Goal: Task Accomplishment & Management: Manage account settings

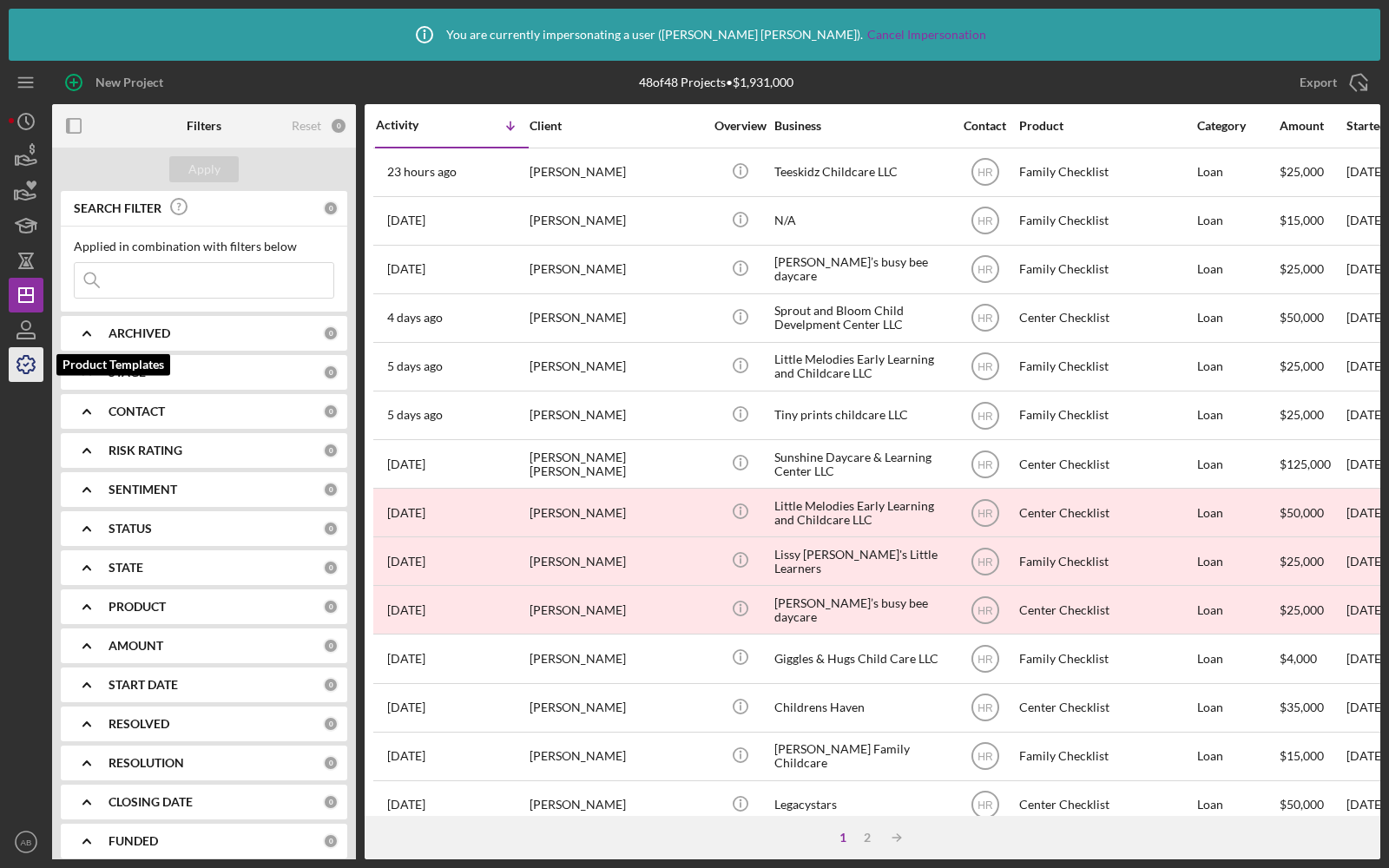
click at [30, 363] on icon "button" at bounding box center [26, 364] width 43 height 43
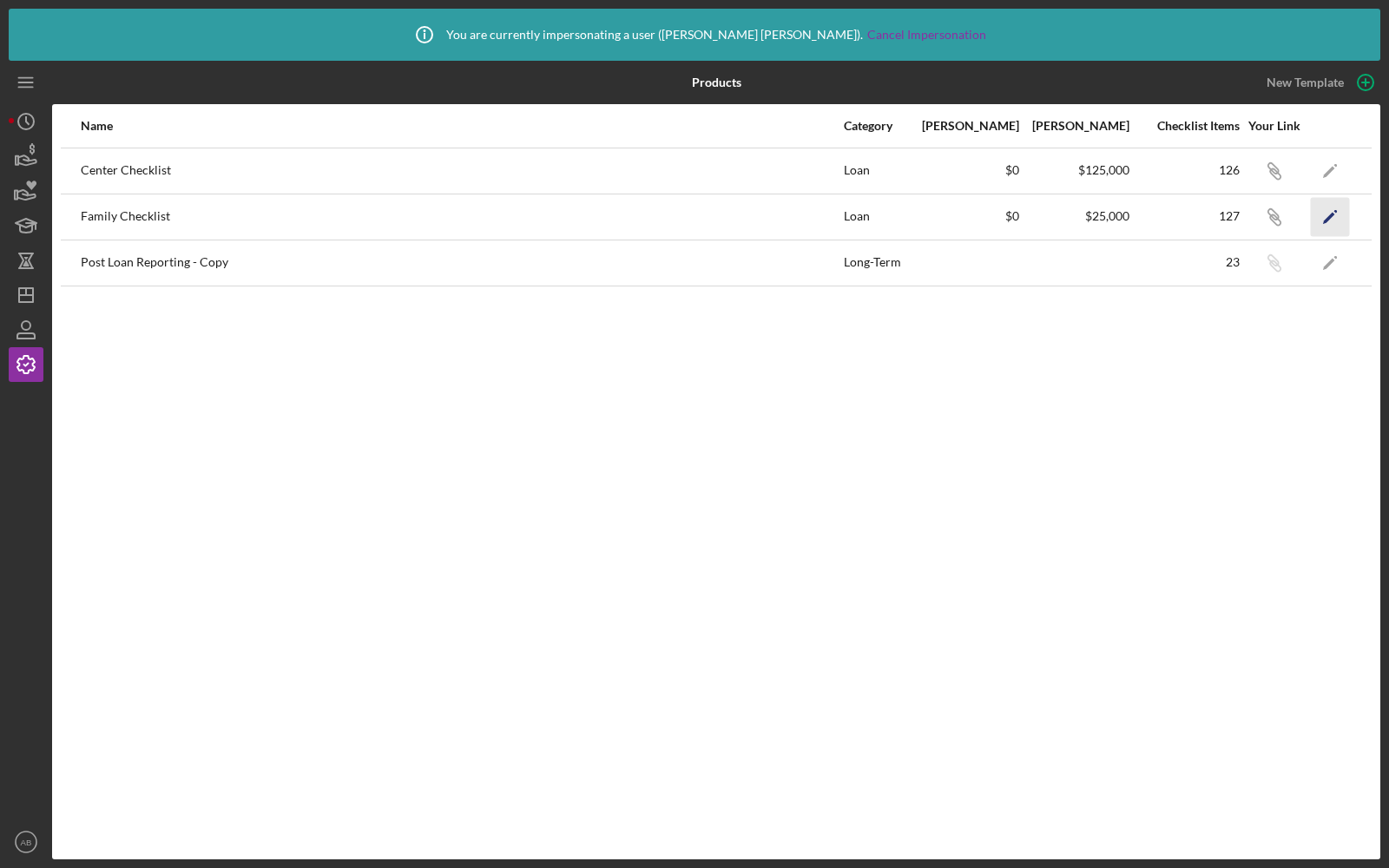
click at [1321, 212] on icon "Icon/Edit" at bounding box center [1331, 217] width 39 height 39
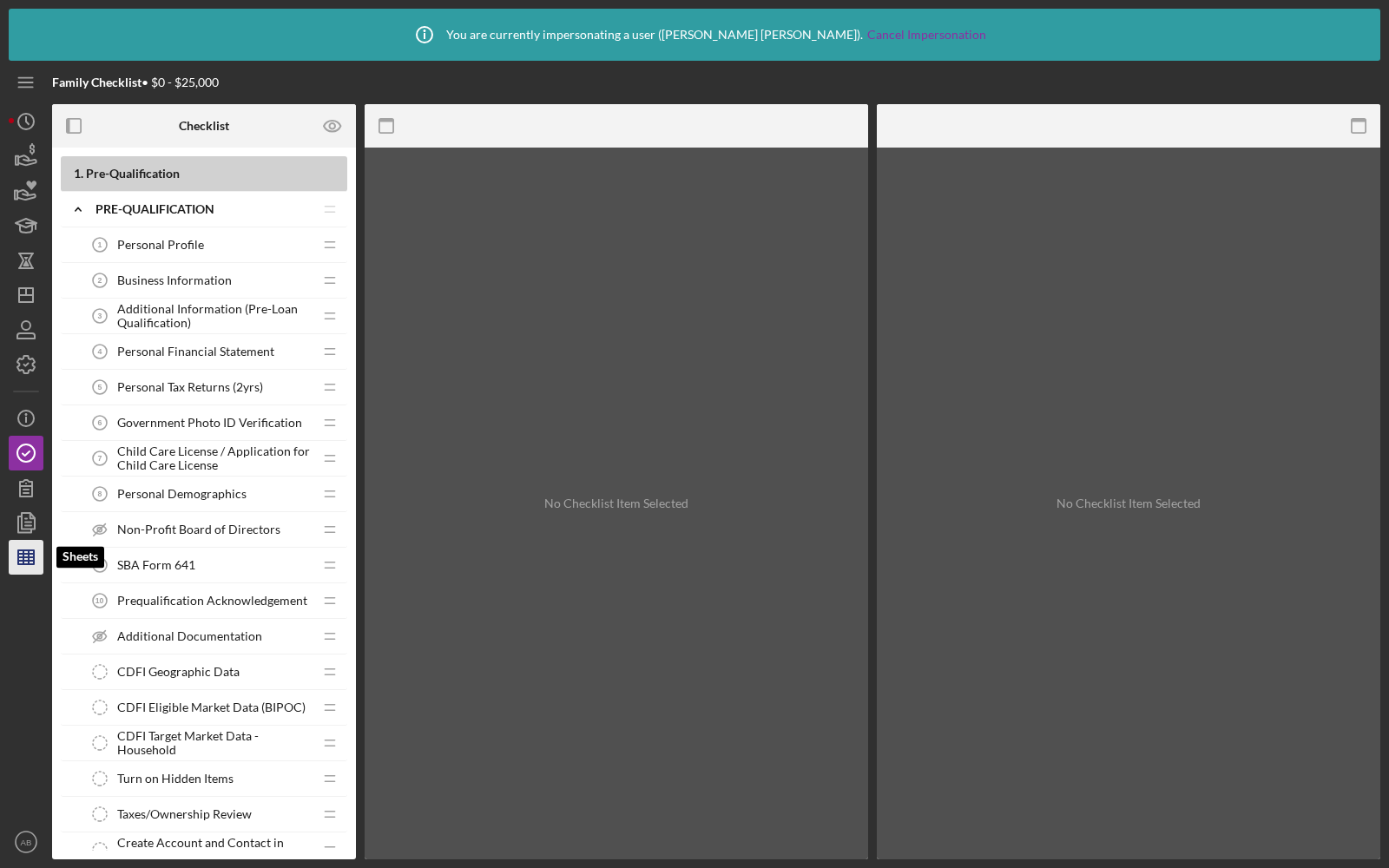
click at [21, 551] on icon "button" at bounding box center [26, 557] width 43 height 43
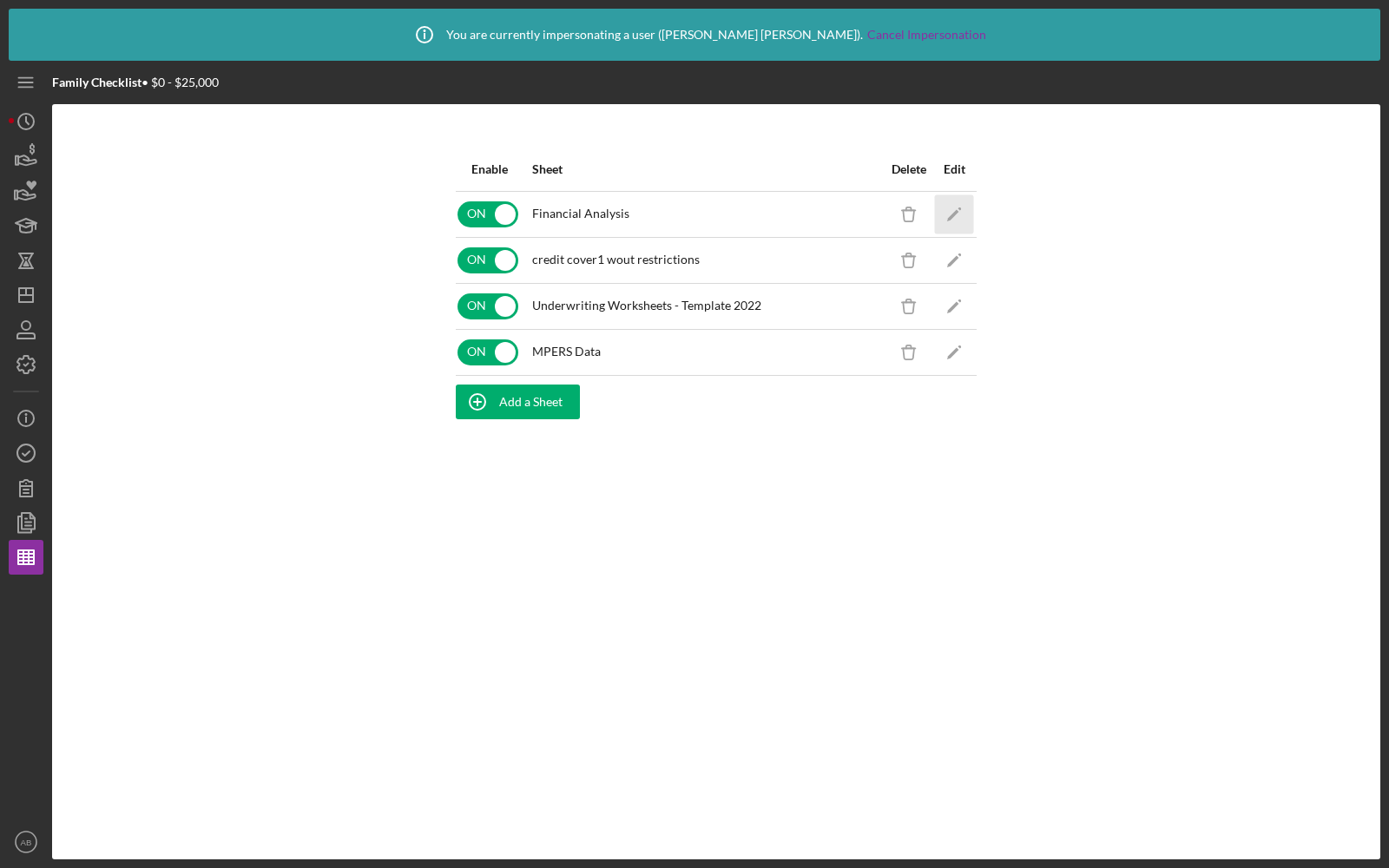
click at [963, 211] on icon "Icon/Edit" at bounding box center [955, 214] width 39 height 39
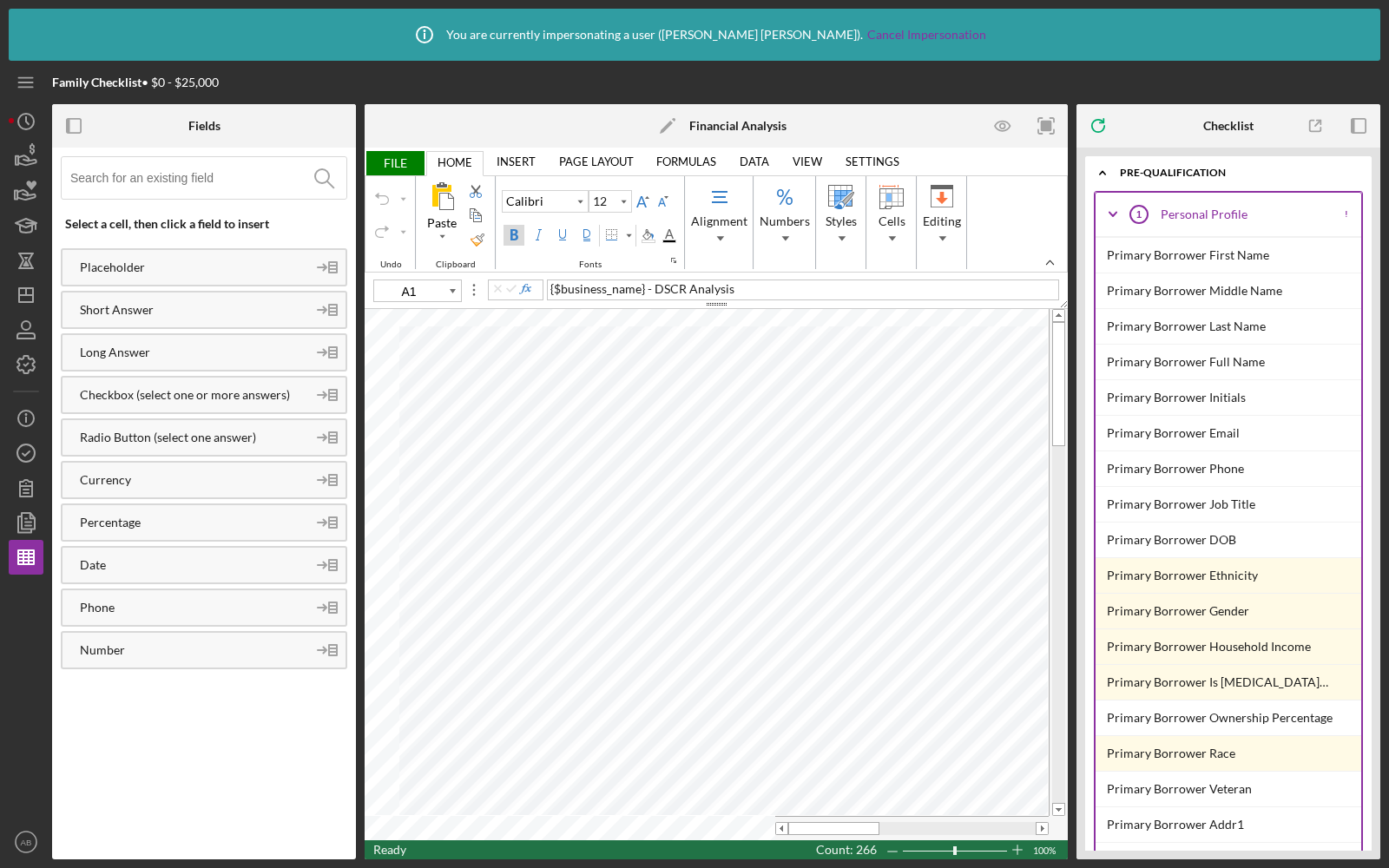
type input "10"
click at [18, 367] on icon "button" at bounding box center [25, 364] width 17 height 17
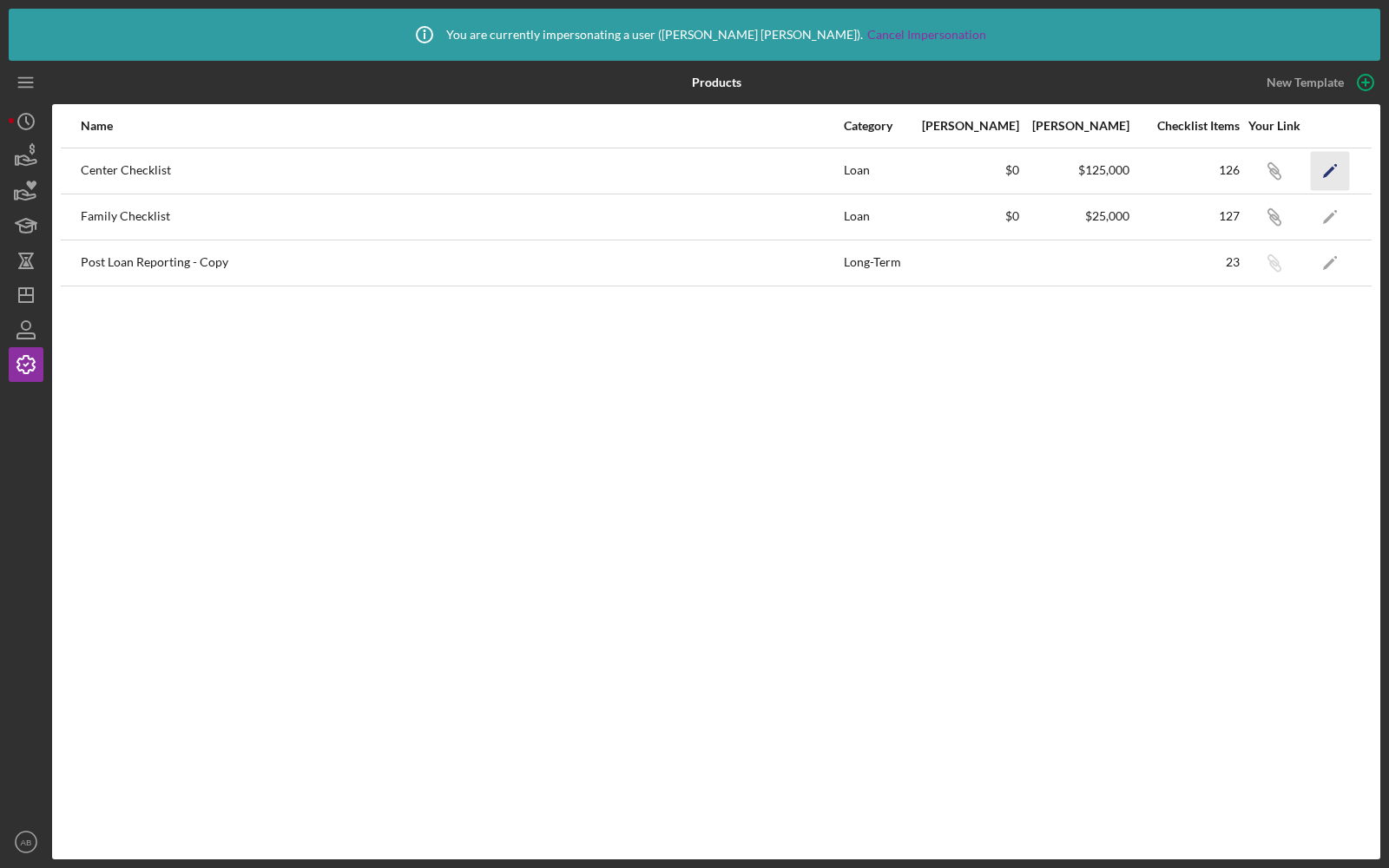
click at [1333, 175] on icon "Icon/Edit" at bounding box center [1331, 170] width 39 height 39
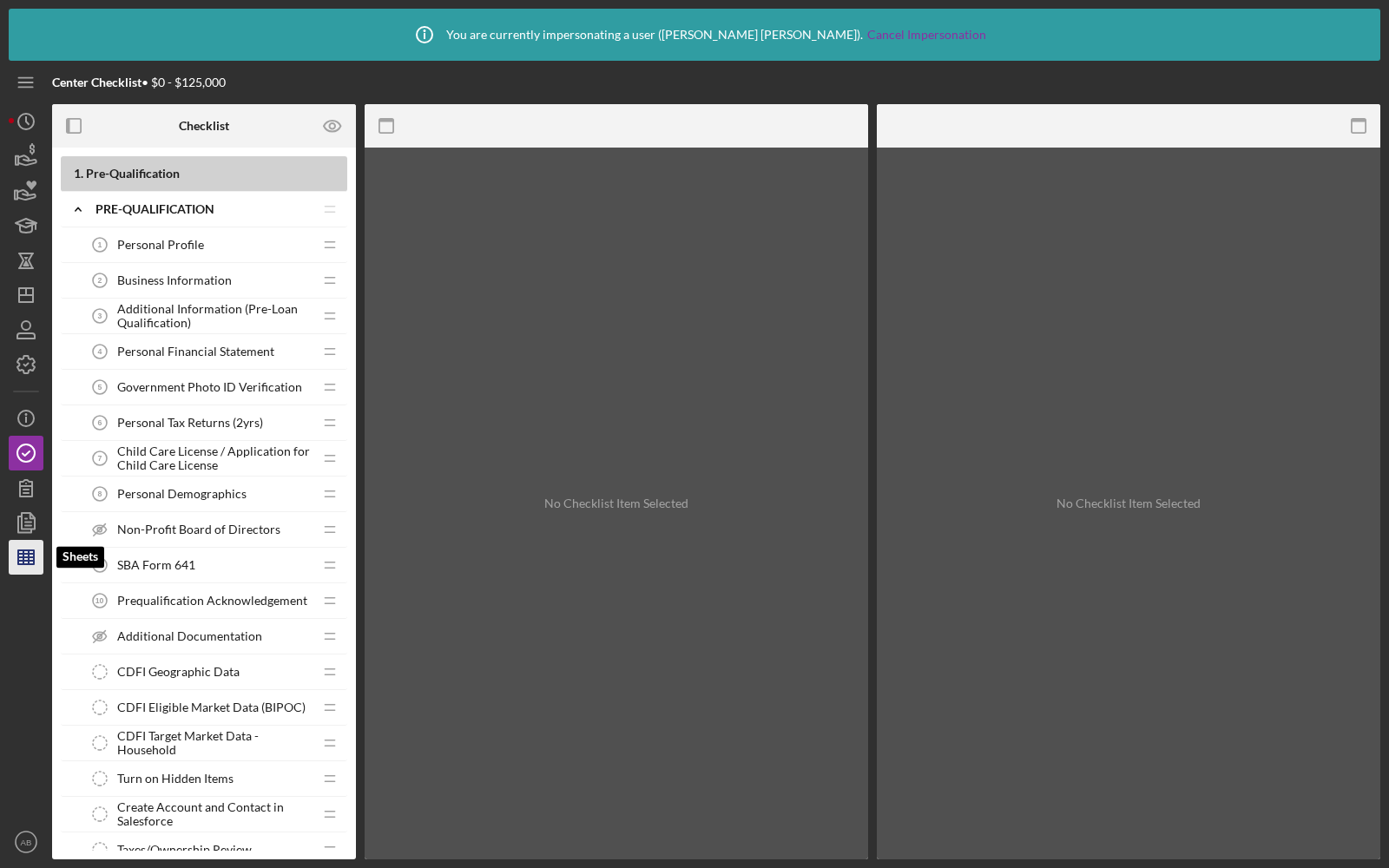
click at [21, 559] on icon "button" at bounding box center [26, 557] width 43 height 43
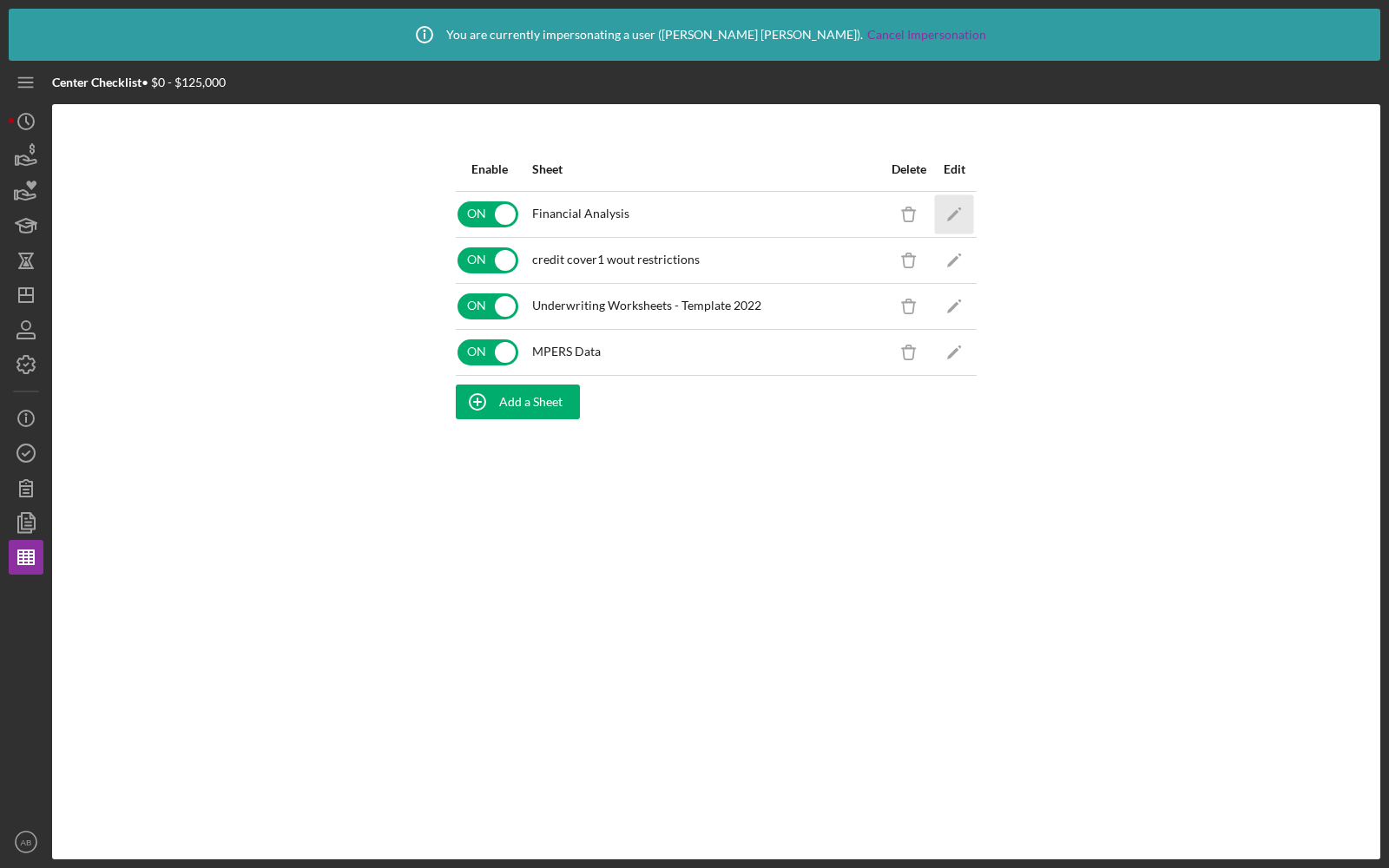
click at [967, 220] on icon "Icon/Edit" at bounding box center [955, 214] width 39 height 39
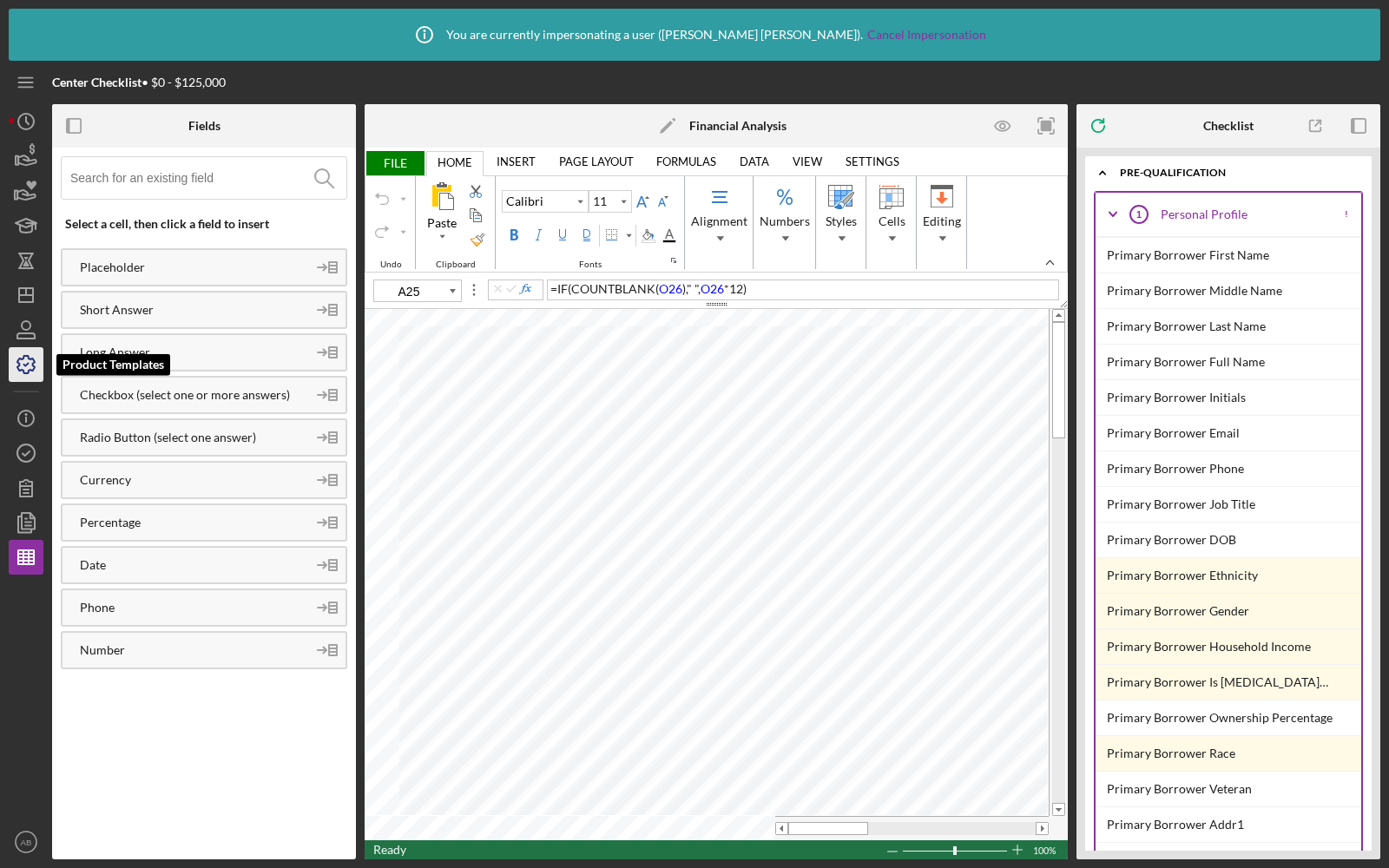
click at [25, 373] on icon "button" at bounding box center [25, 364] width 17 height 17
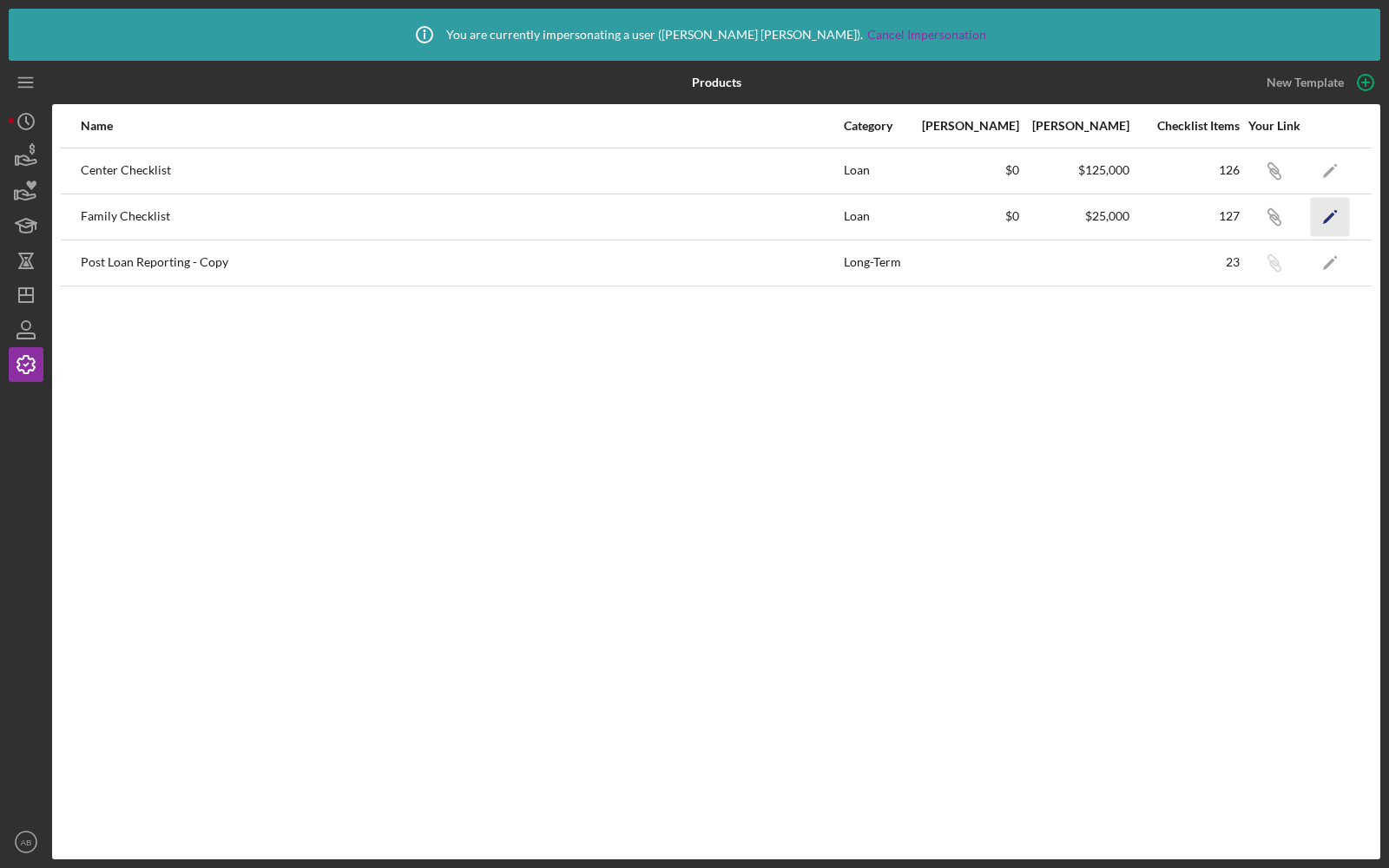
click at [1327, 212] on icon "Icon/Edit" at bounding box center [1331, 217] width 39 height 39
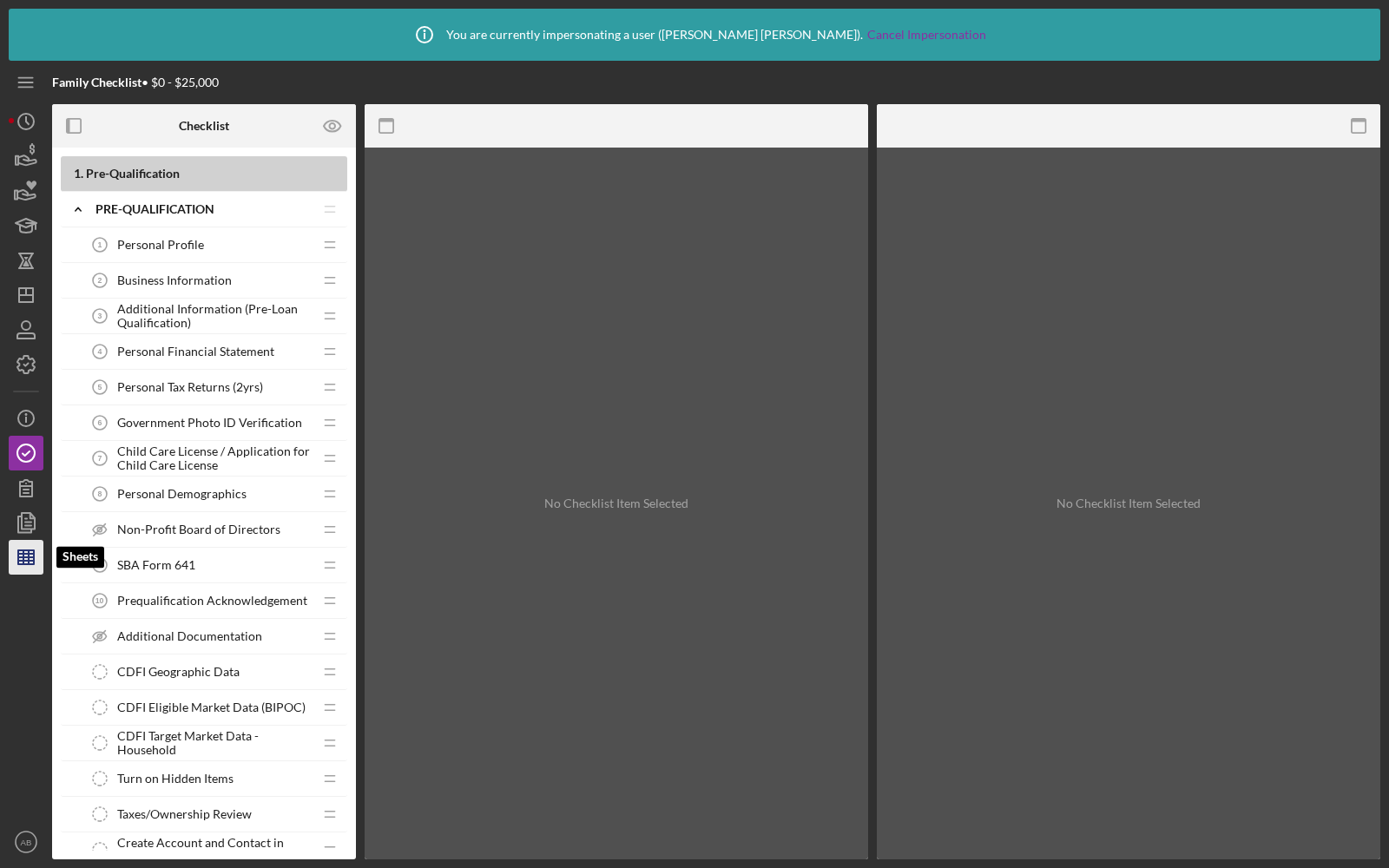
click at [30, 561] on icon "button" at bounding box center [26, 557] width 43 height 43
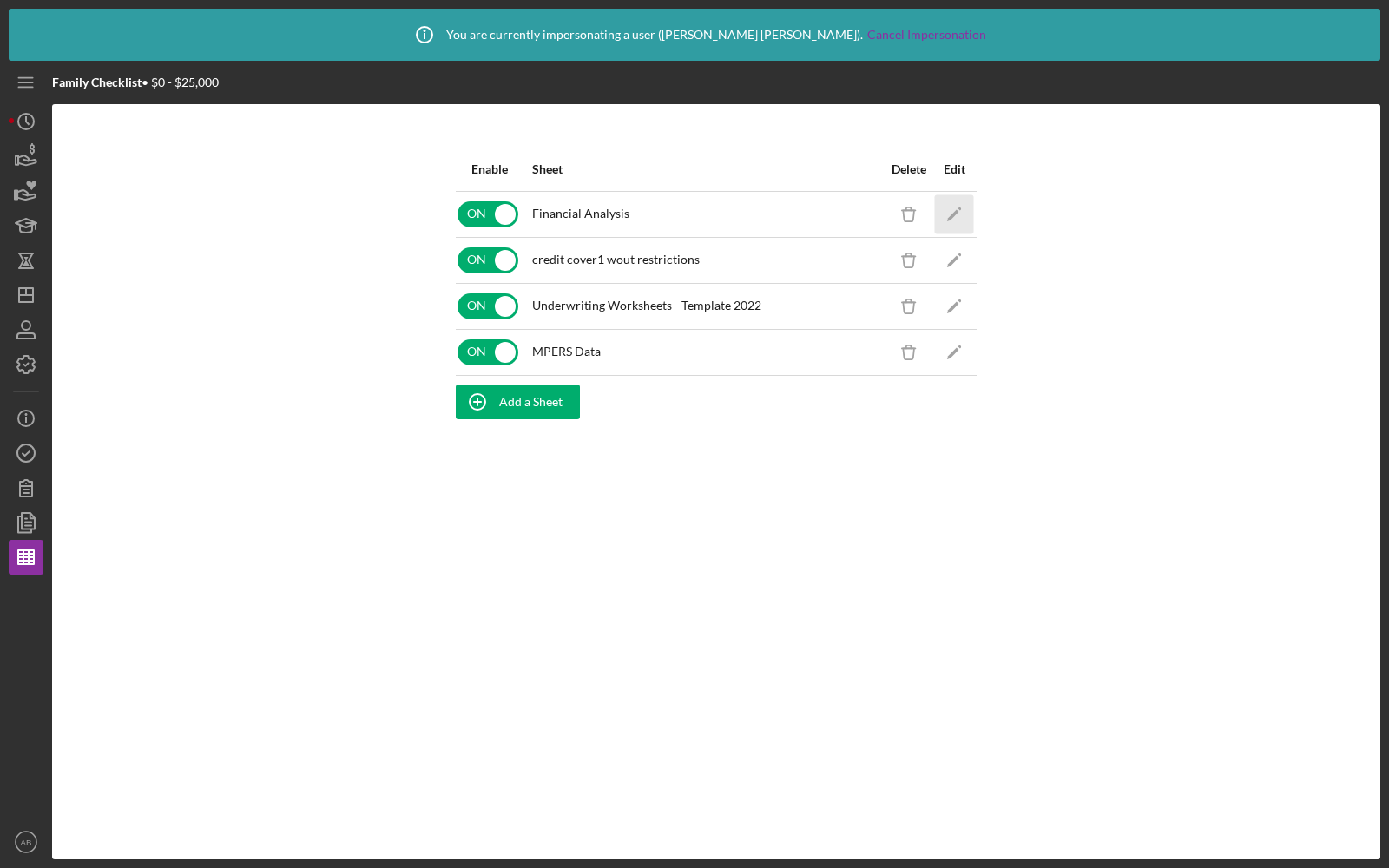
click at [949, 218] on polygon "button" at bounding box center [953, 215] width 13 height 13
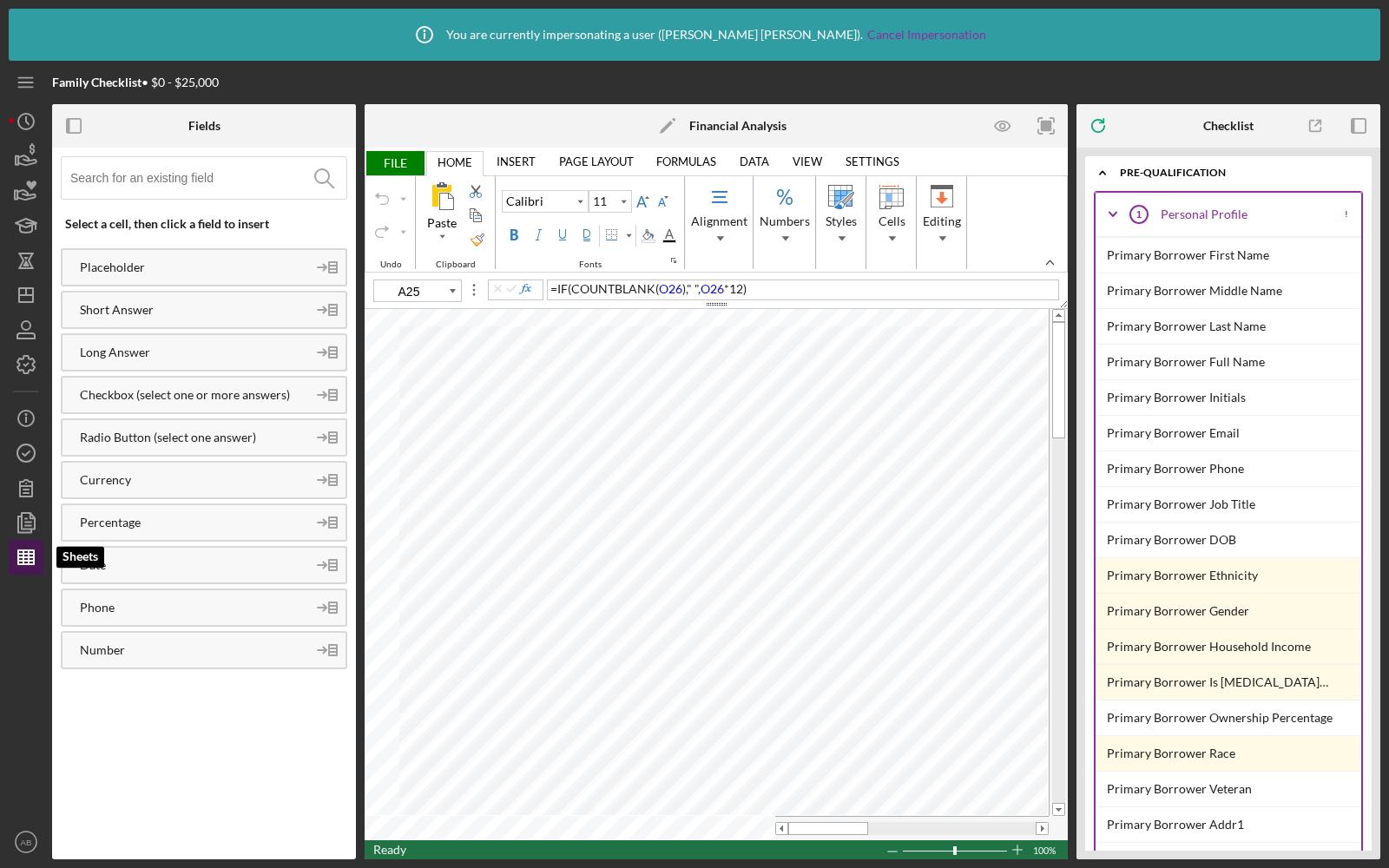
click at [28, 548] on icon "button" at bounding box center [26, 557] width 43 height 43
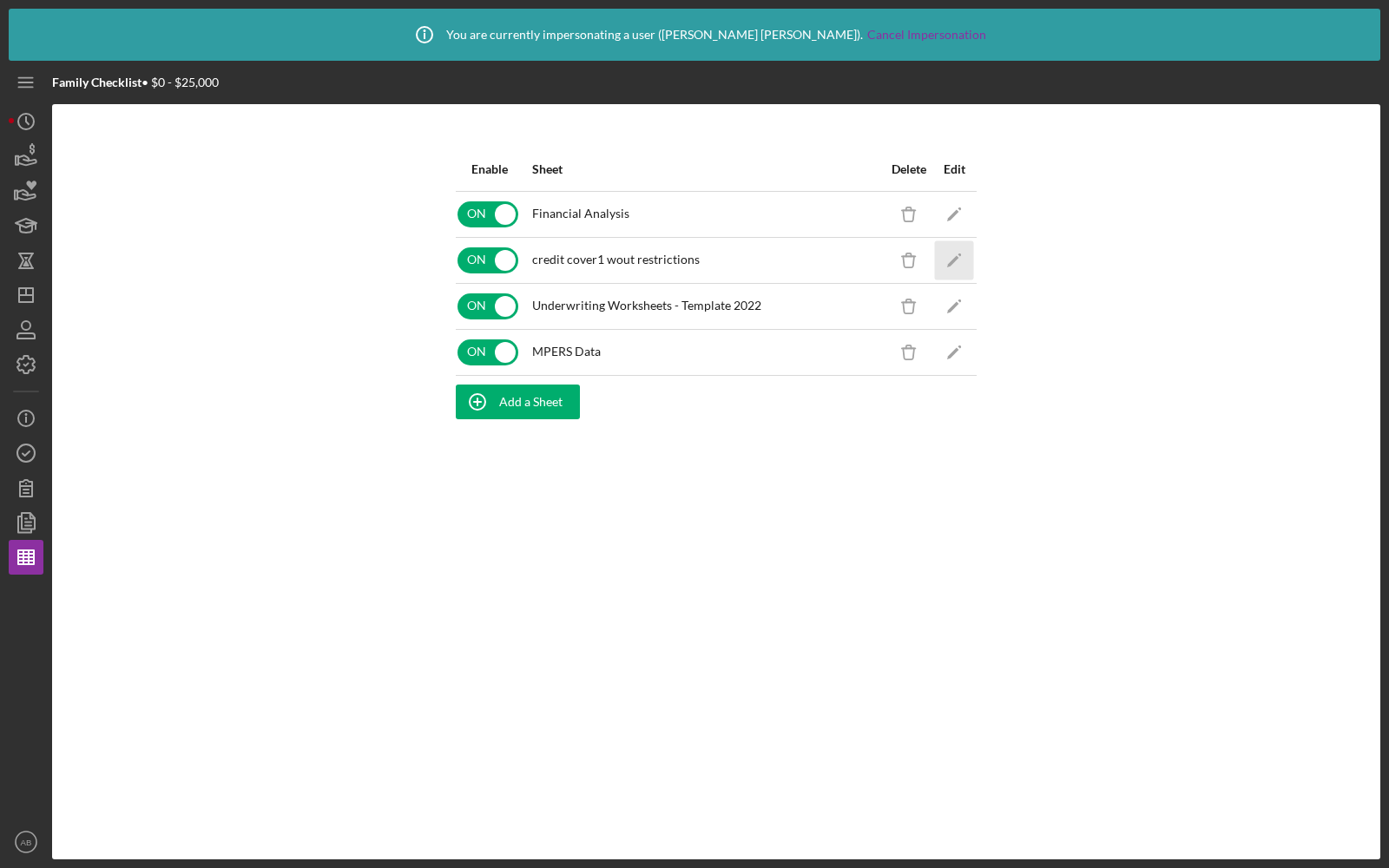
click at [957, 259] on icon "Icon/Edit" at bounding box center [955, 260] width 39 height 39
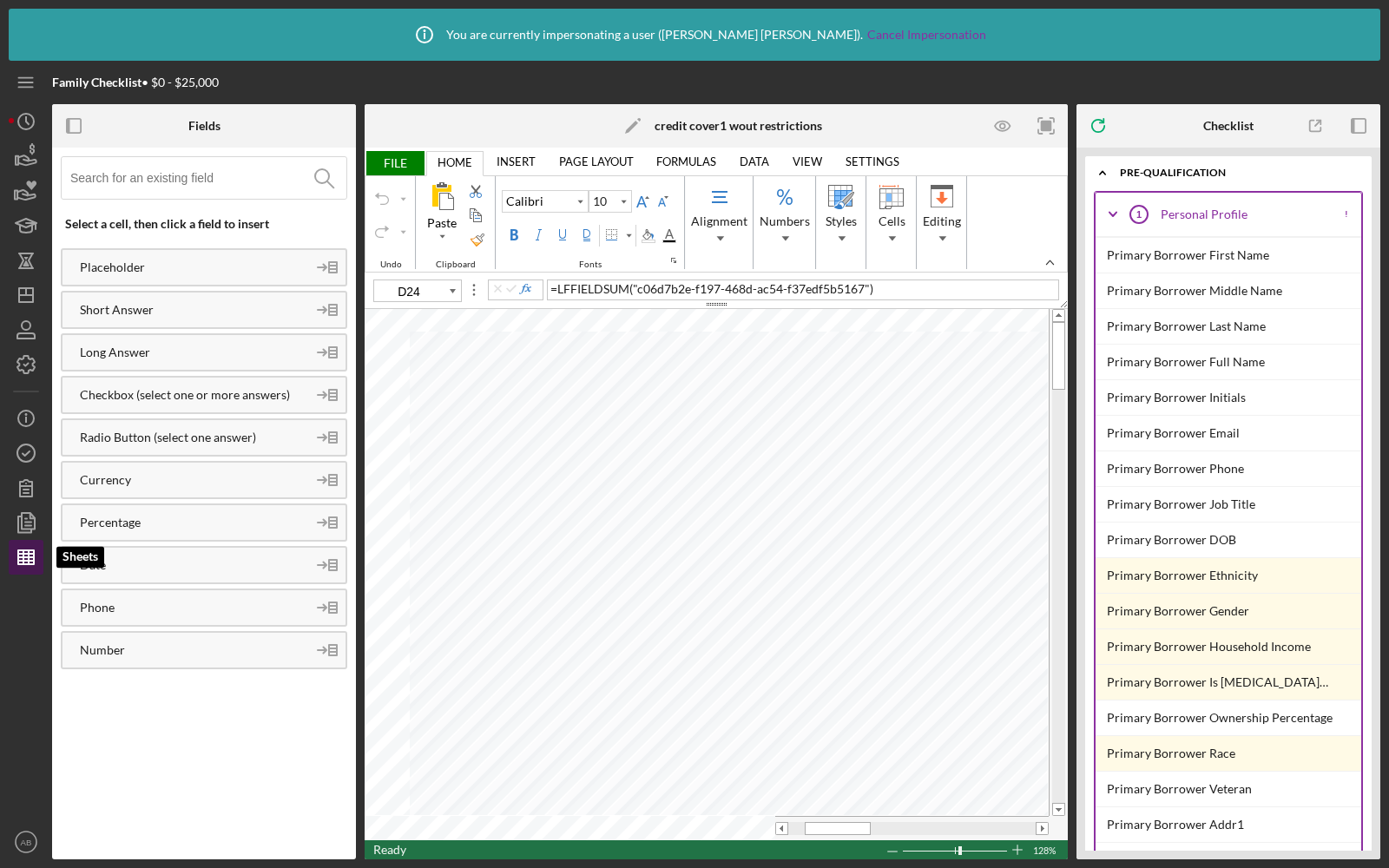
click at [20, 554] on line "button" at bounding box center [25, 554] width 15 height 0
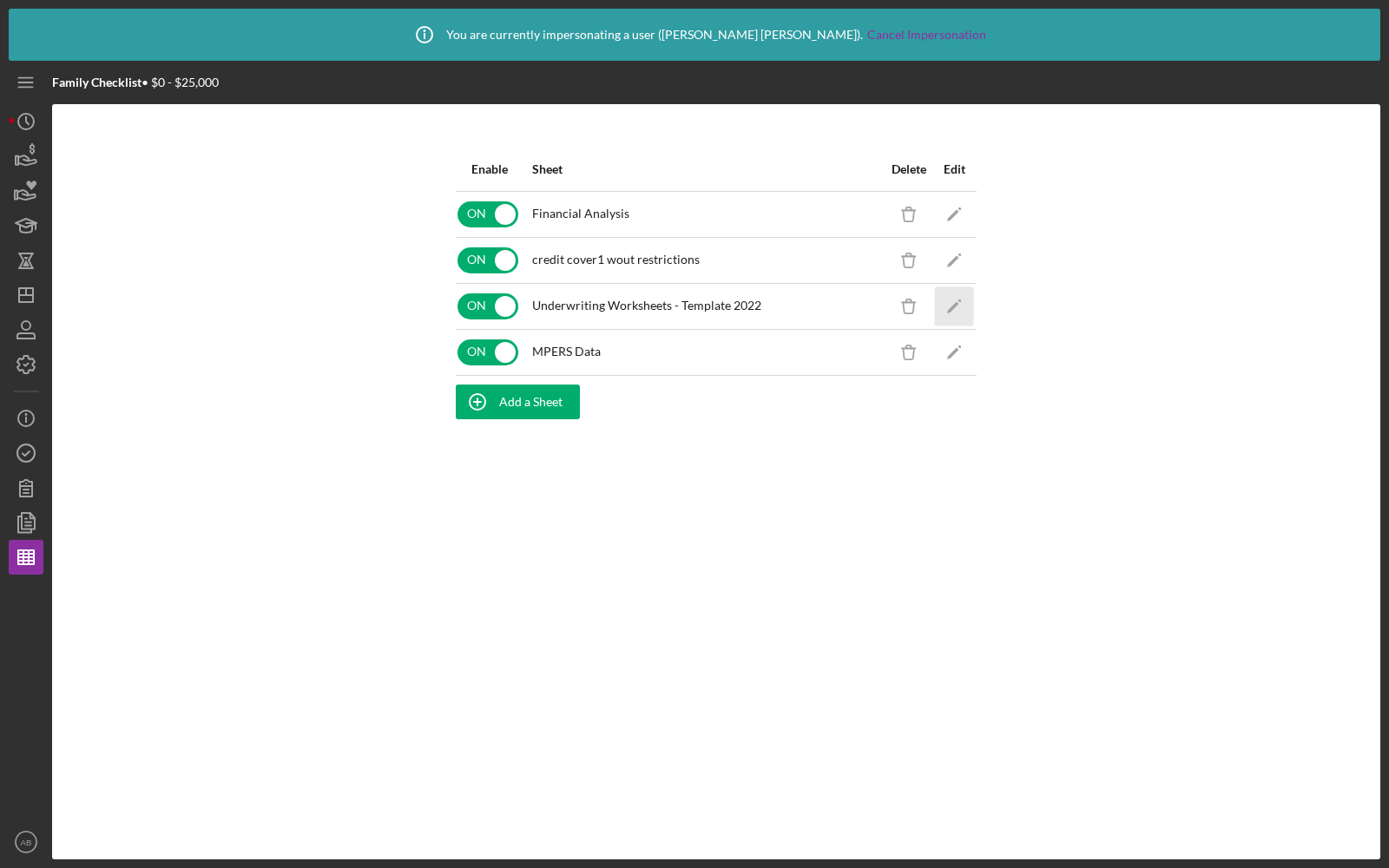
click at [951, 309] on icon "Icon/Edit" at bounding box center [955, 307] width 39 height 39
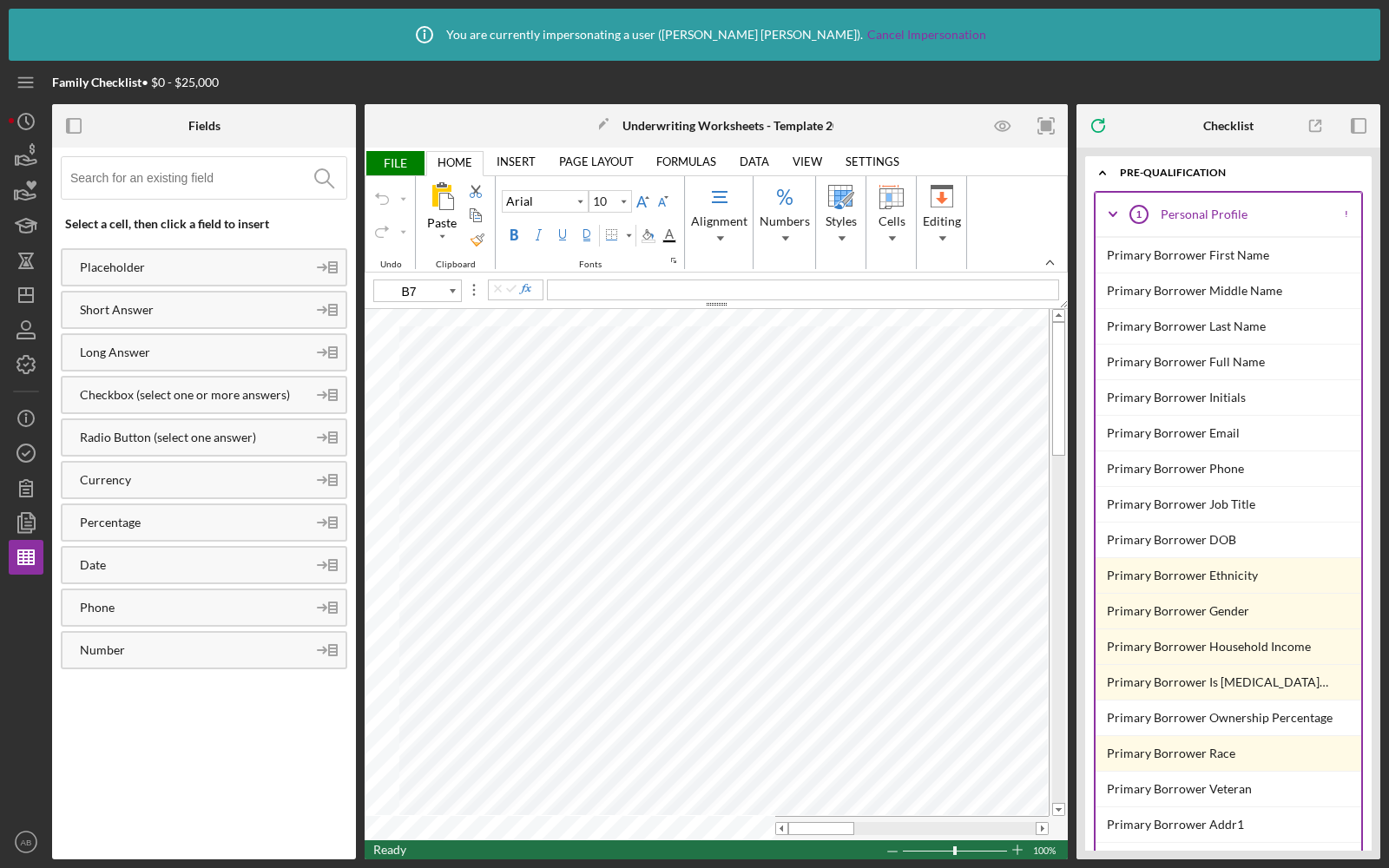
type input "11"
type input "F7"
click at [13, 303] on icon "Icon/Dashboard" at bounding box center [26, 295] width 43 height 43
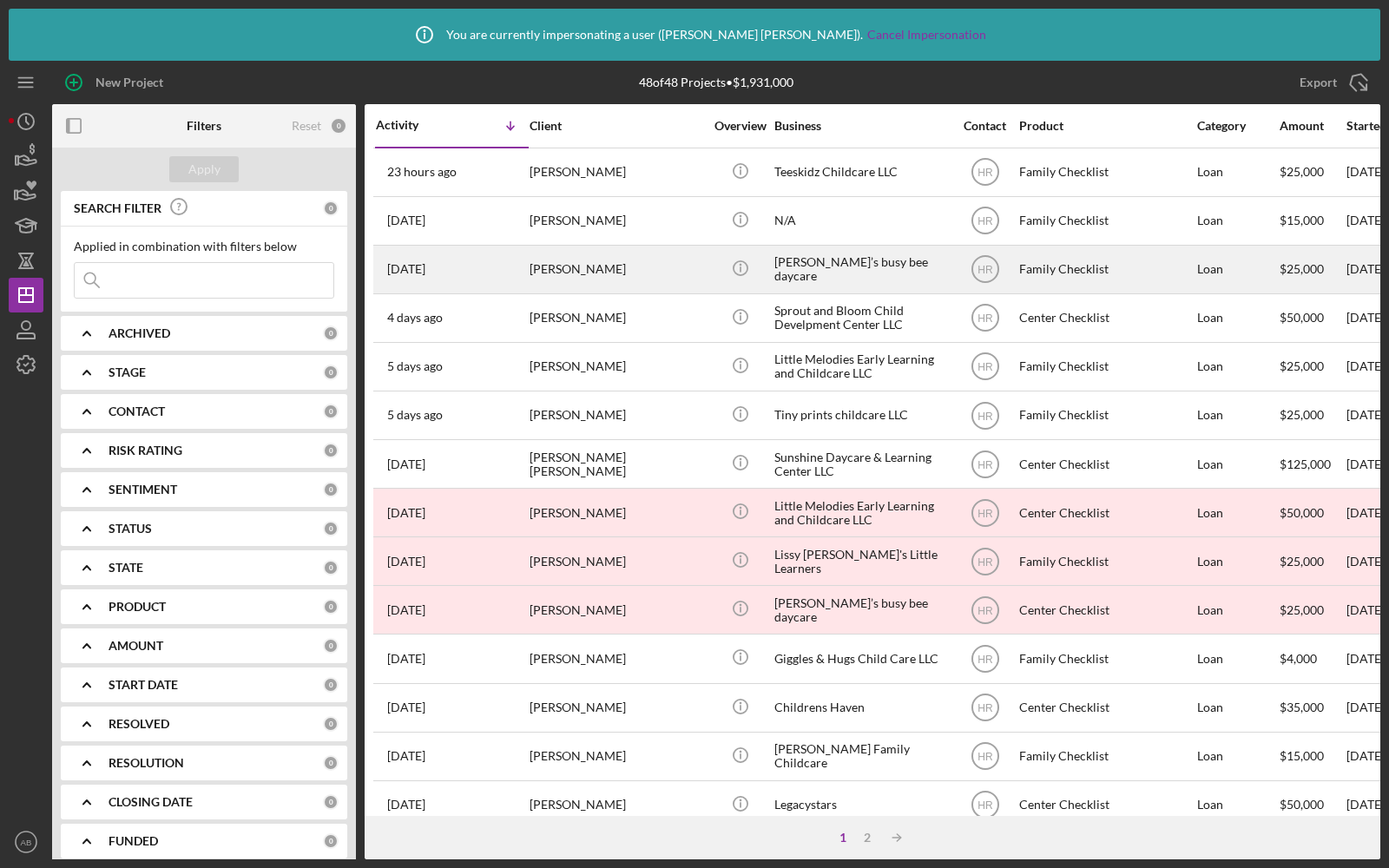
click at [938, 261] on div "[PERSON_NAME]’s busy bee daycare" at bounding box center [862, 269] width 174 height 46
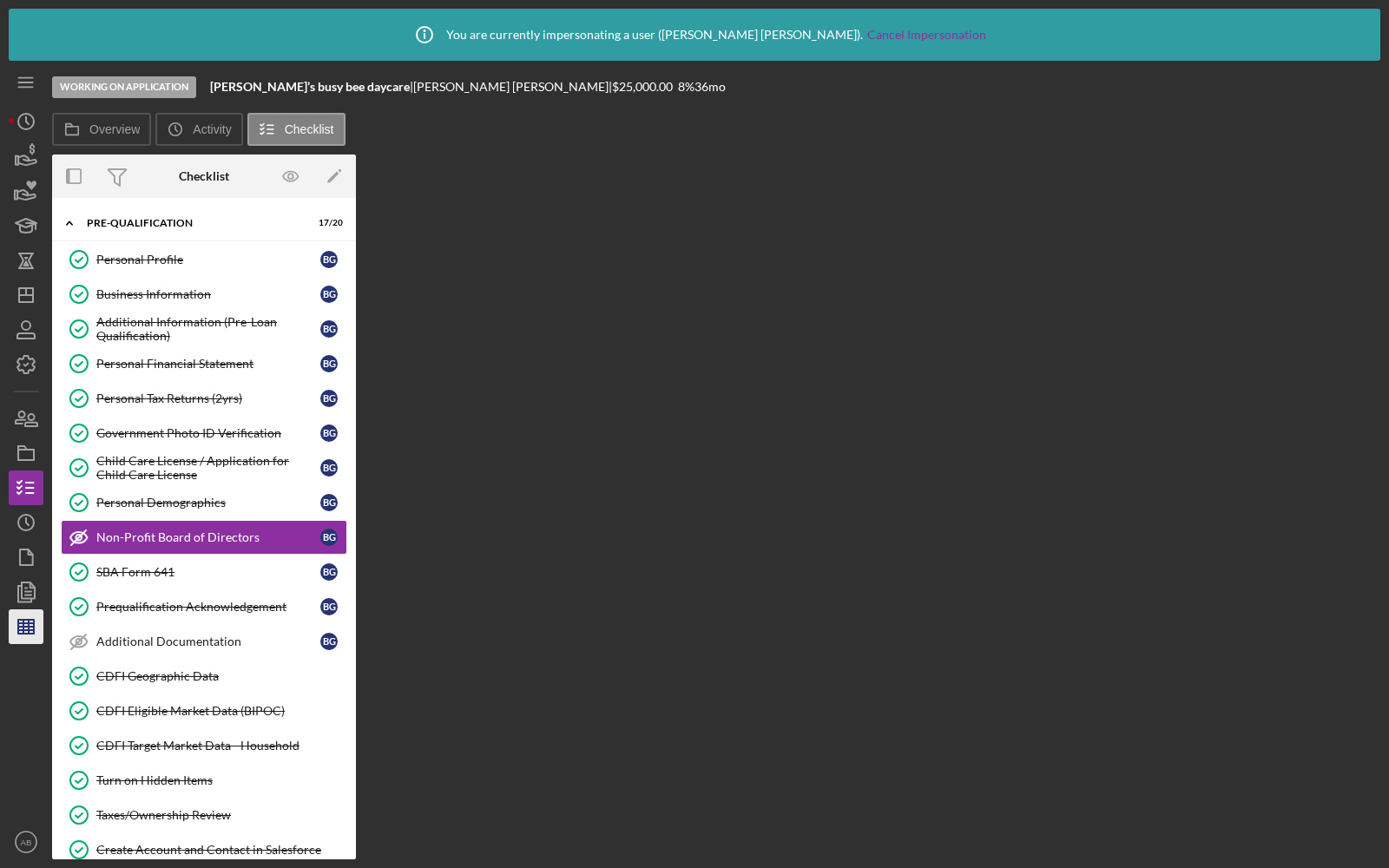
scroll to position [2, 0]
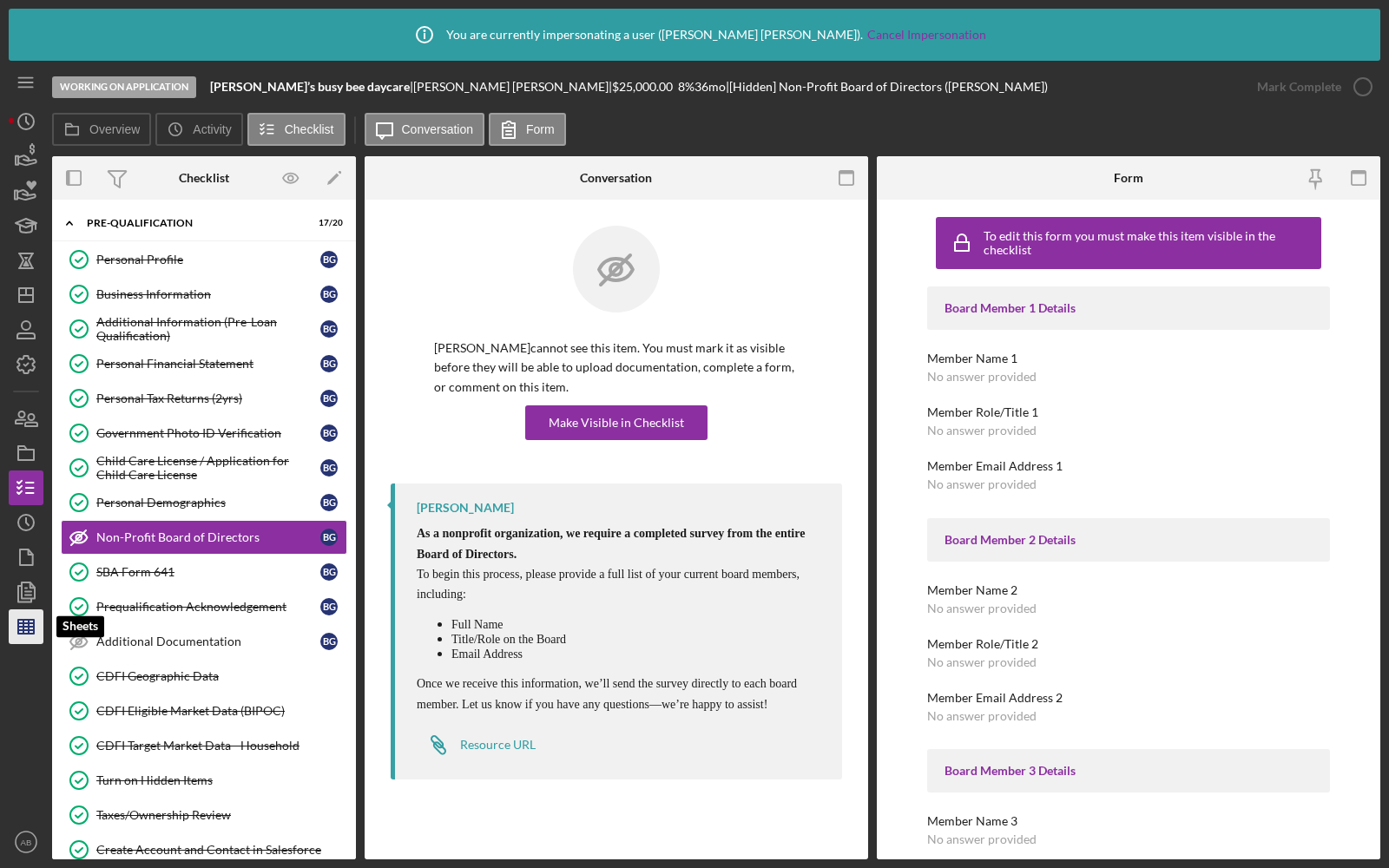
click at [24, 620] on polygon "button" at bounding box center [25, 626] width 15 height 13
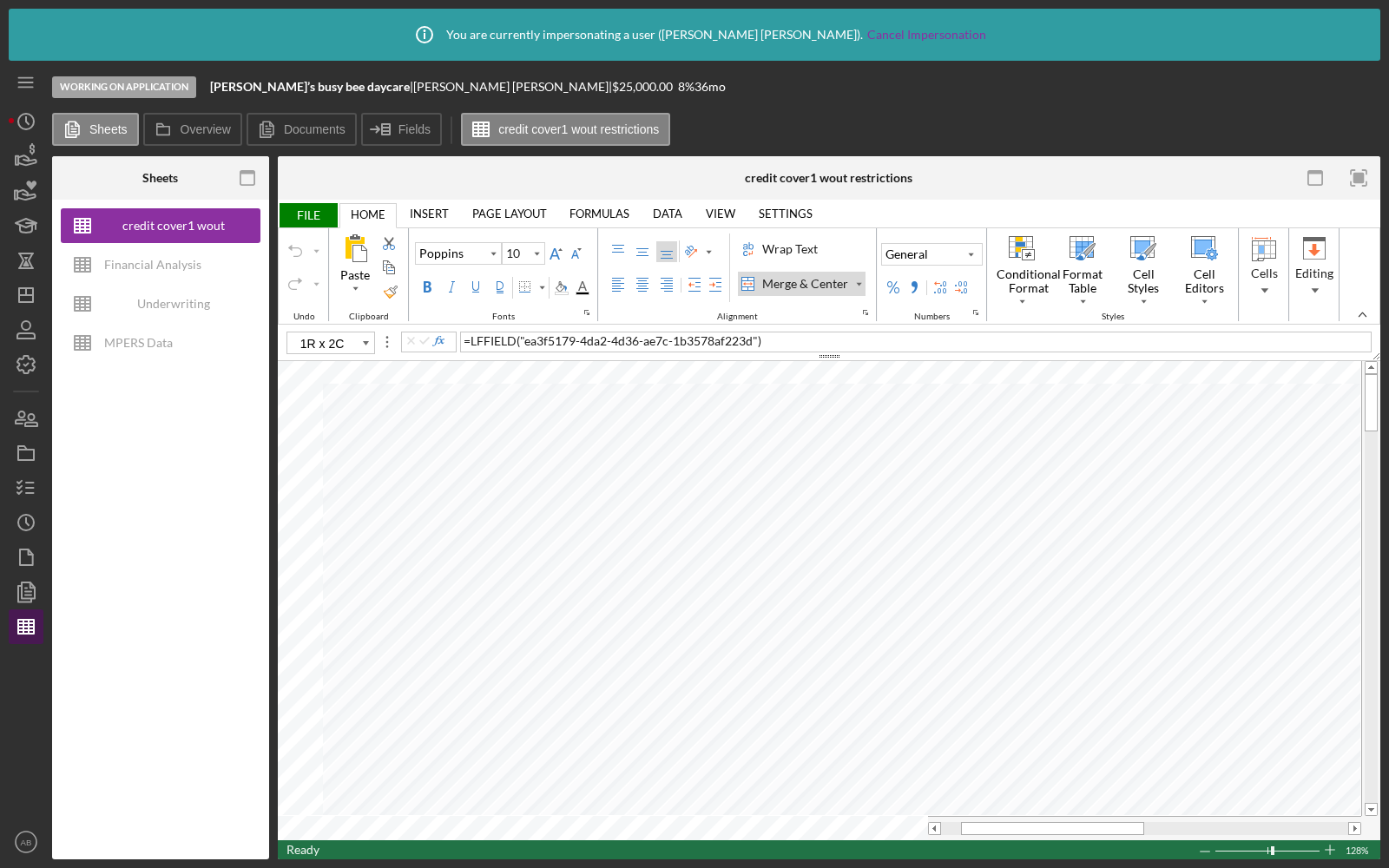
type input "E4"
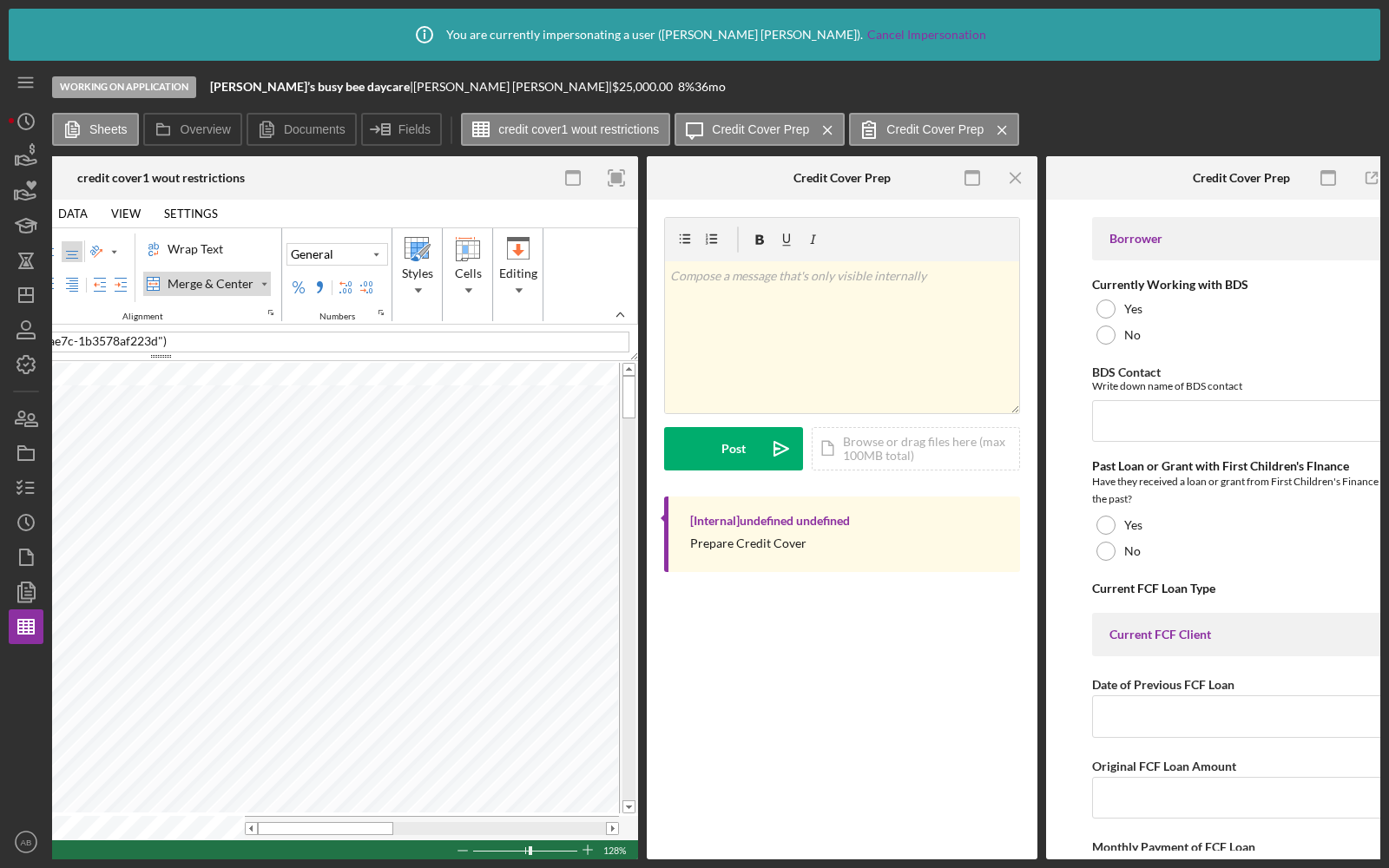
scroll to position [0, 651]
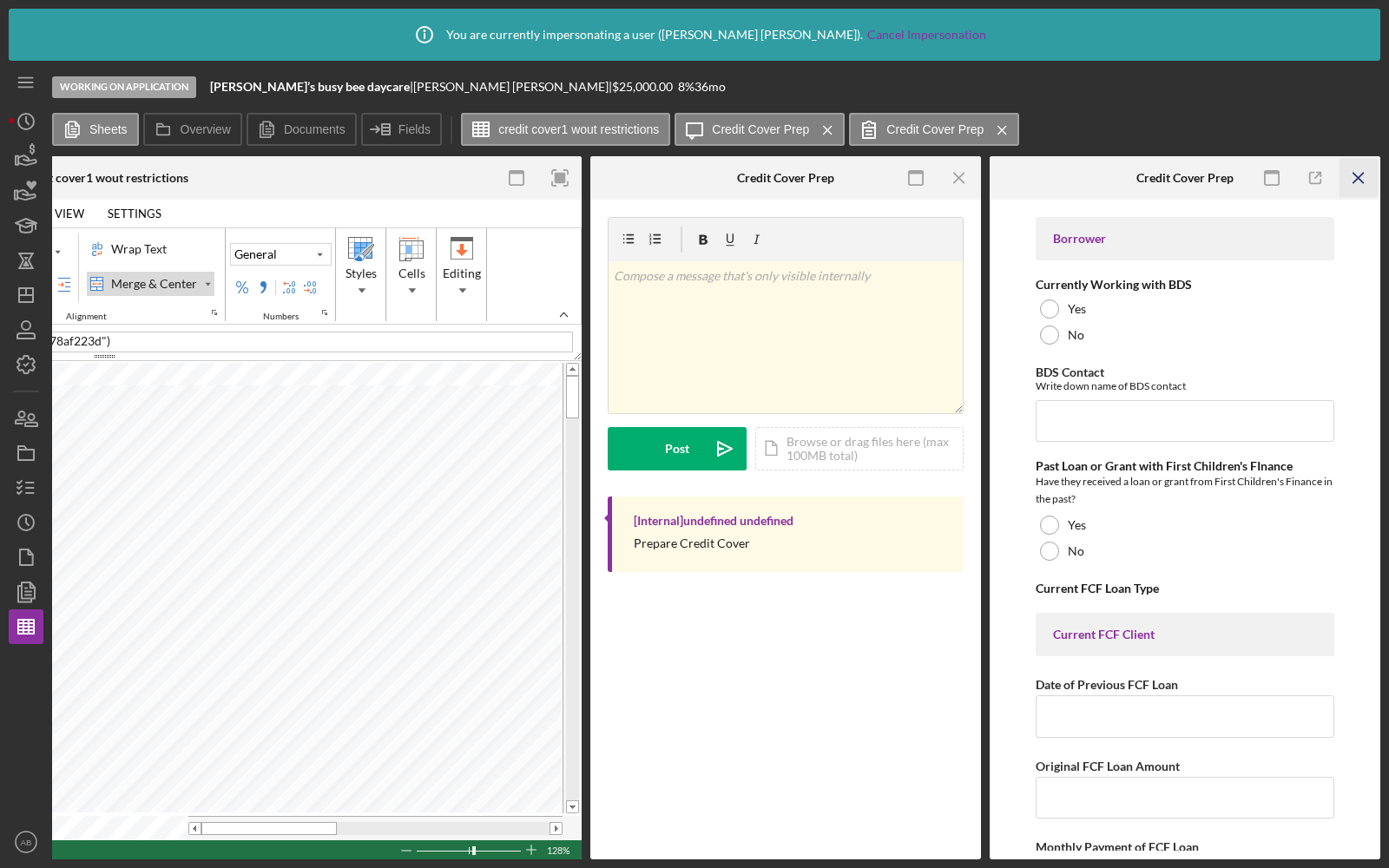
click at [1362, 175] on line "button" at bounding box center [1358, 178] width 10 height 10
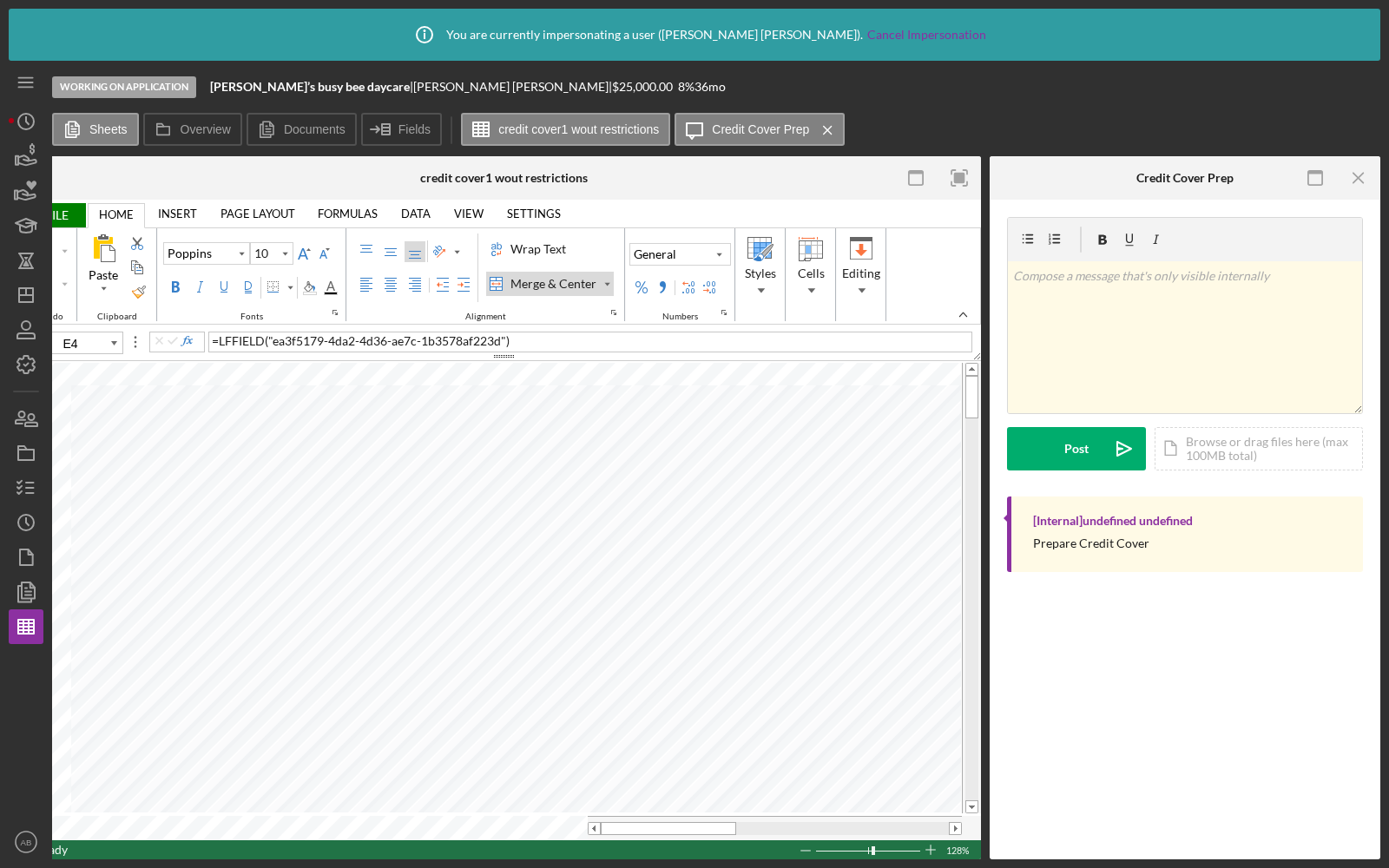
scroll to position [0, 252]
click at [1363, 173] on line "button" at bounding box center [1358, 178] width 10 height 10
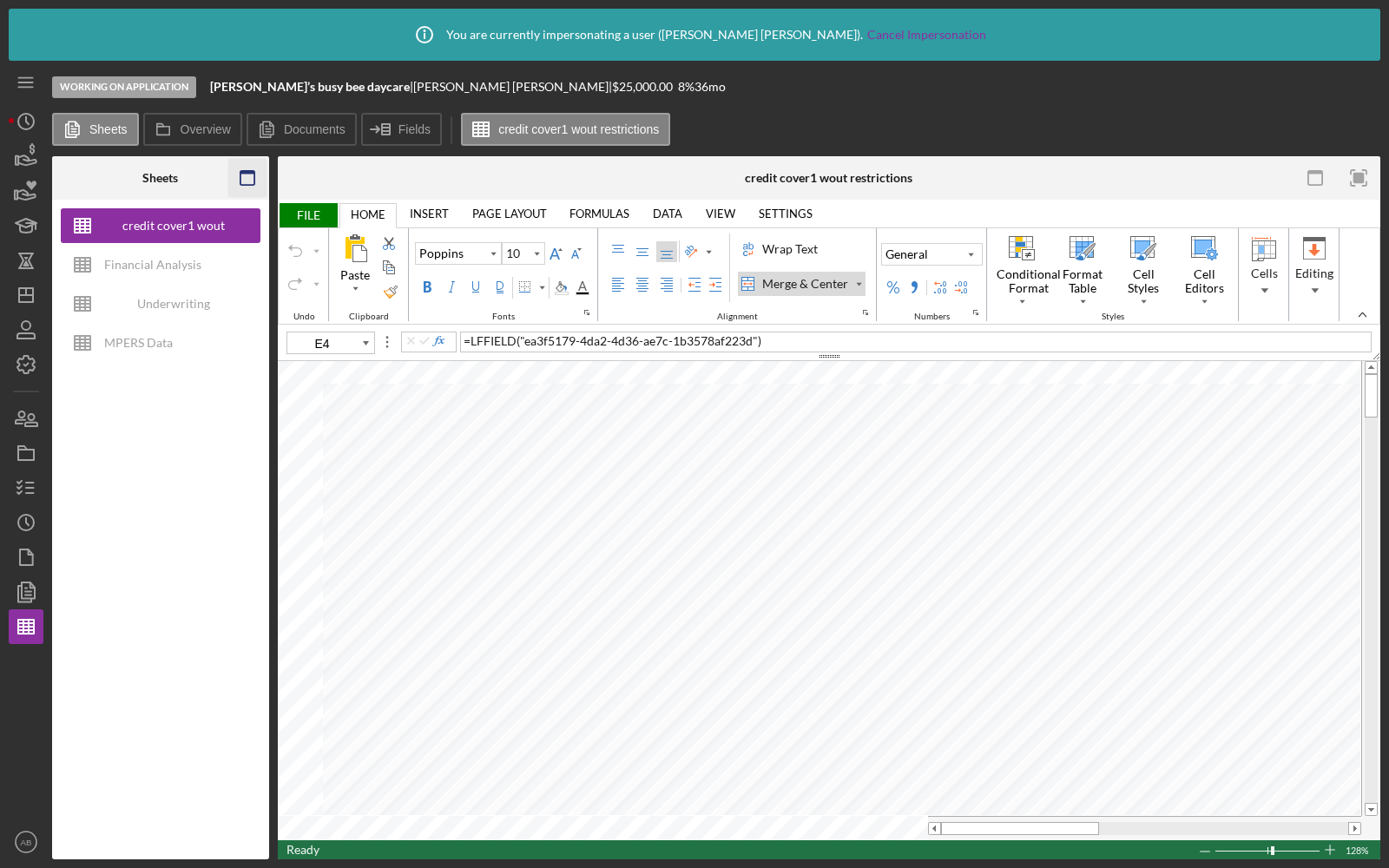
click at [250, 178] on icon "button" at bounding box center [247, 178] width 39 height 39
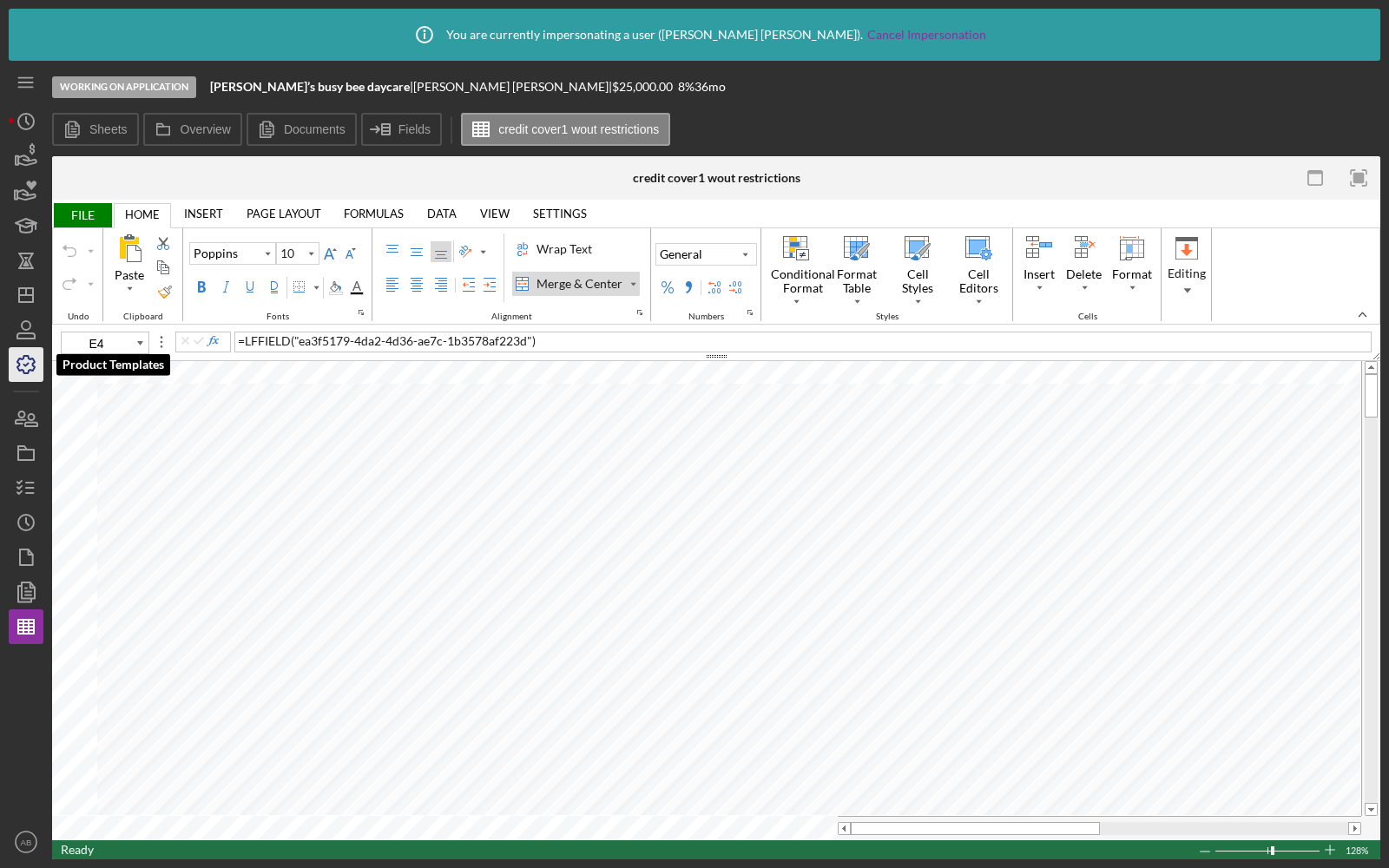
click at [26, 368] on icon "button" at bounding box center [26, 364] width 43 height 43
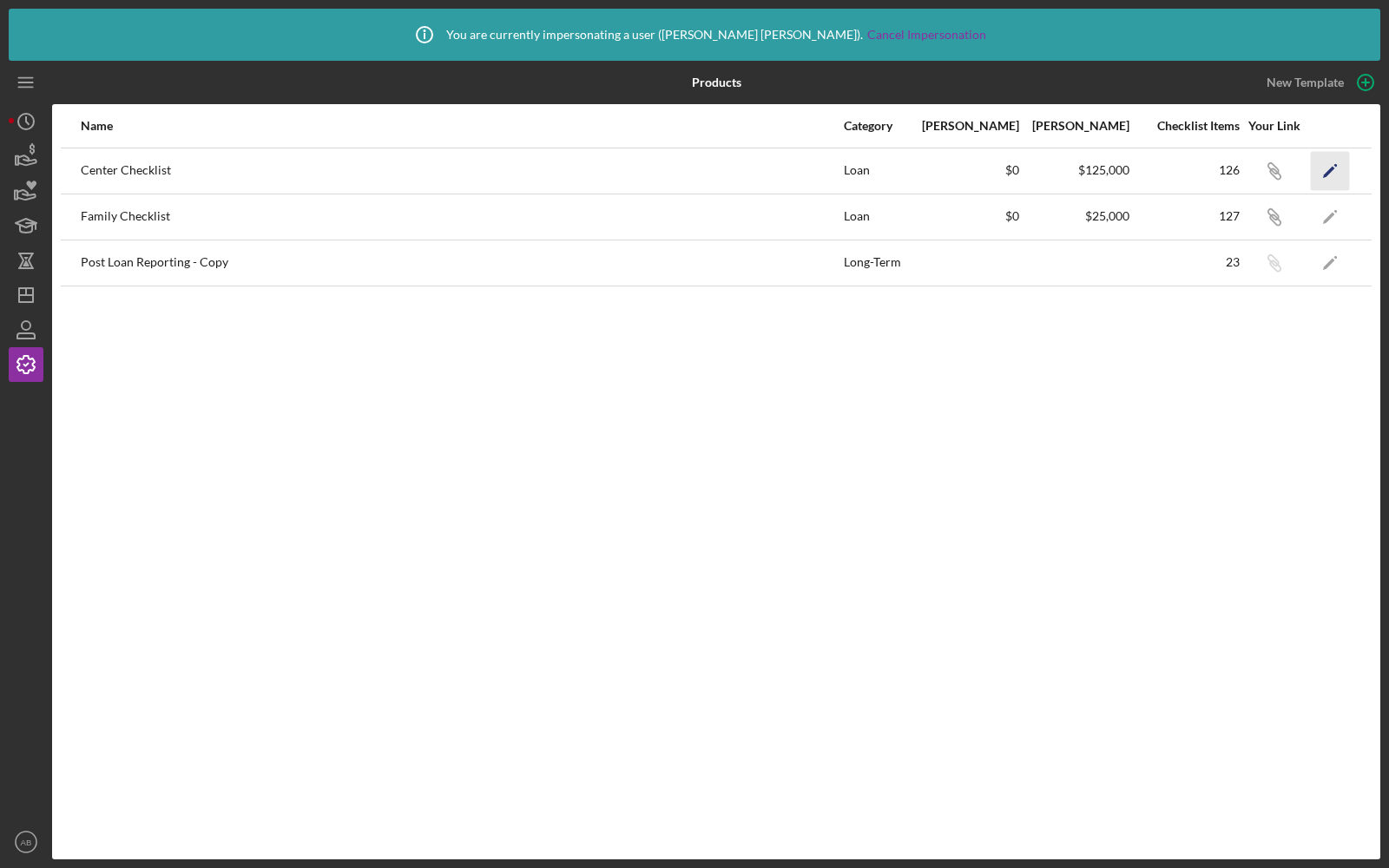
click at [1345, 168] on icon "Icon/Edit" at bounding box center [1331, 170] width 39 height 39
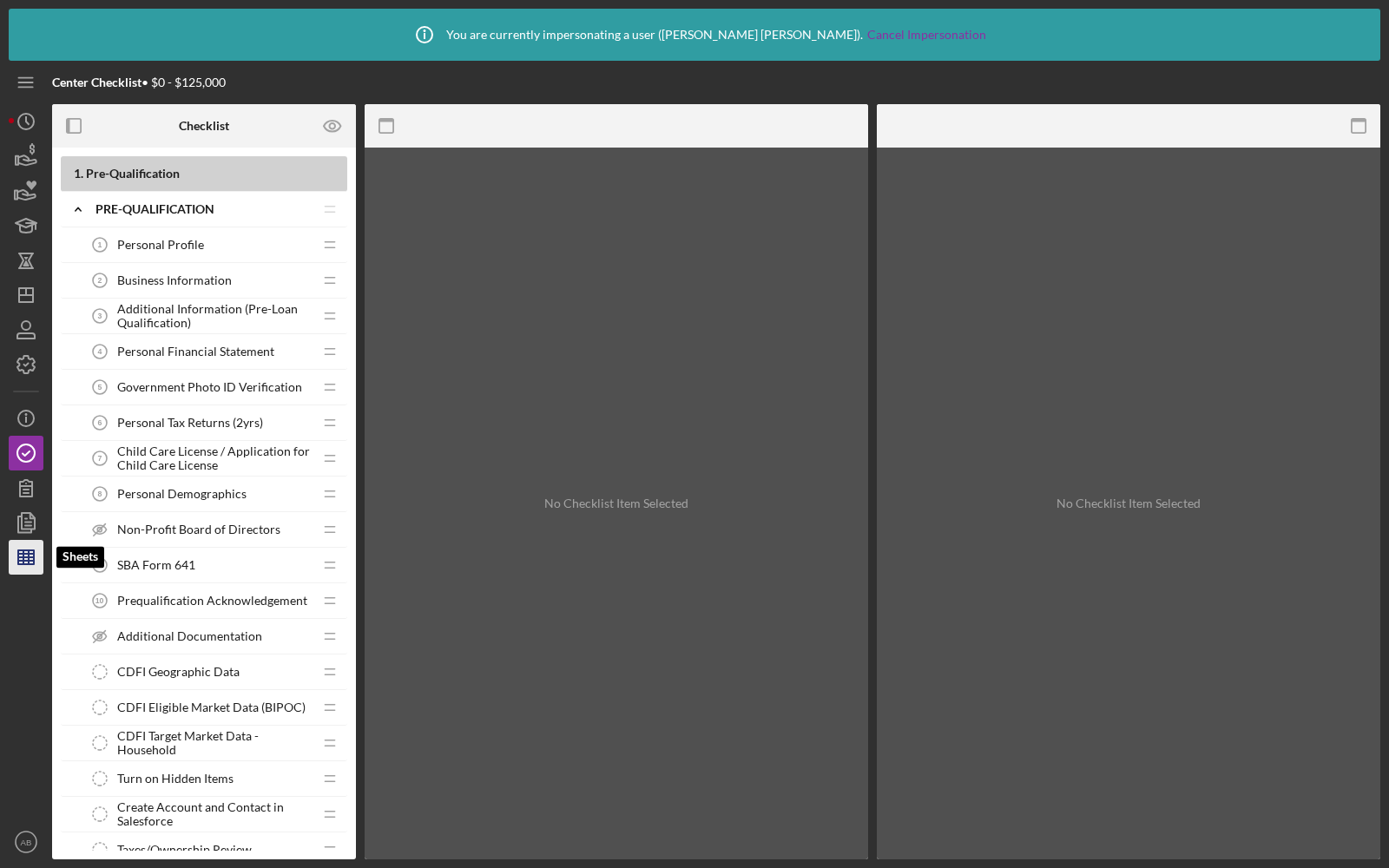
click at [23, 557] on line "button" at bounding box center [23, 557] width 0 height 13
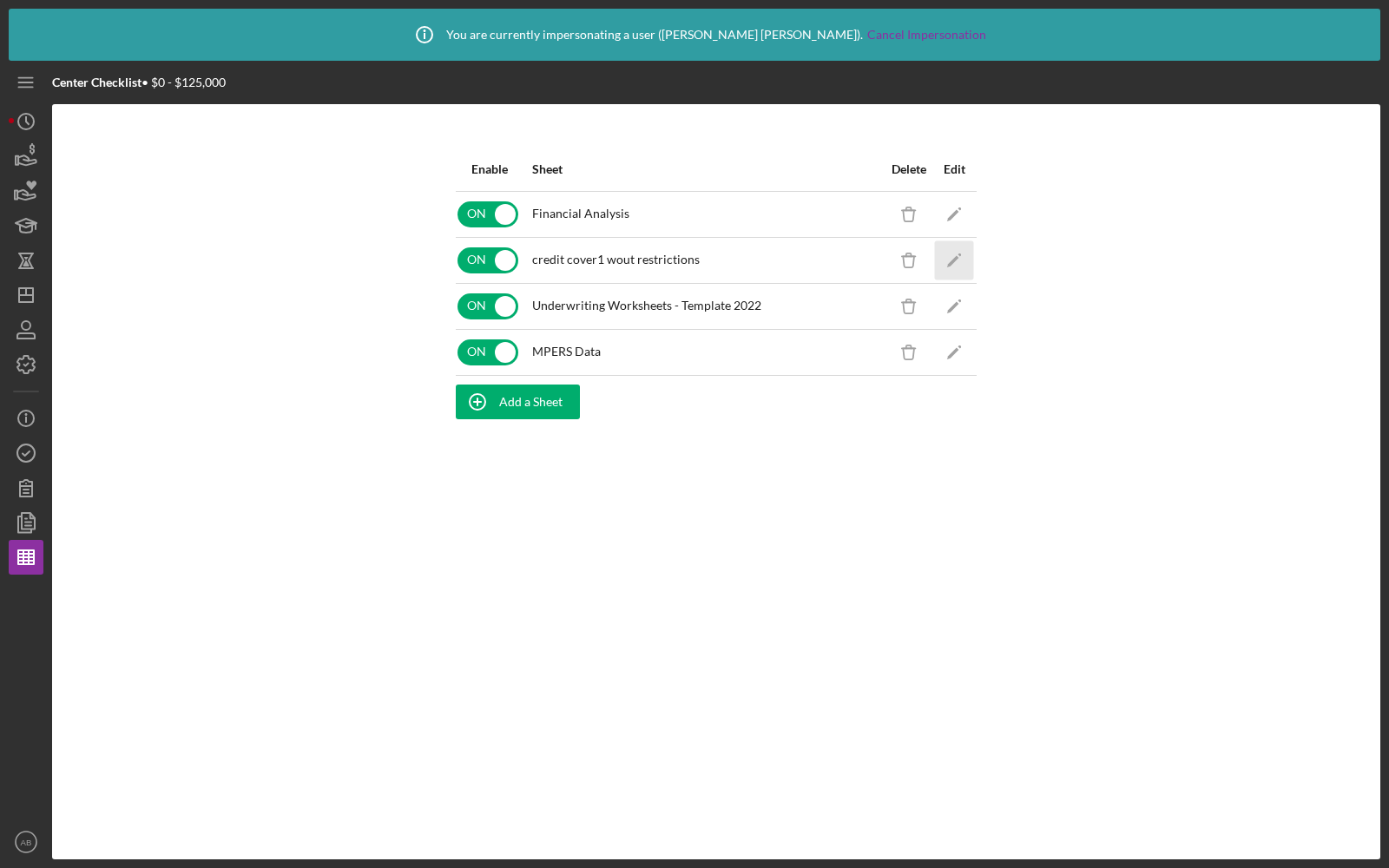
click at [953, 265] on icon "Icon/Edit" at bounding box center [955, 260] width 39 height 39
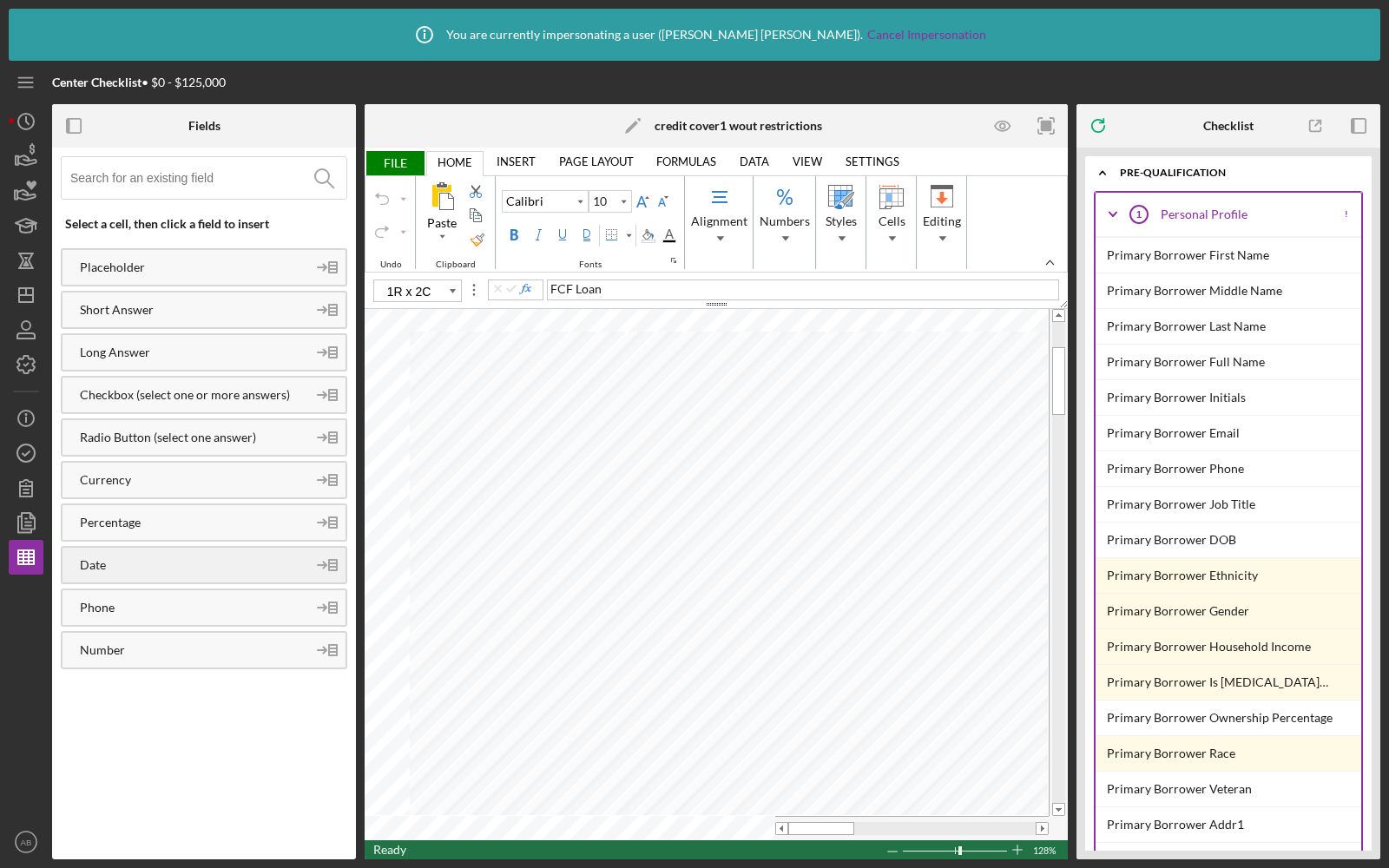
type input "B13"
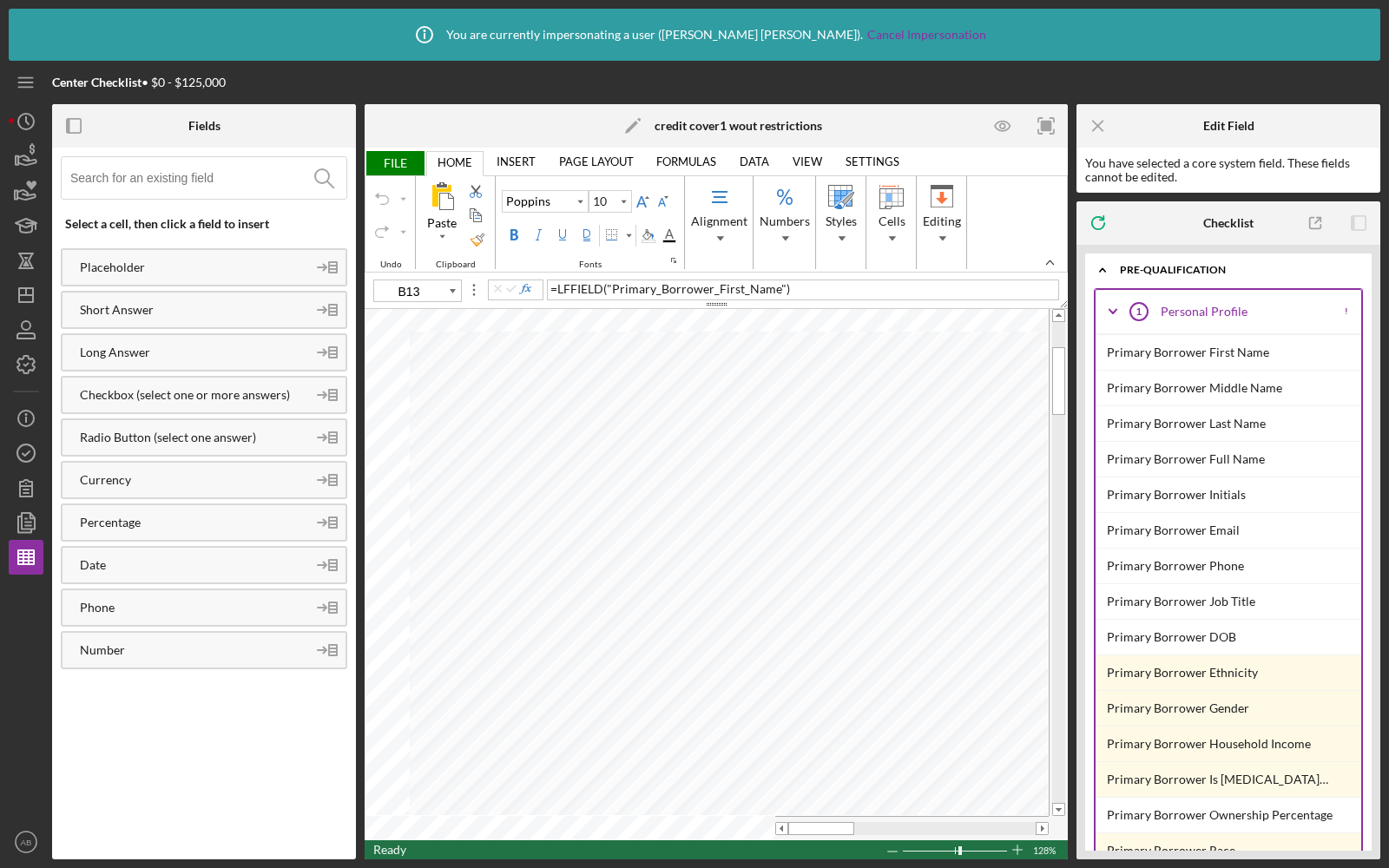
click at [187, 178] on input at bounding box center [208, 178] width 276 height 41
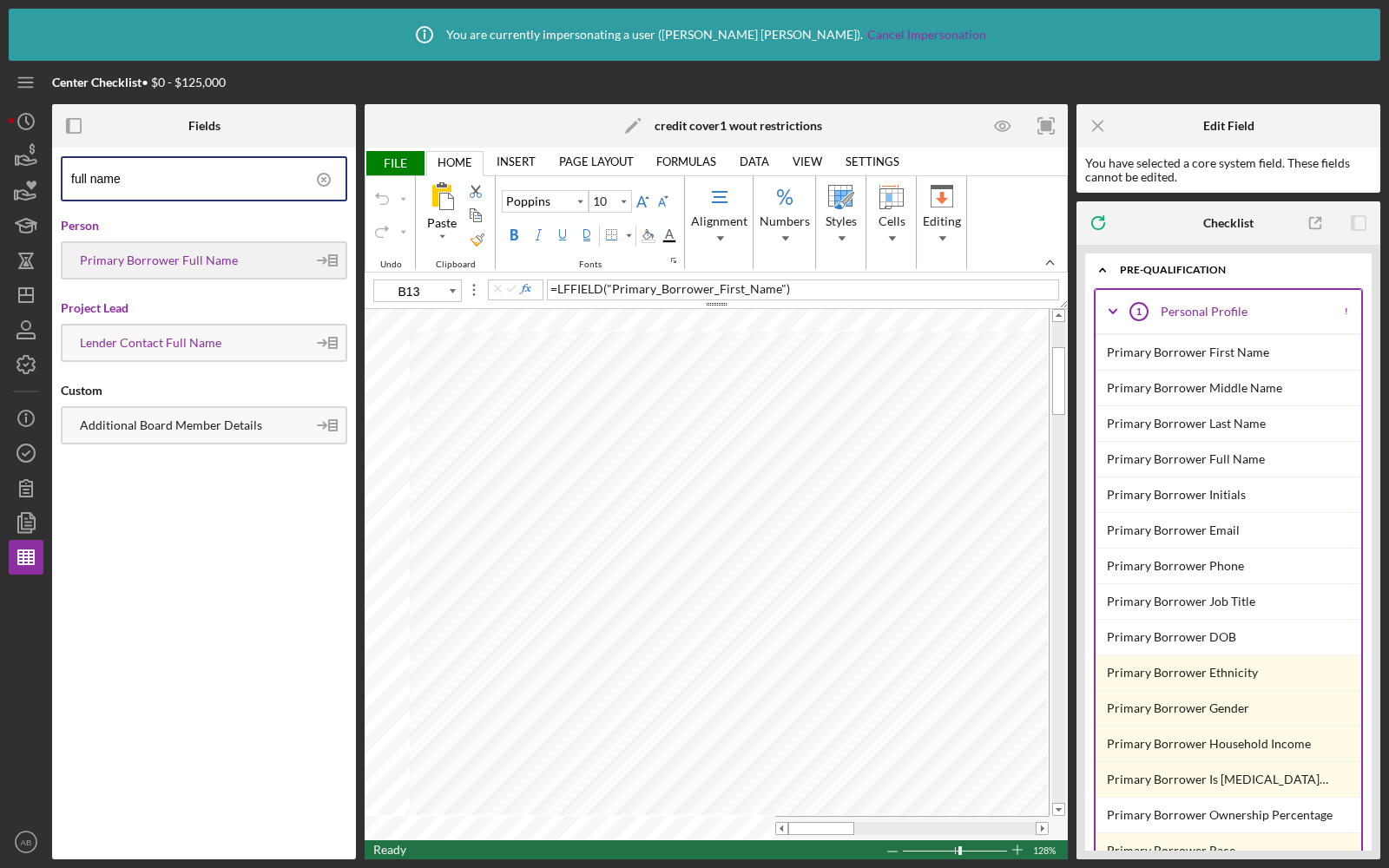
type input "full name"
click at [200, 260] on div "Primary Borrower Full Name" at bounding box center [185, 260] width 244 height 13
click at [395, 162] on span "FILE" at bounding box center [395, 162] width 60 height 24
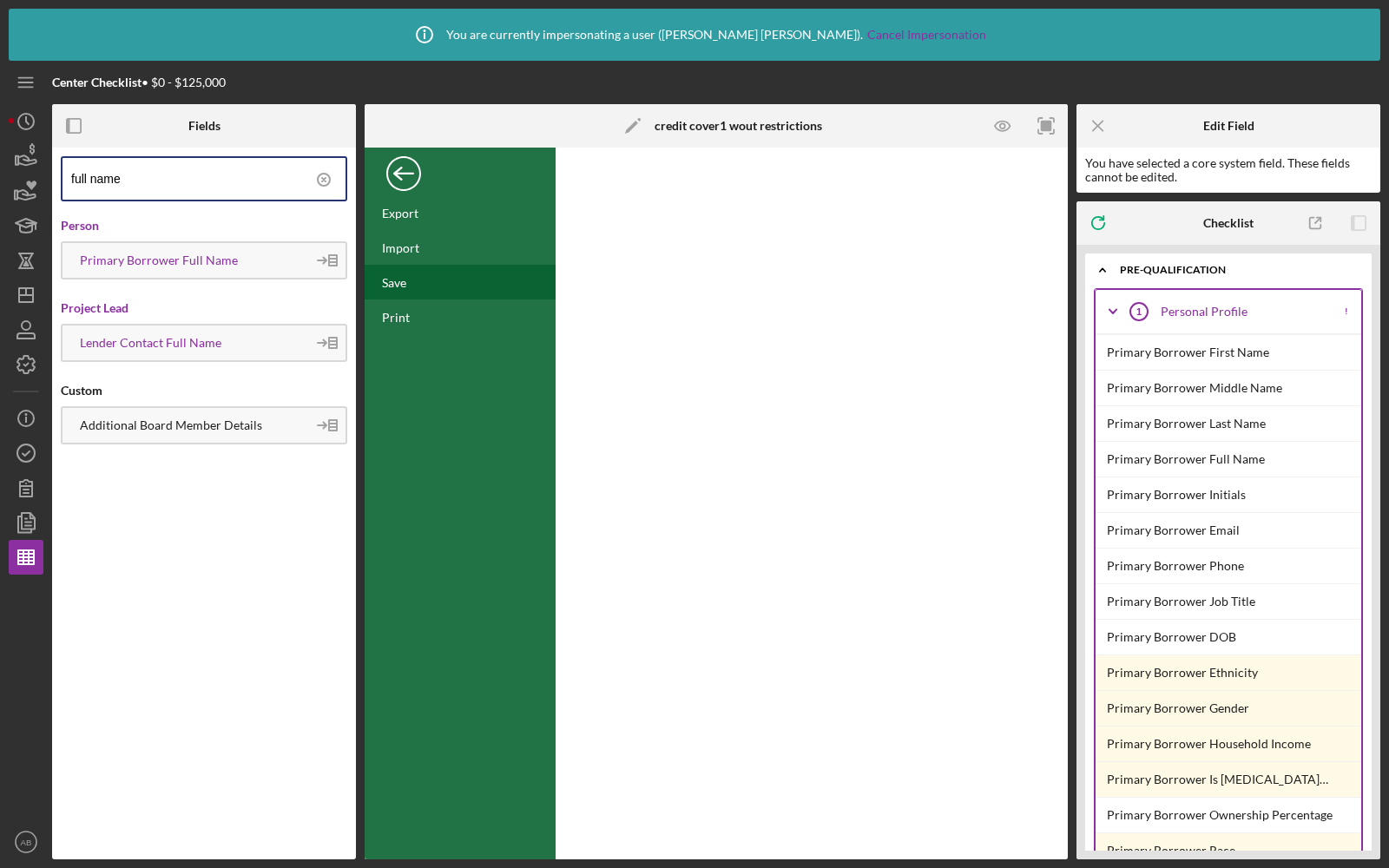
click at [407, 290] on div "Save" at bounding box center [460, 282] width 191 height 35
click at [413, 169] on div "Back" at bounding box center [404, 169] width 35 height 35
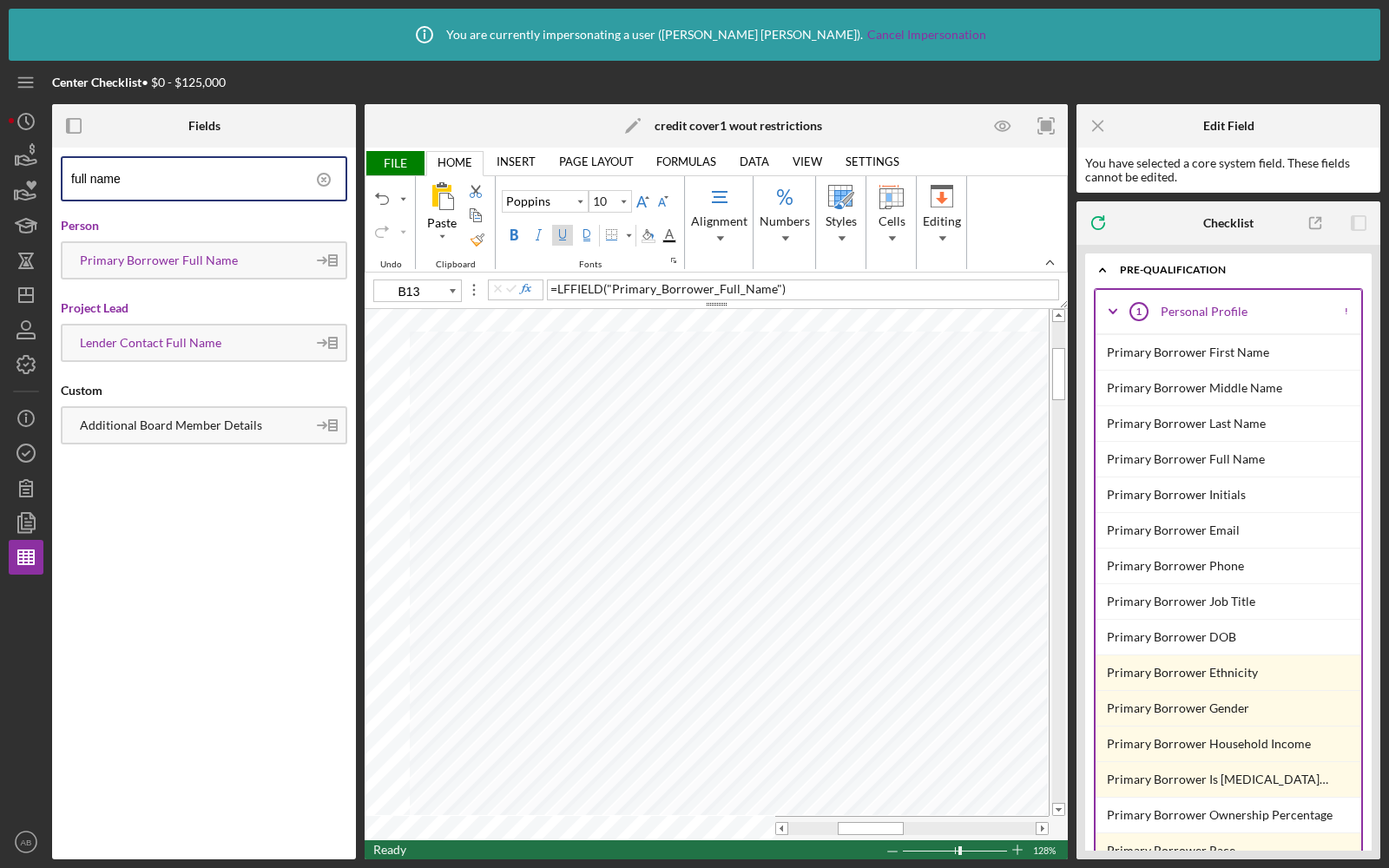
type input "E13"
drag, startPoint x: 673, startPoint y: 290, endPoint x: 629, endPoint y: 288, distance: 44.0
click at [629, 288] on div "Global DSCR = ____%" at bounding box center [803, 290] width 512 height 21
click at [383, 156] on span "FILE" at bounding box center [395, 162] width 60 height 24
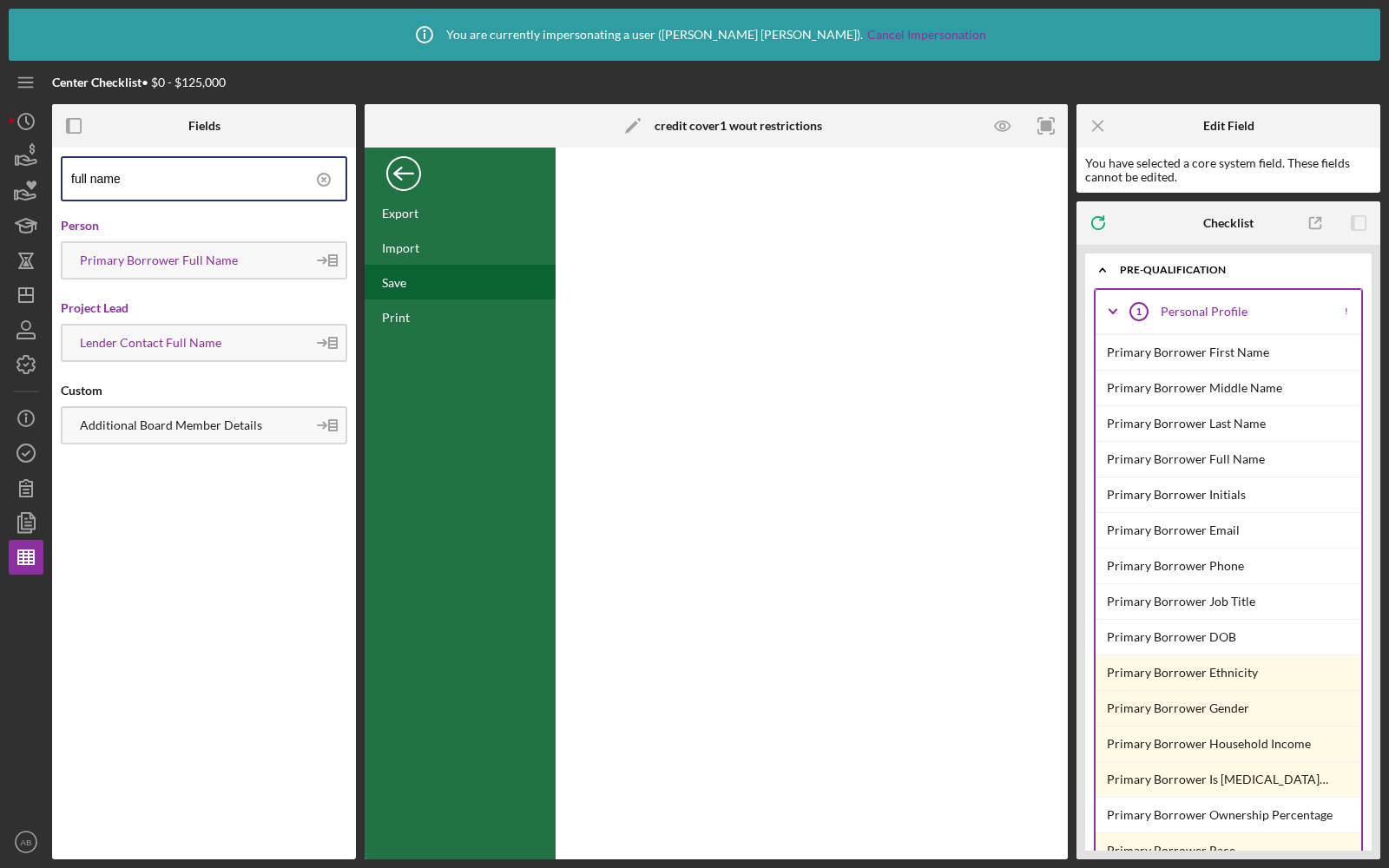
click at [403, 278] on div "Save" at bounding box center [394, 282] width 24 height 14
click at [28, 368] on icon "button" at bounding box center [26, 364] width 43 height 43
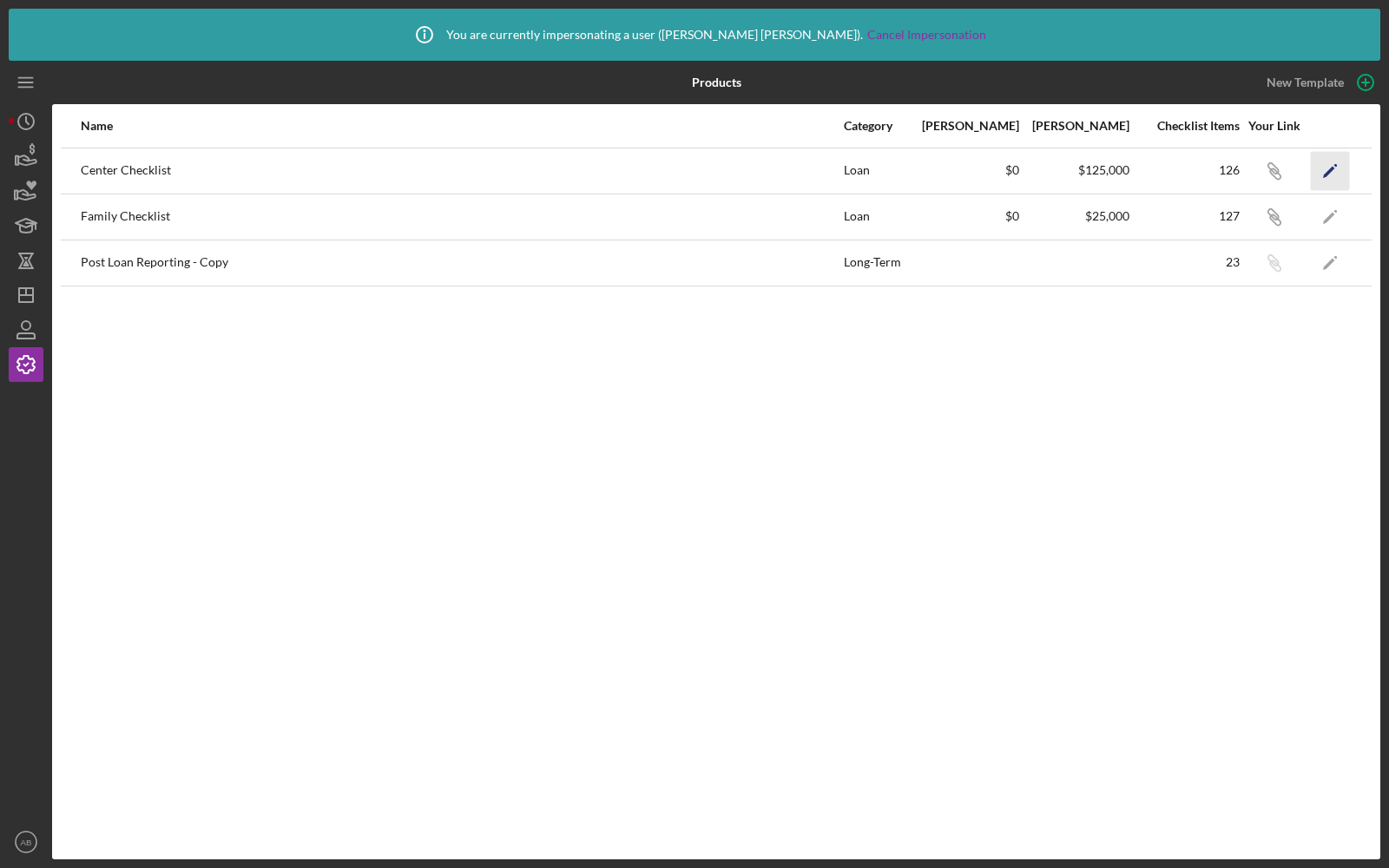
click at [1318, 161] on icon "Icon/Edit" at bounding box center [1331, 170] width 39 height 39
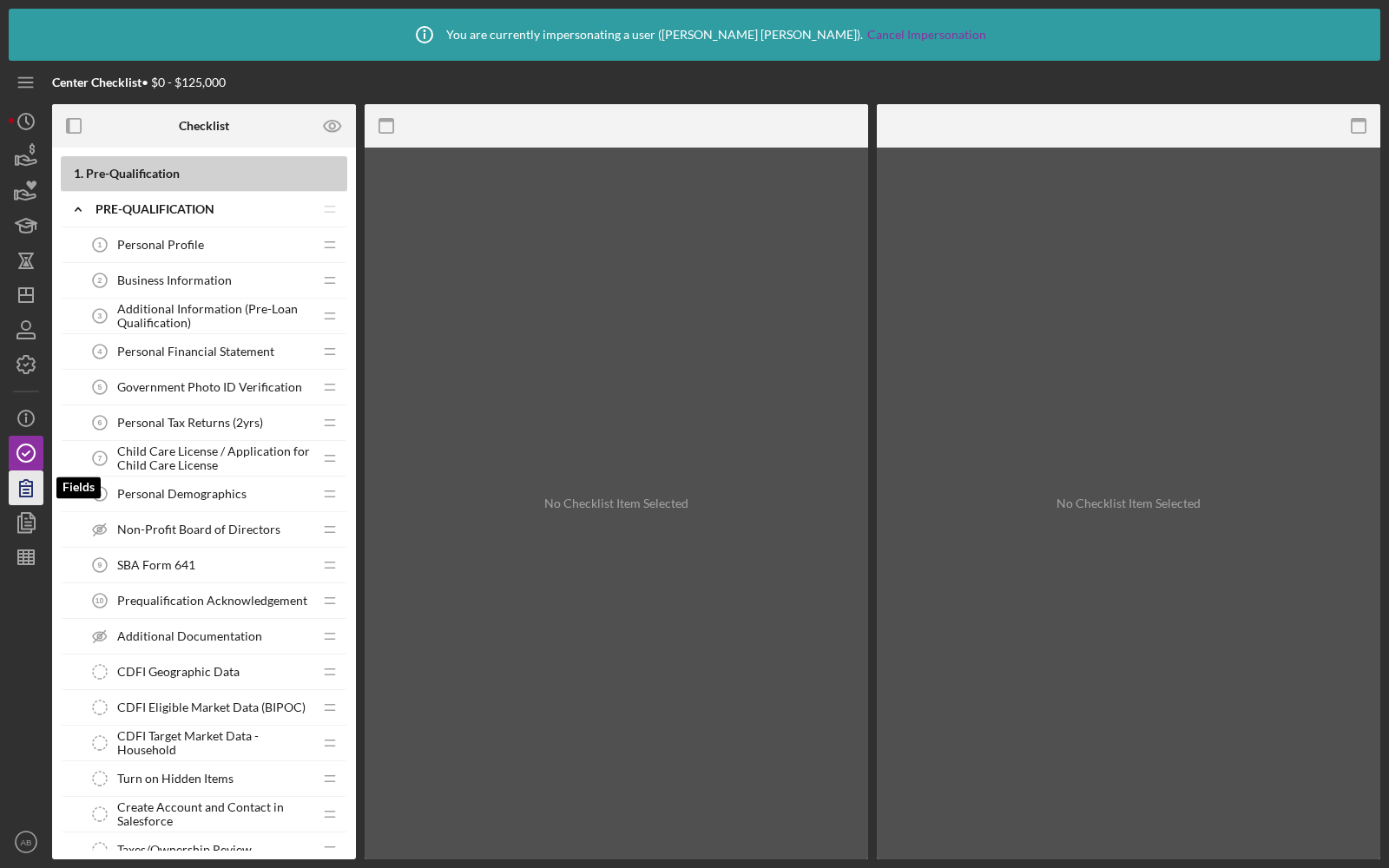
click at [25, 487] on icon "button" at bounding box center [26, 488] width 43 height 43
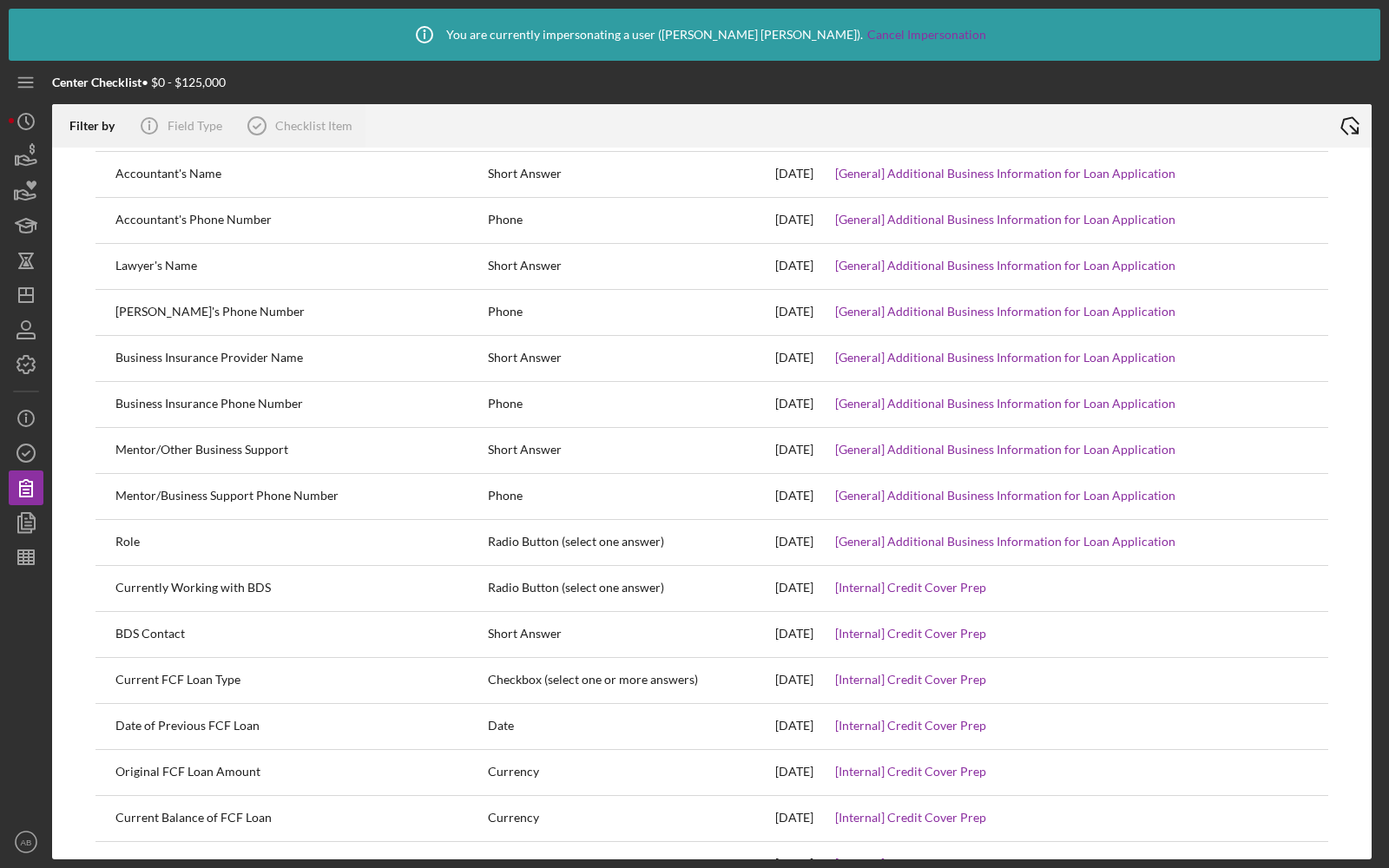
scroll to position [6471, 0]
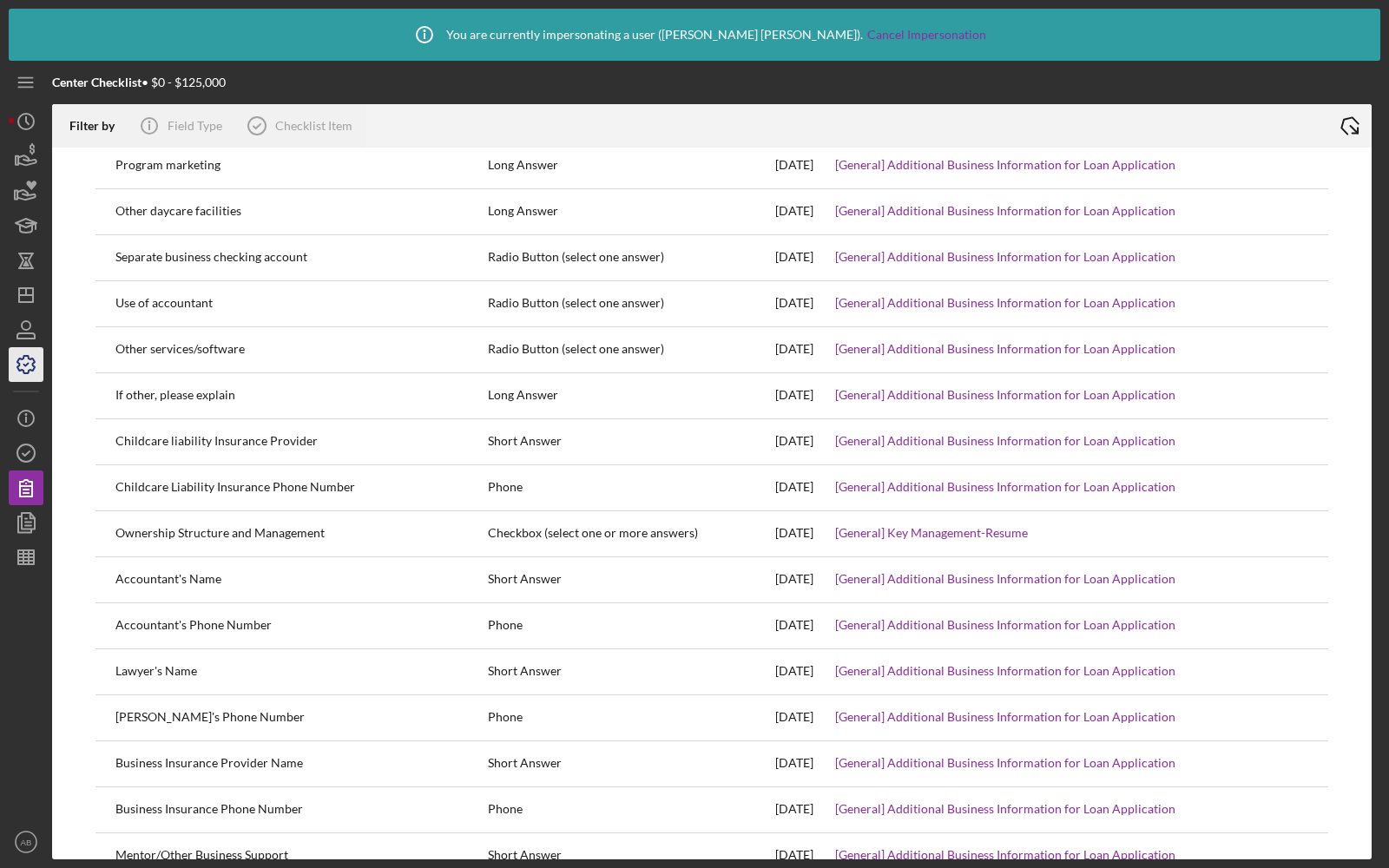
click at [21, 362] on icon "button" at bounding box center [26, 364] width 43 height 43
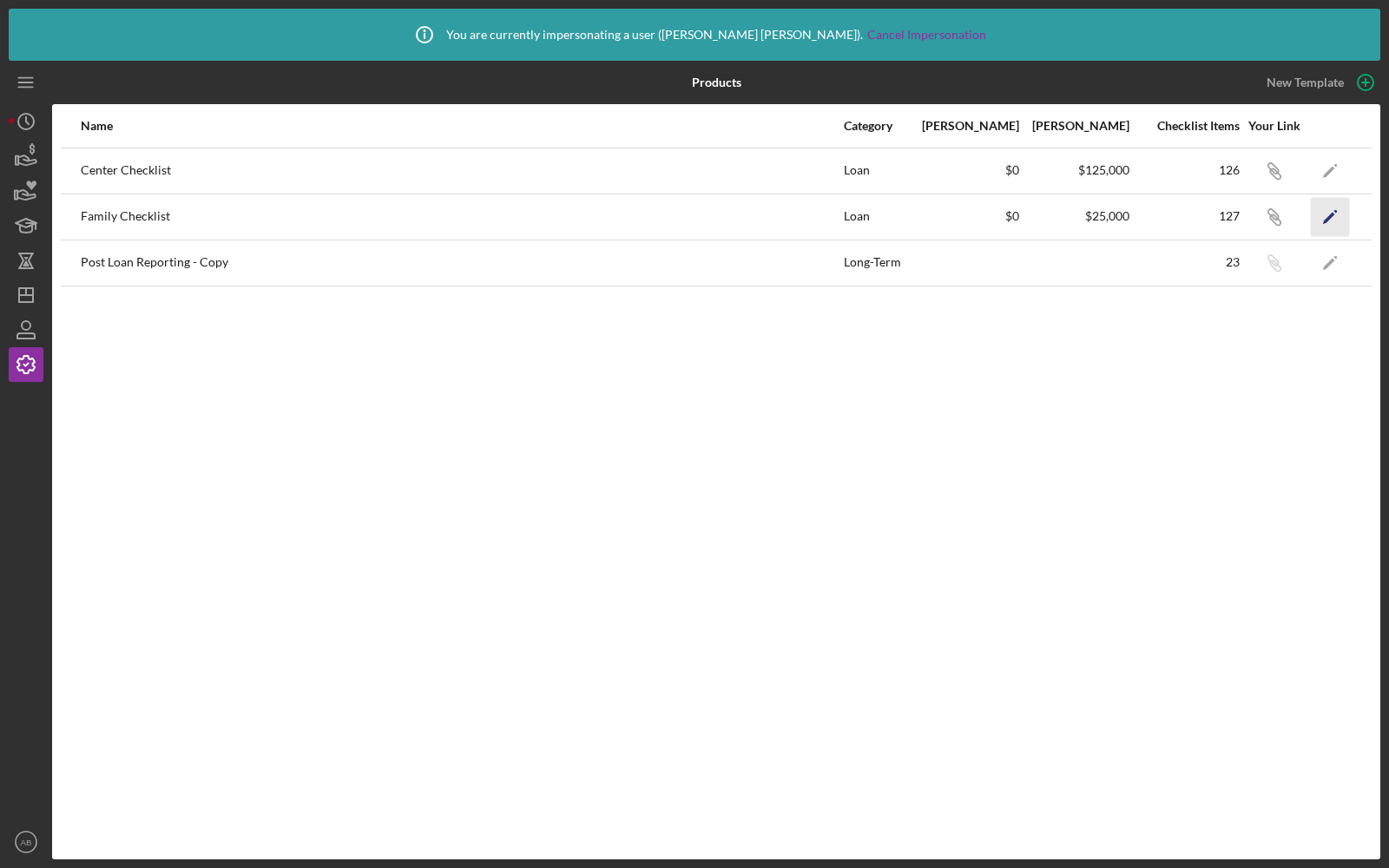
click at [1340, 221] on icon "Icon/Edit" at bounding box center [1331, 217] width 39 height 39
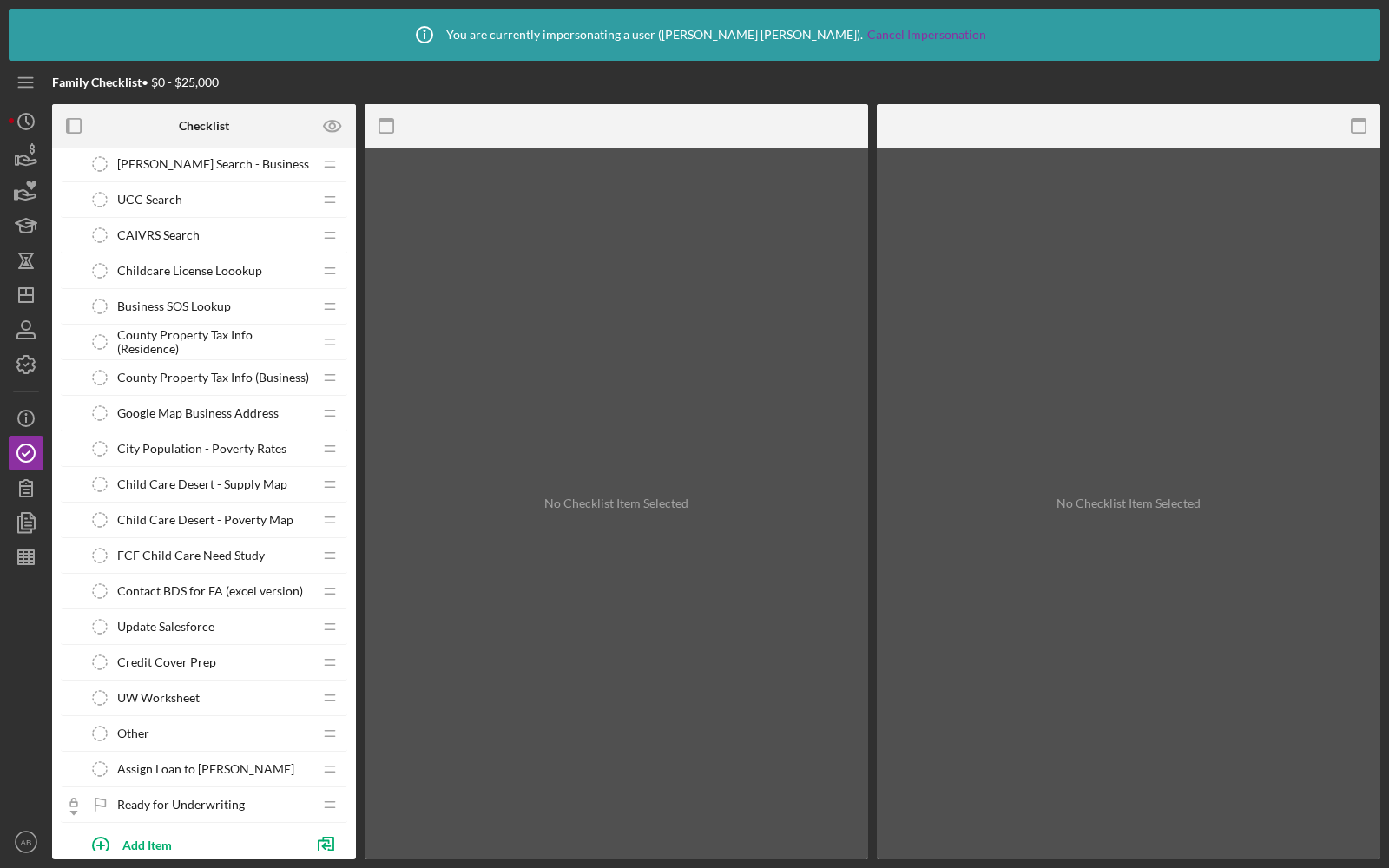
scroll to position [1917, 0]
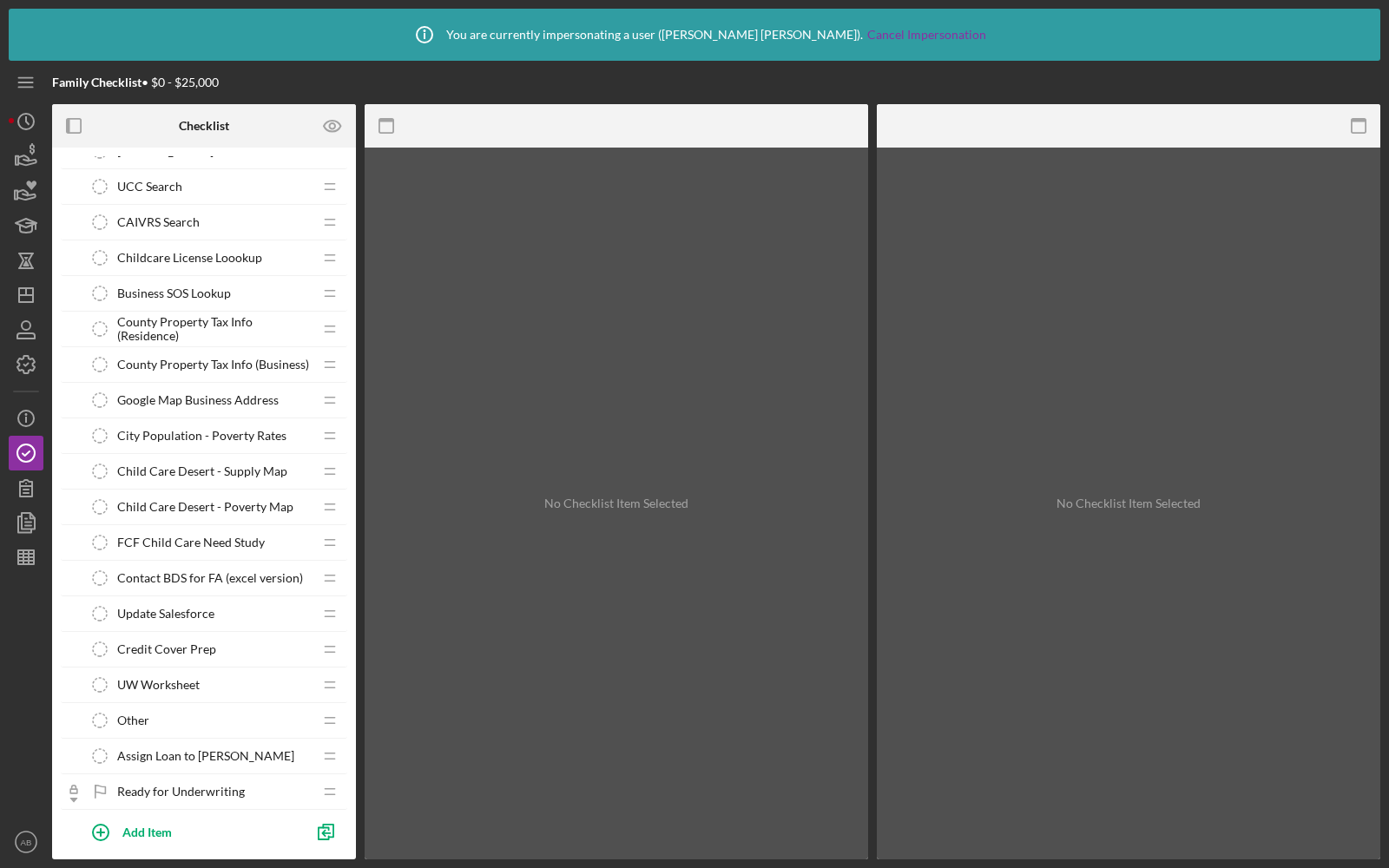
click at [177, 642] on span "Credit Cover Prep" at bounding box center [167, 648] width 99 height 13
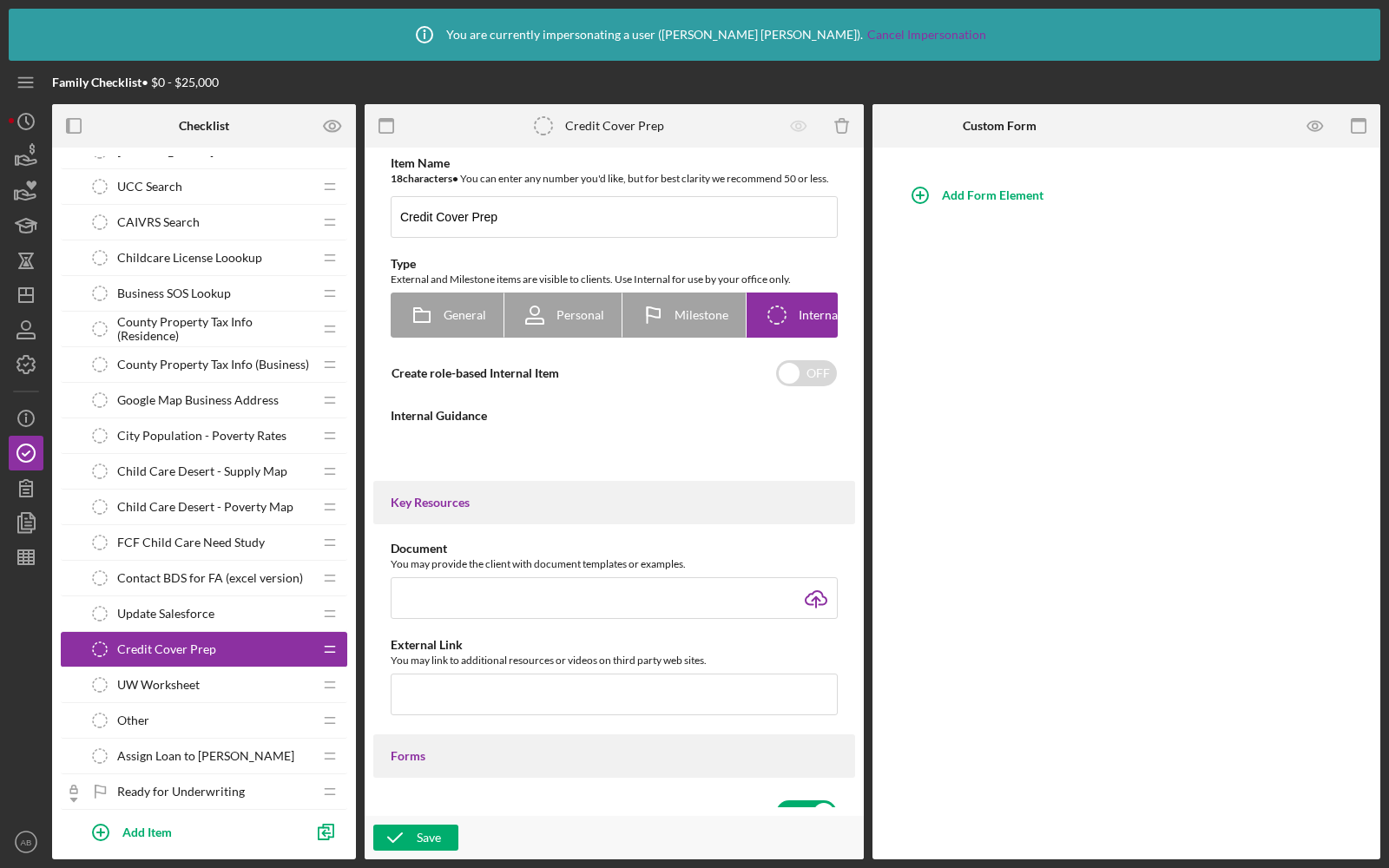
type textarea "<div>Go to underwriting section and begin credit cover prep</div>"
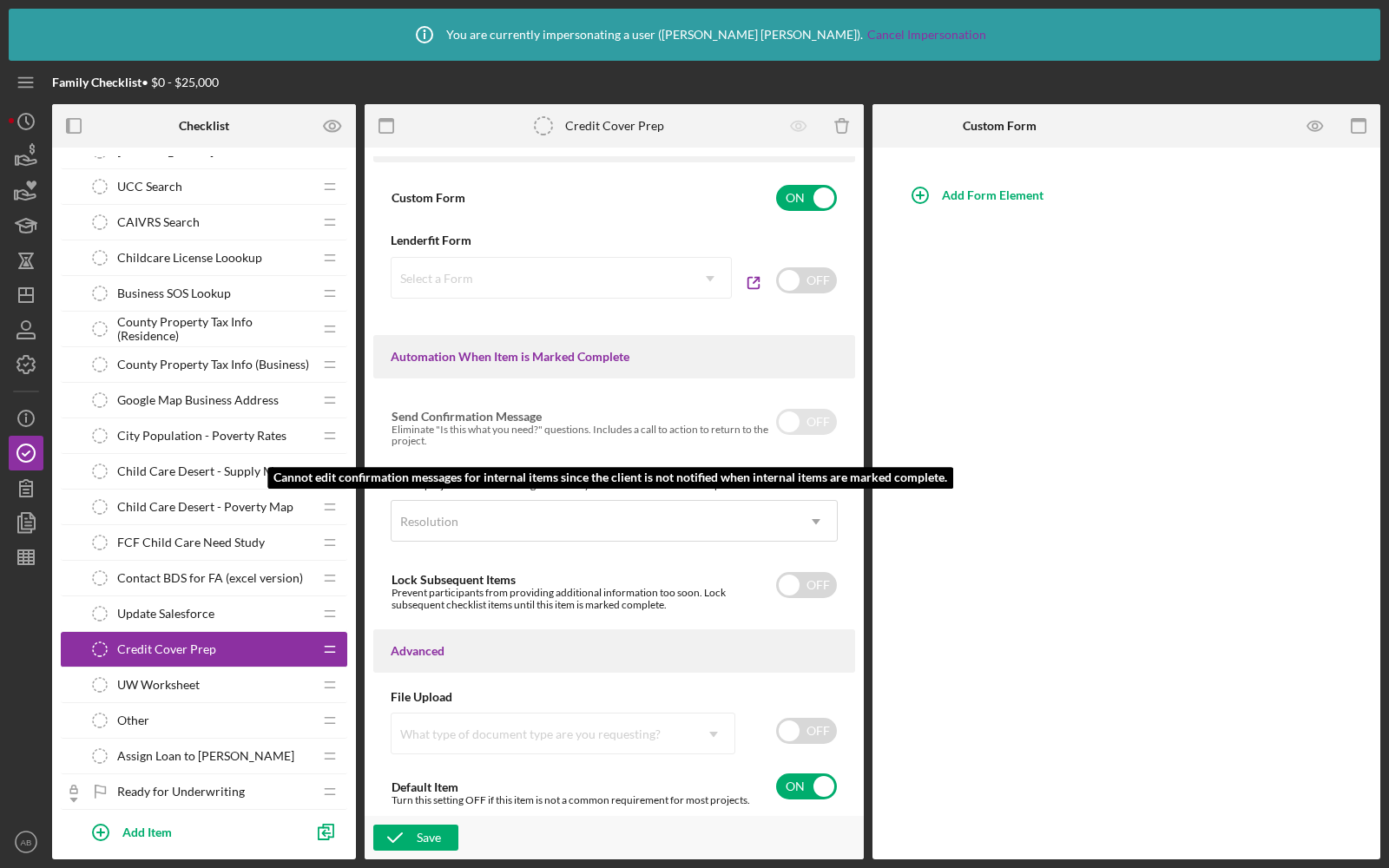
scroll to position [864, 0]
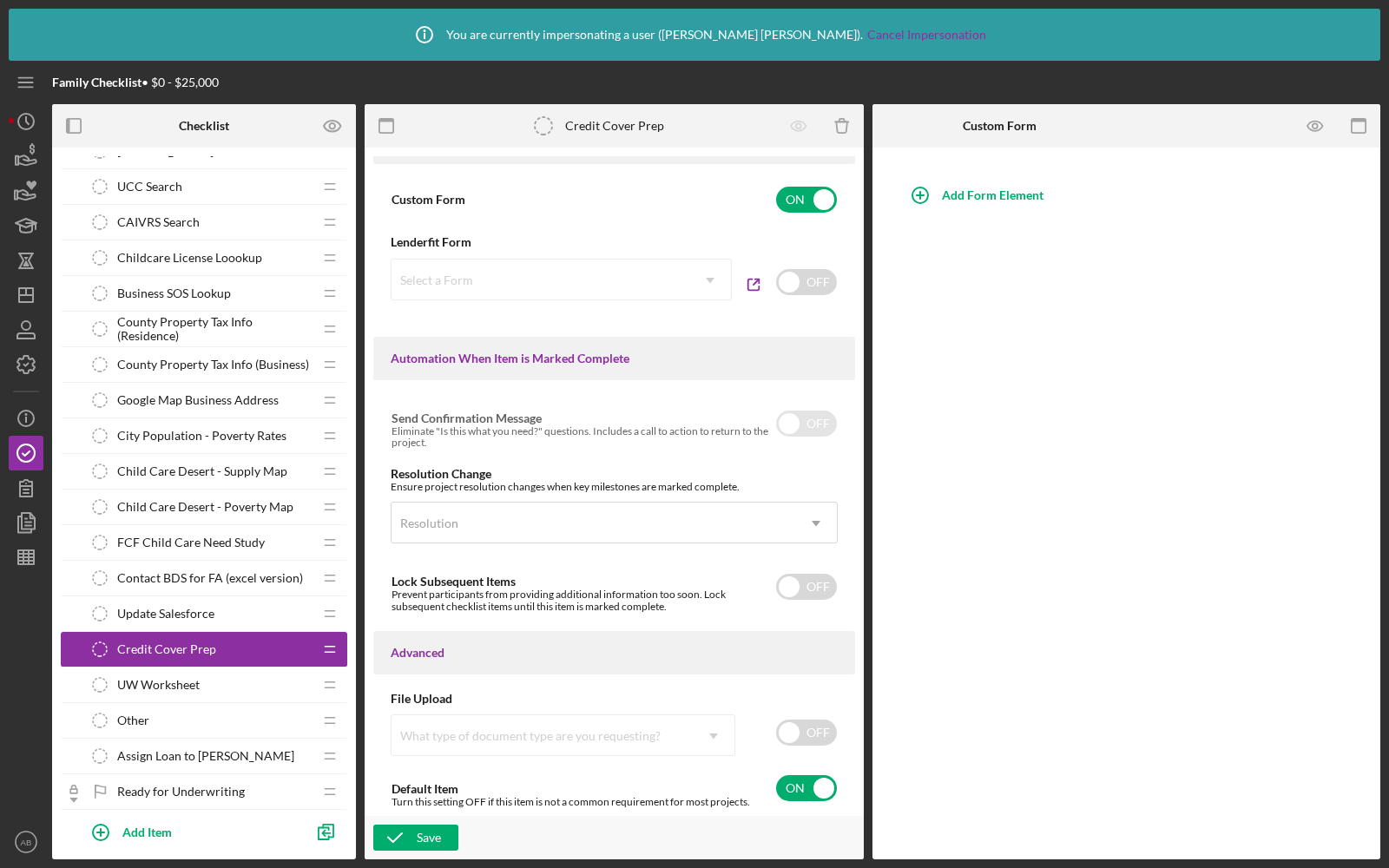
click at [210, 601] on div "Update Salesforce Update Salesforce" at bounding box center [197, 613] width 230 height 35
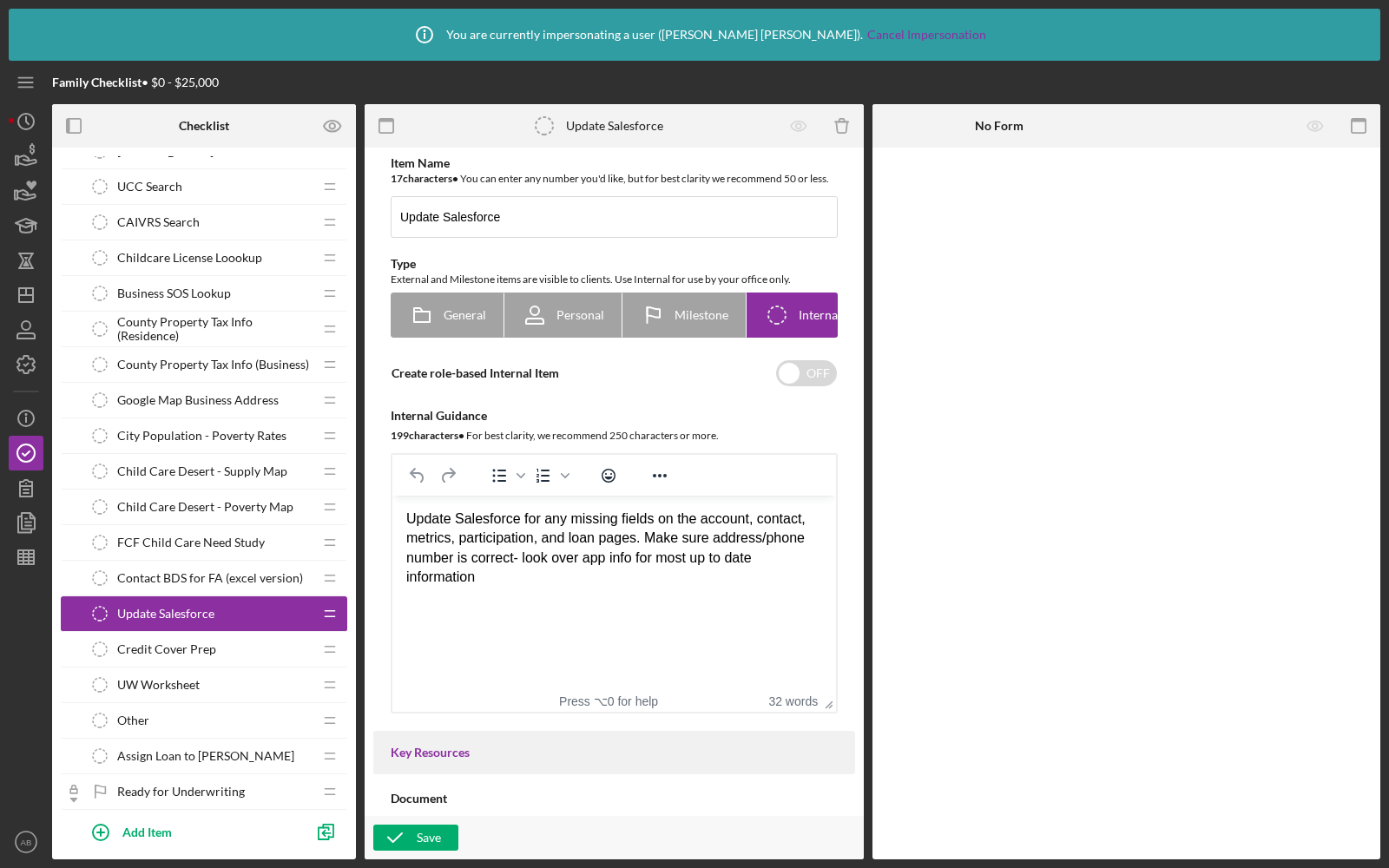
click at [205, 642] on span "Credit Cover Prep" at bounding box center [167, 648] width 99 height 13
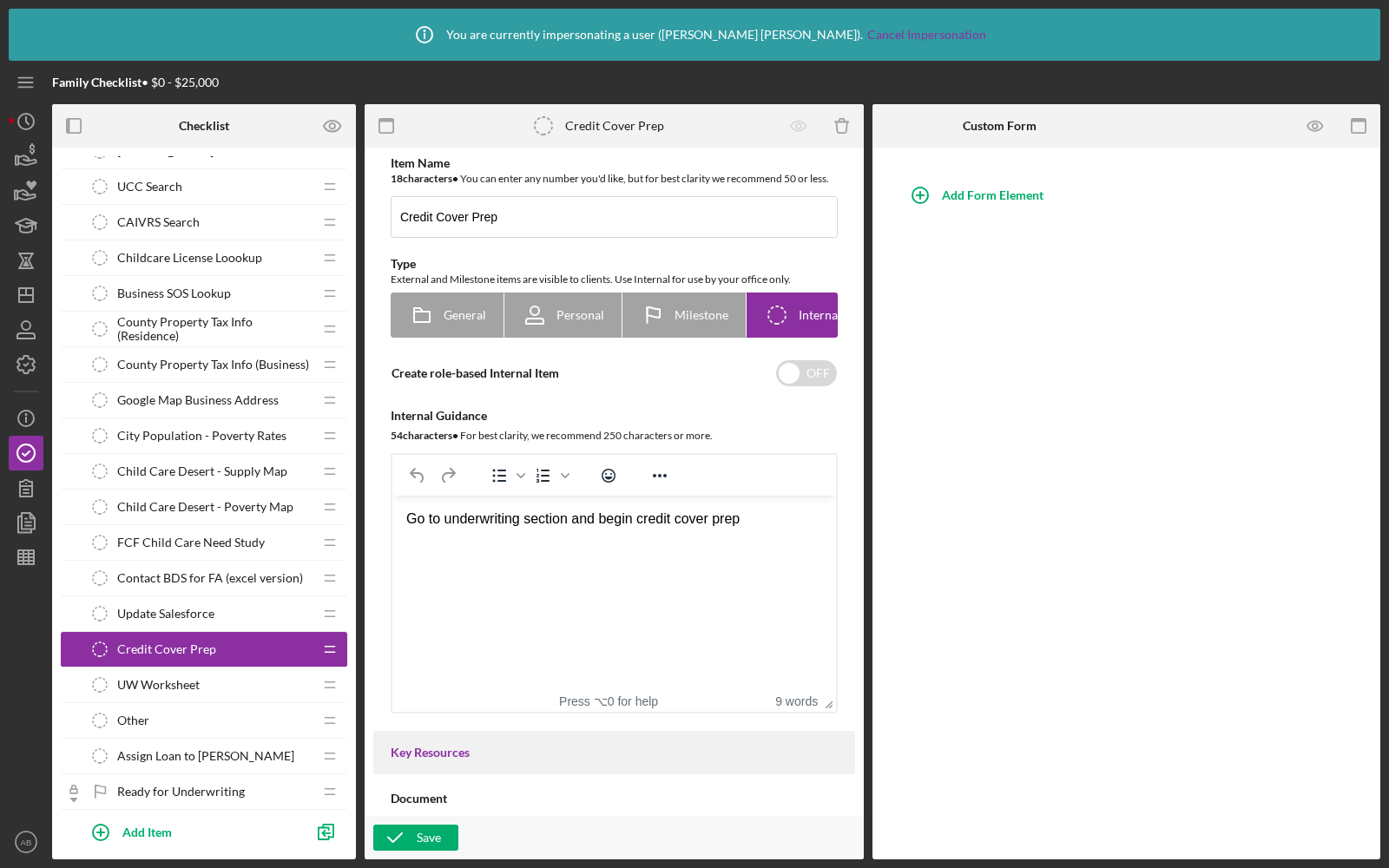
click at [203, 668] on div "UW Worksheet UW Worksheet" at bounding box center [197, 685] width 230 height 35
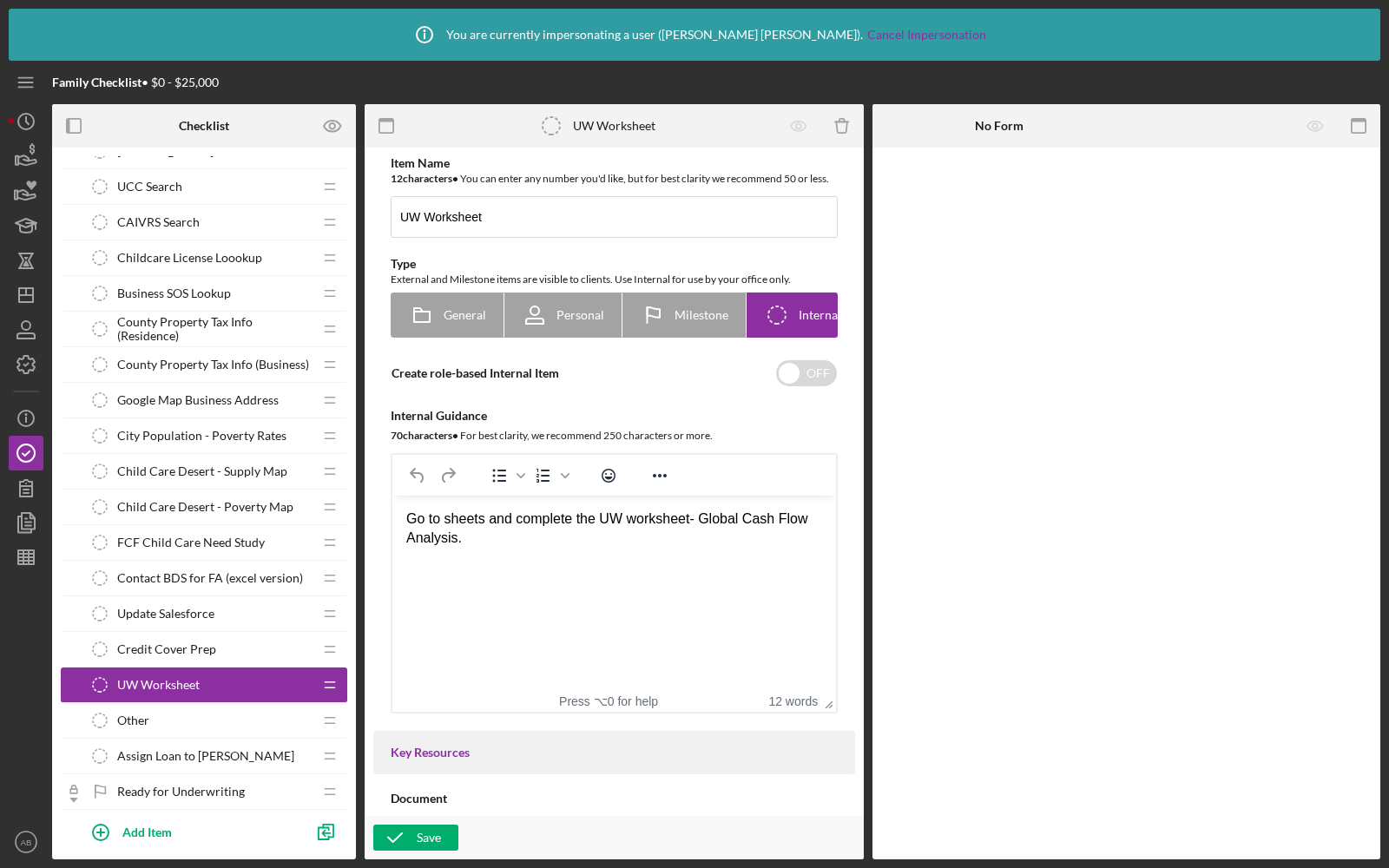
click at [173, 703] on div "Other Other" at bounding box center [197, 720] width 230 height 35
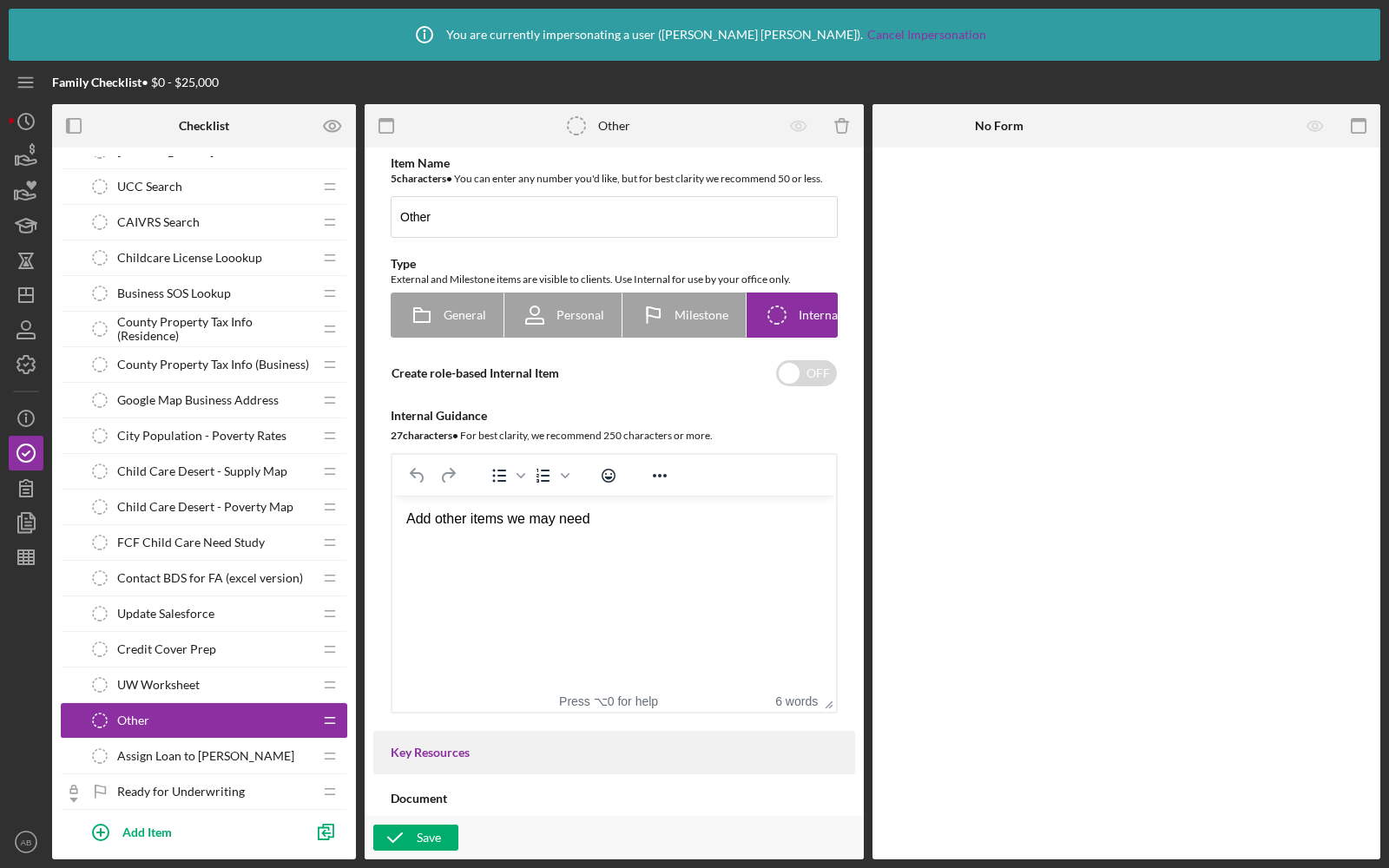
click at [178, 678] on span "UW Worksheet" at bounding box center [159, 684] width 82 height 13
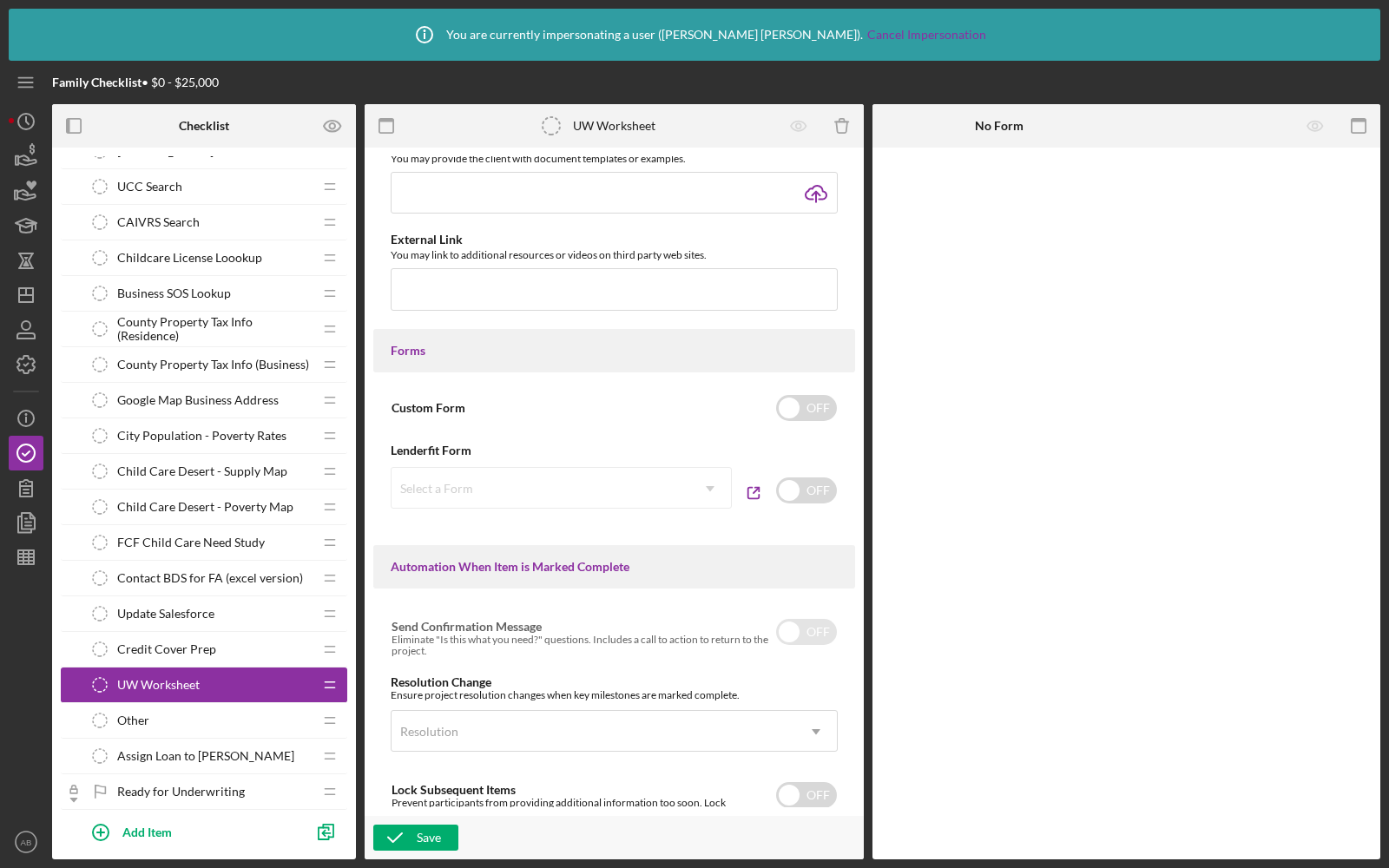
scroll to position [708, 0]
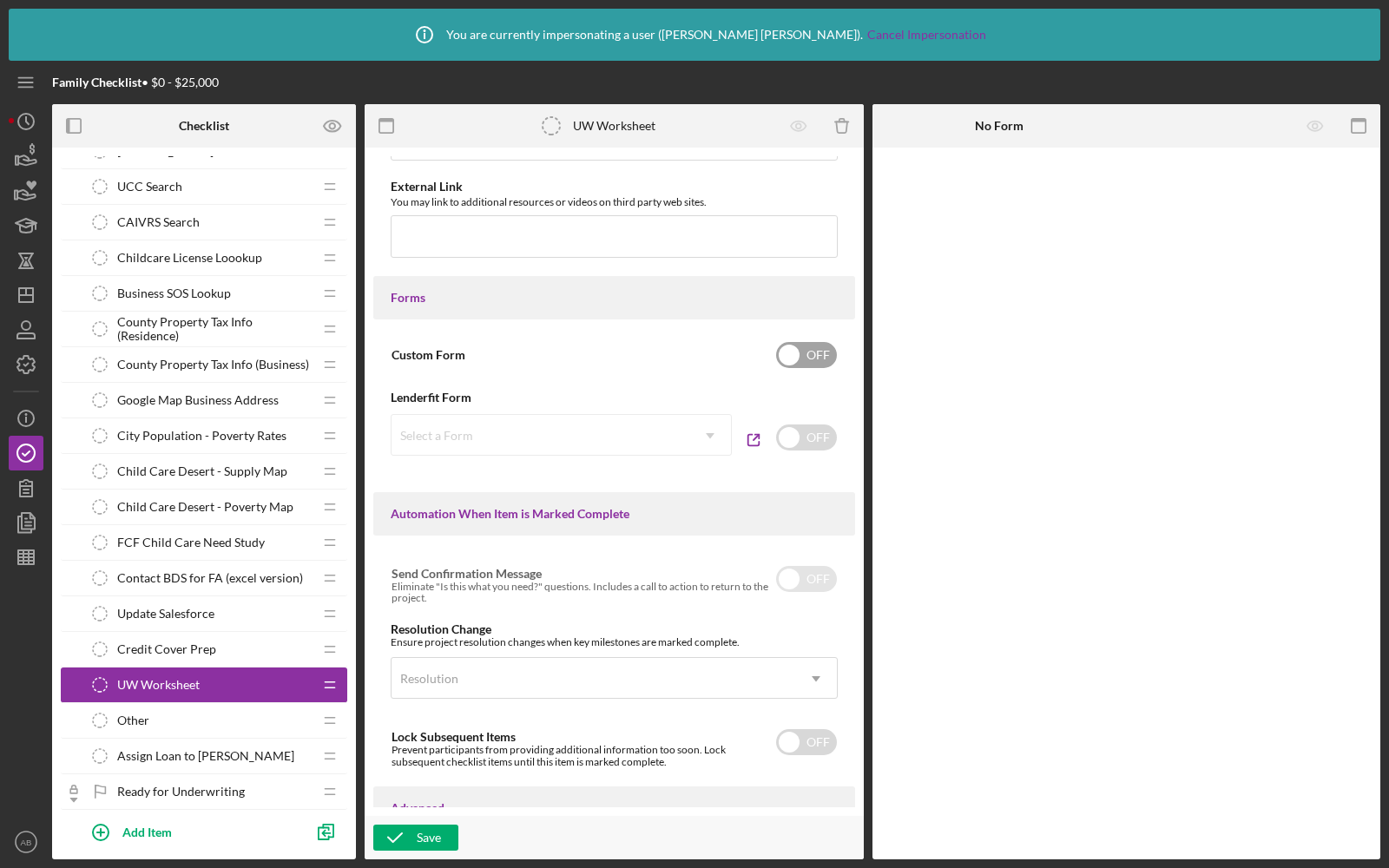
click at [803, 373] on div "Custom Form OFF" at bounding box center [614, 355] width 447 height 37
click at [801, 369] on input "checkbox" at bounding box center [807, 354] width 61 height 26
checkbox input "false"
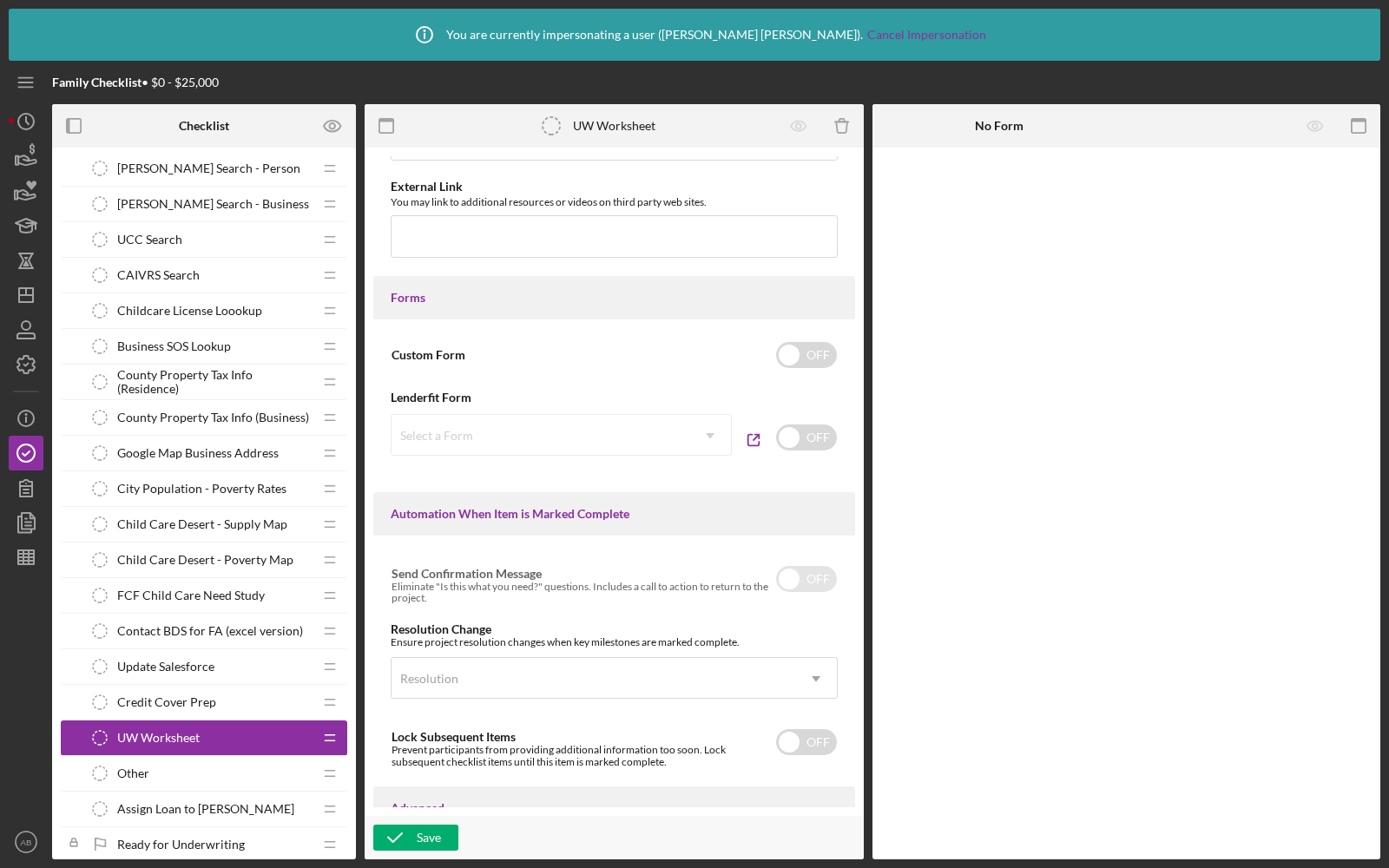
click at [198, 340] on span "Business SOS Lookup" at bounding box center [174, 346] width 114 height 13
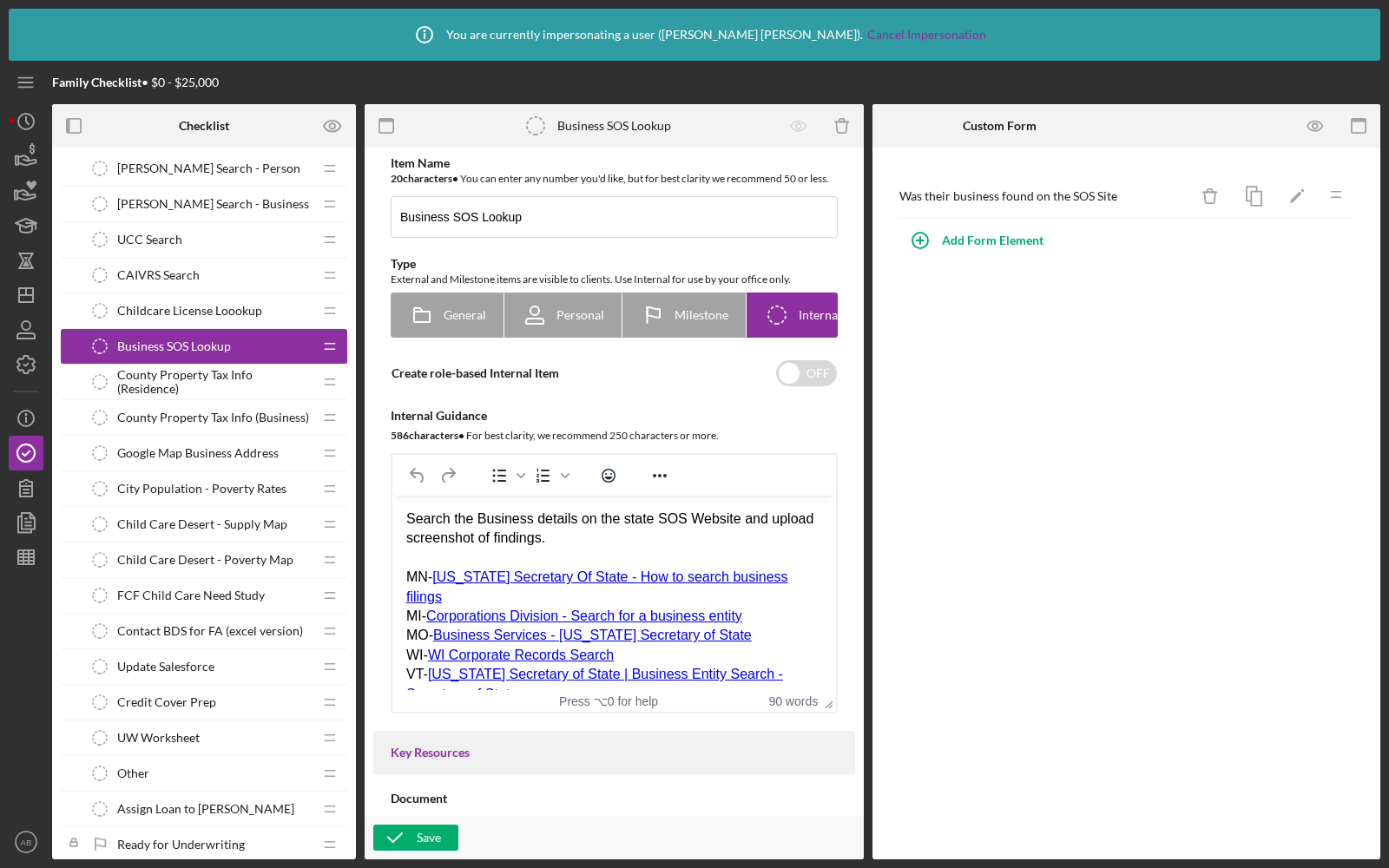
scroll to position [2001, 0]
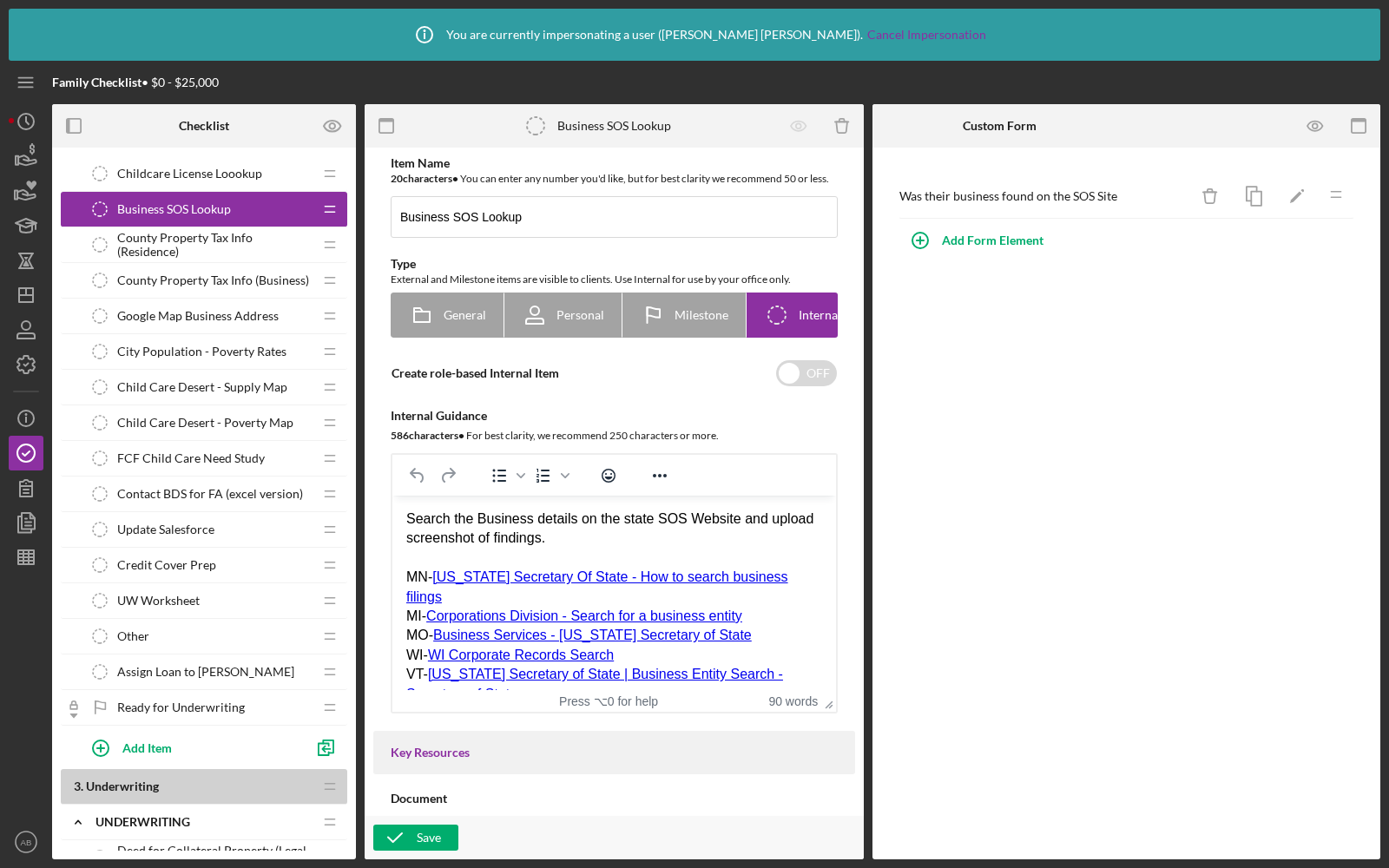
click at [174, 416] on span "Child Care Desert - Poverty Map" at bounding box center [205, 422] width 177 height 13
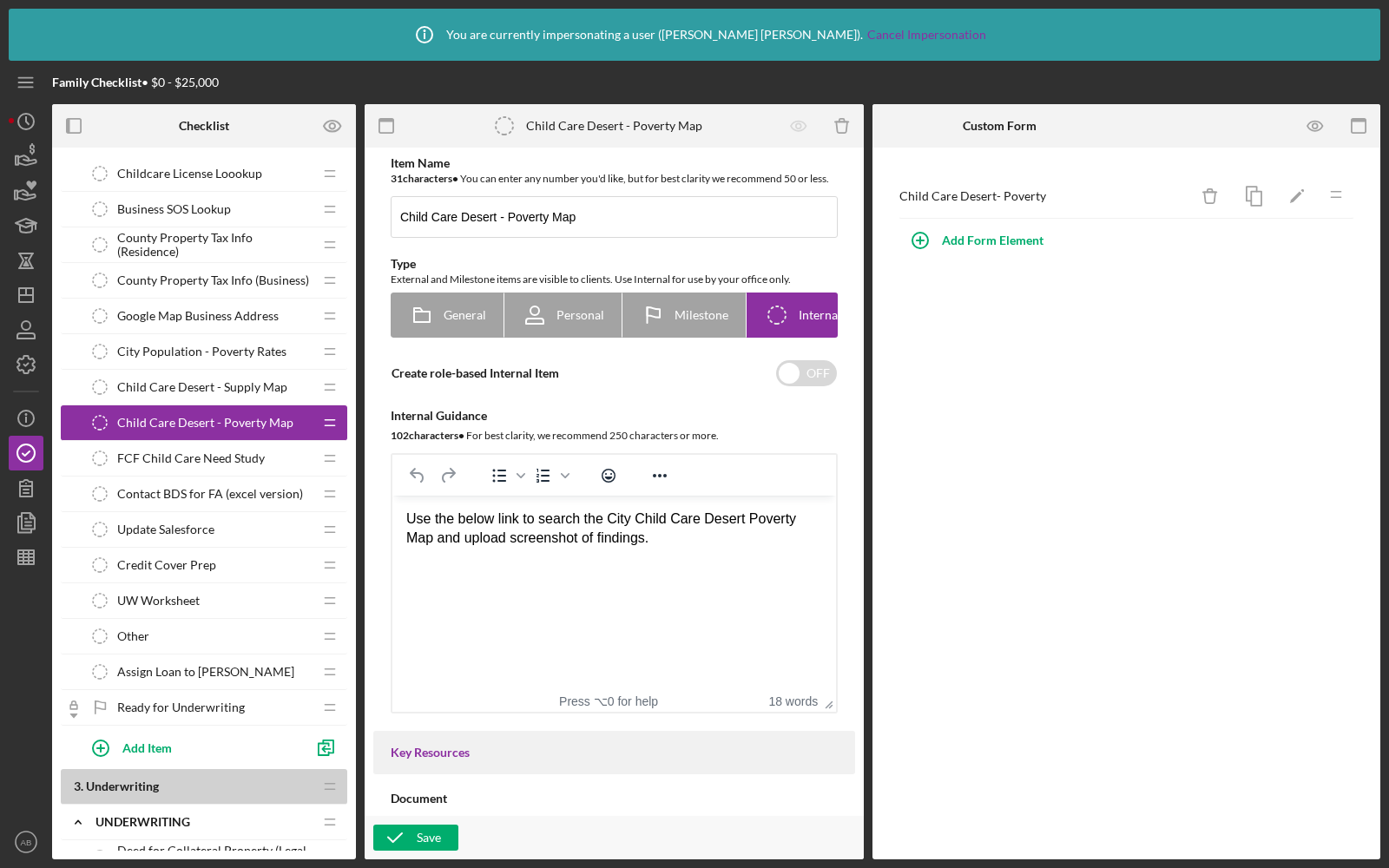
click at [175, 451] on span "FCF Child Care Need Study" at bounding box center [191, 457] width 148 height 13
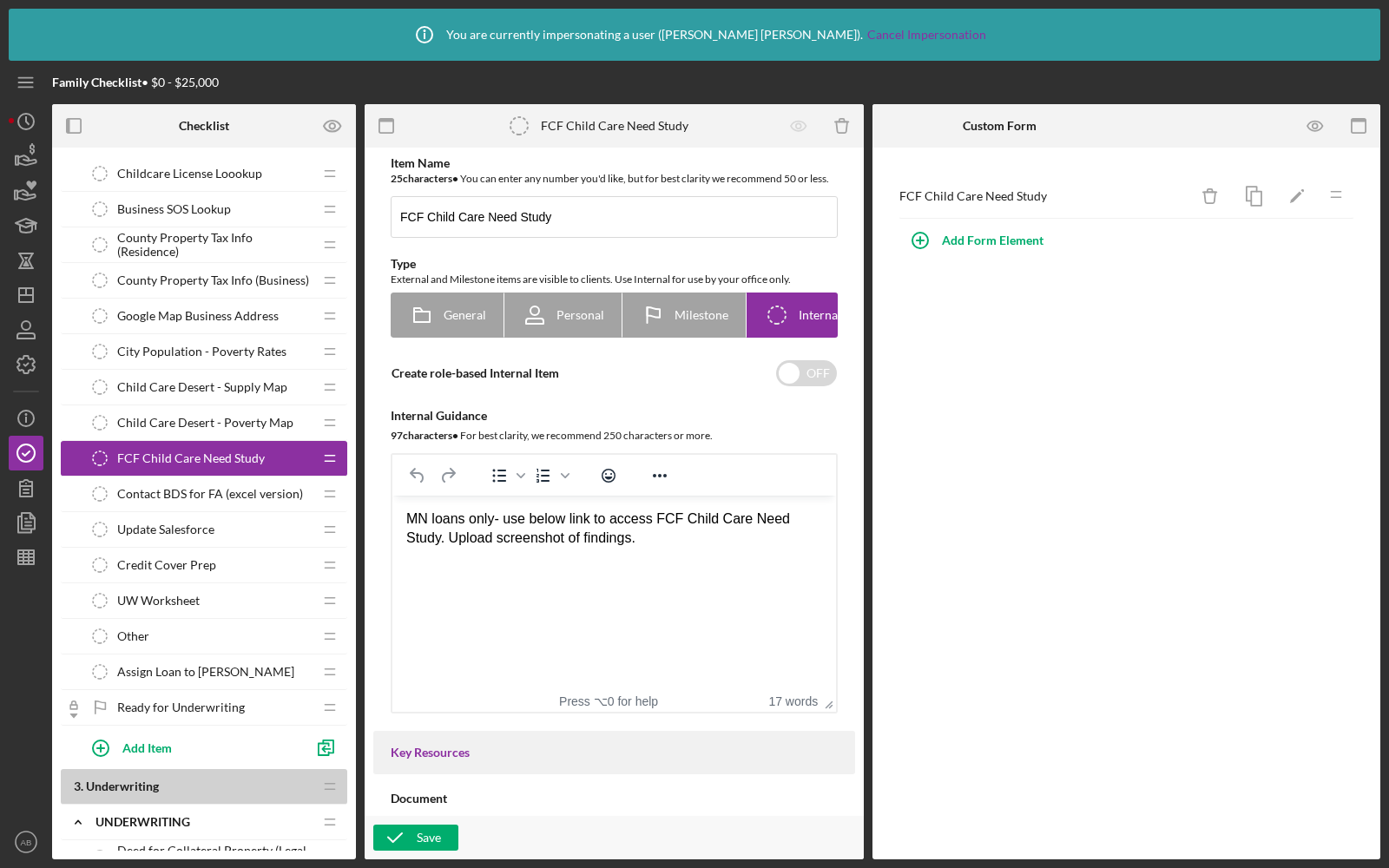
click at [142, 559] on span "Credit Cover Prep" at bounding box center [167, 565] width 99 height 13
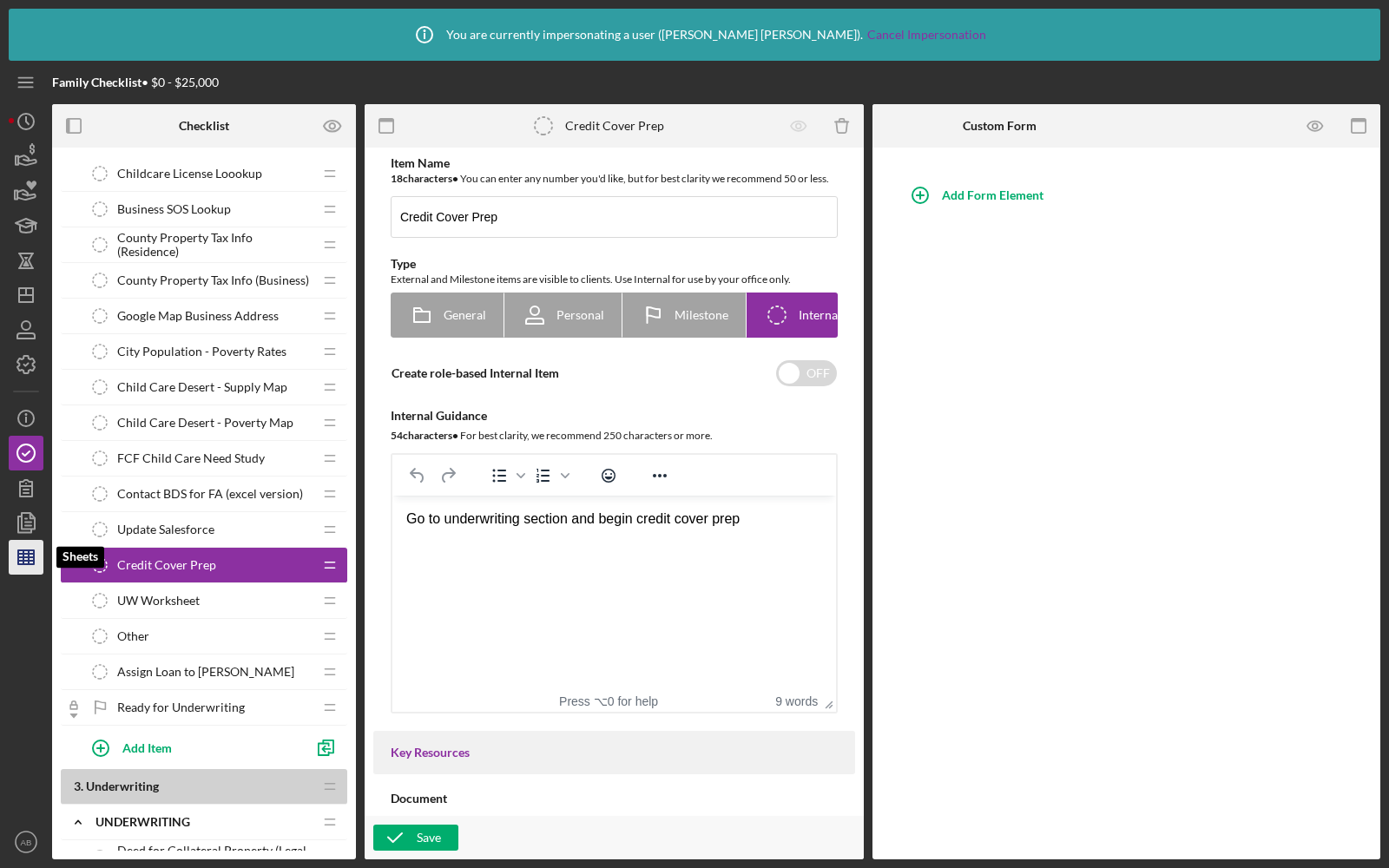
click at [26, 551] on polygon "button" at bounding box center [25, 557] width 15 height 13
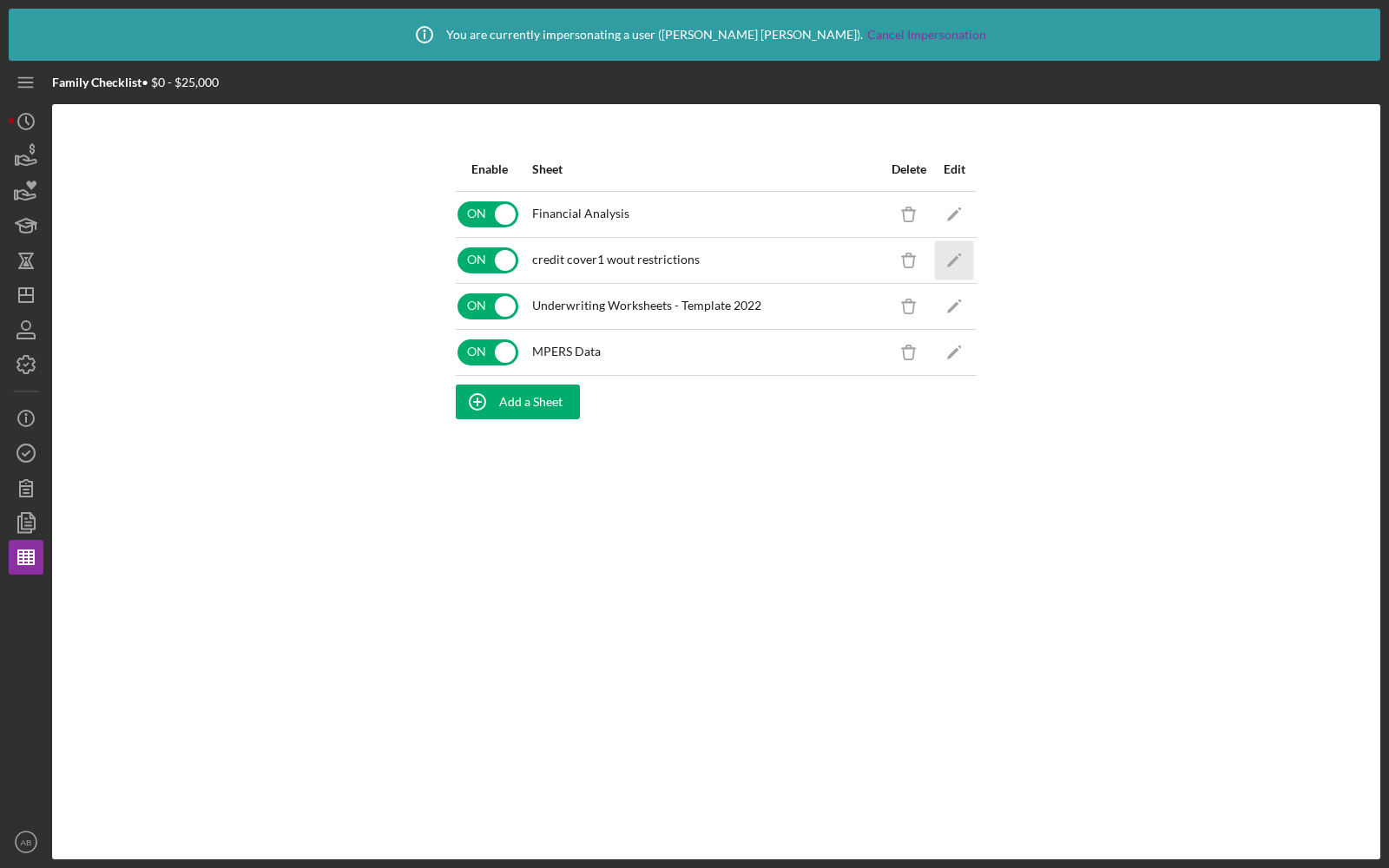
click at [958, 247] on icon "Icon/Edit" at bounding box center [955, 260] width 39 height 39
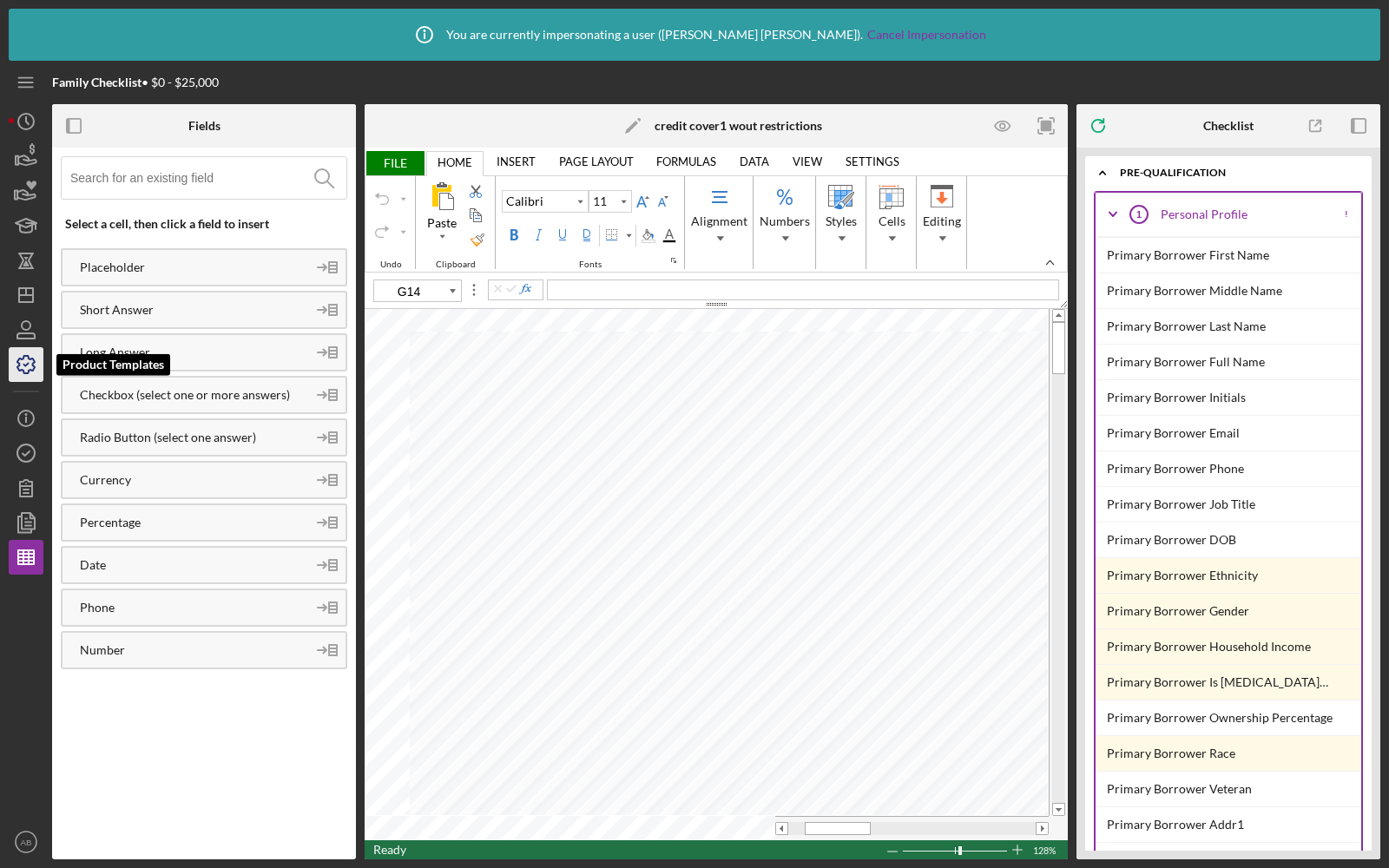
click at [13, 360] on icon "button" at bounding box center [26, 364] width 43 height 43
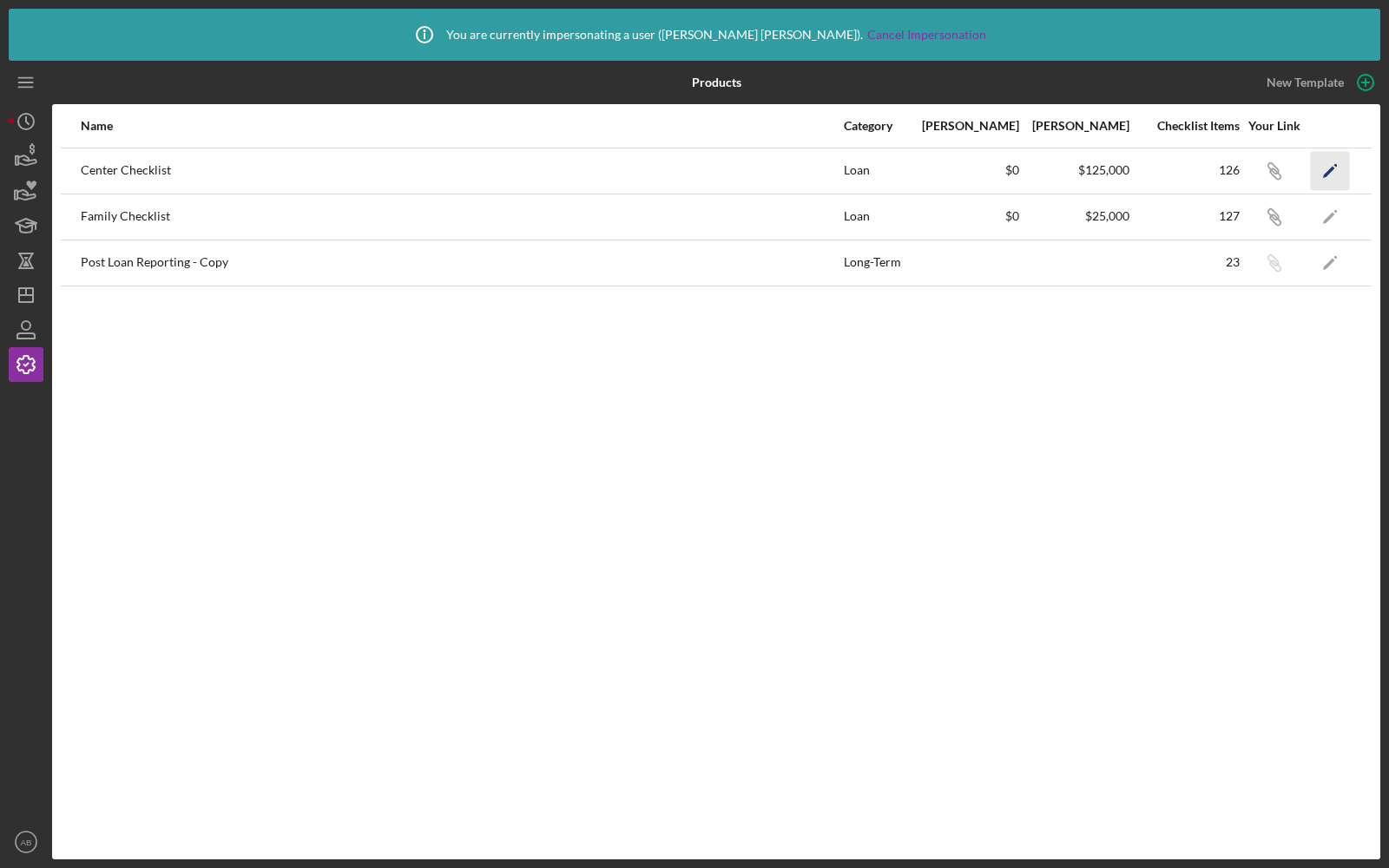
click at [1326, 177] on icon "Icon/Edit" at bounding box center [1331, 170] width 39 height 39
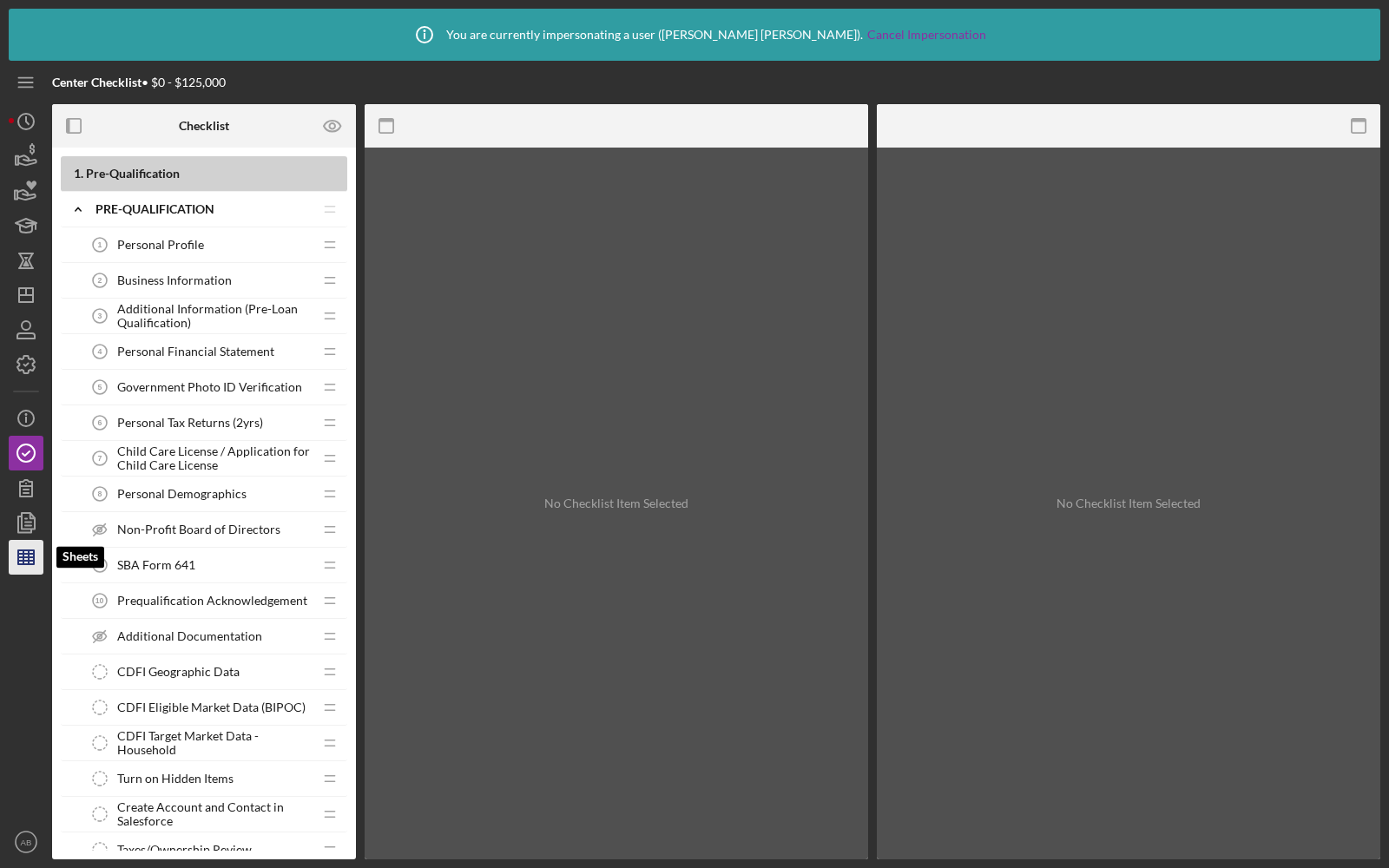
click at [24, 551] on icon "button" at bounding box center [26, 557] width 43 height 43
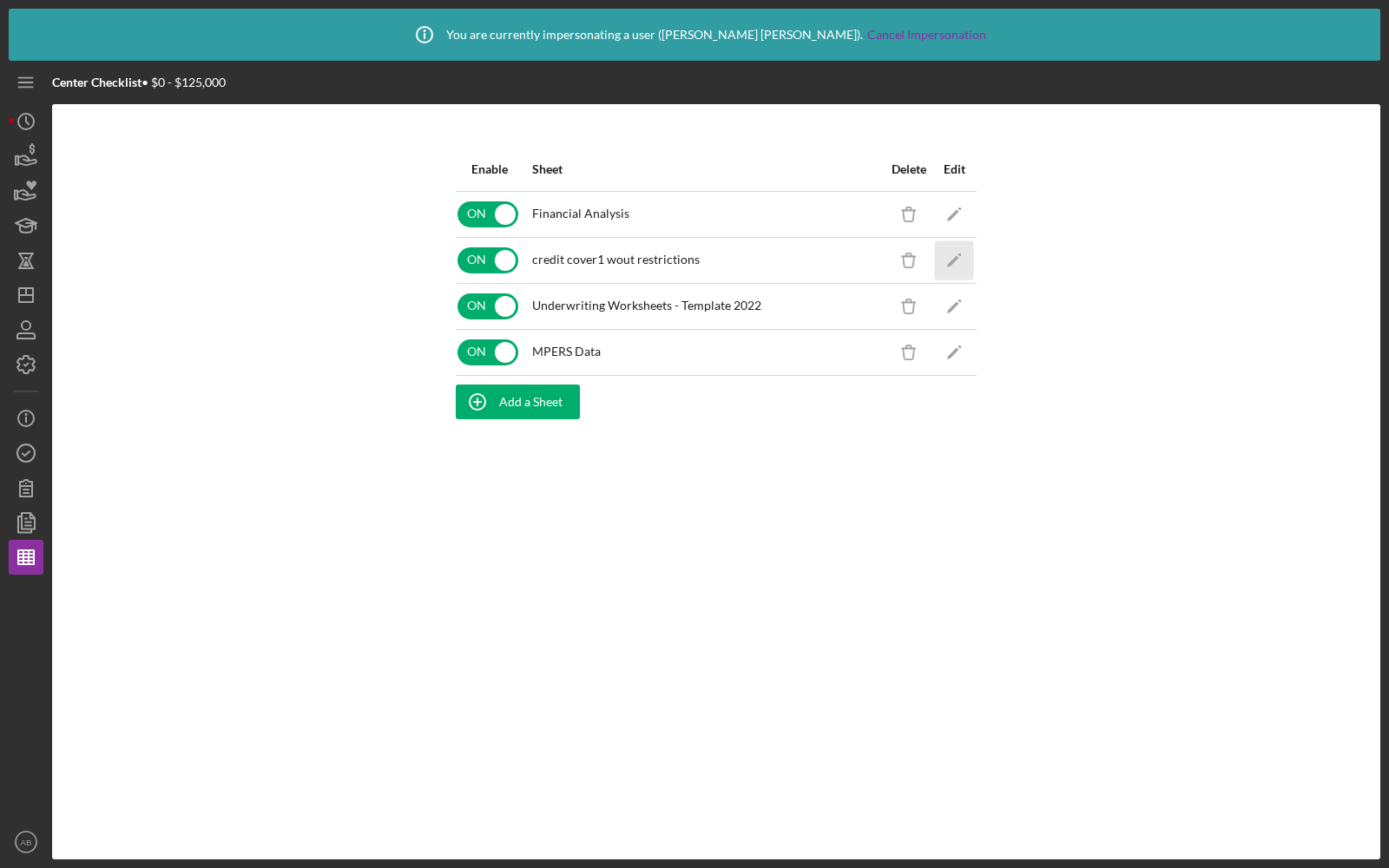
click at [947, 257] on icon "Icon/Edit" at bounding box center [955, 260] width 39 height 39
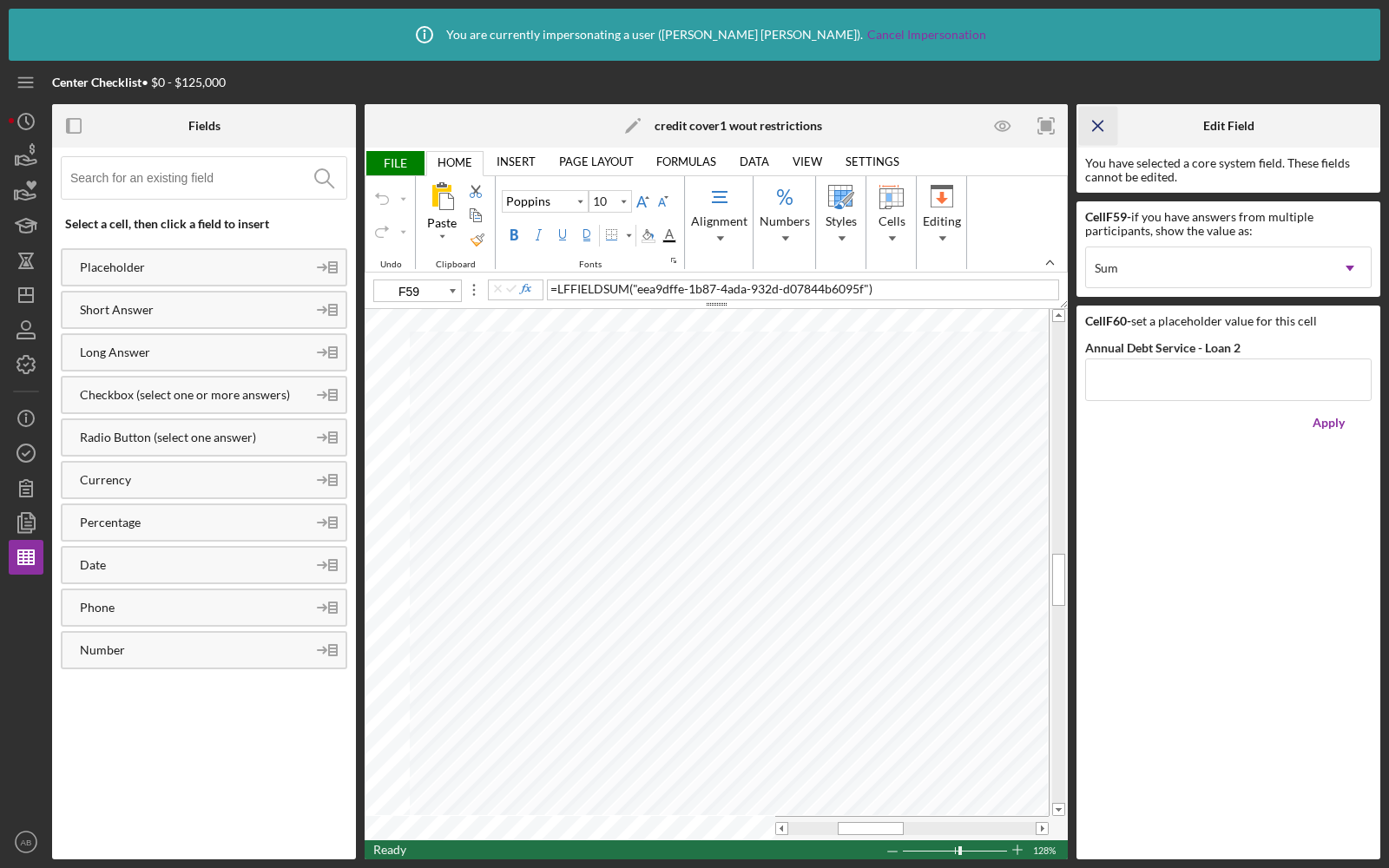
click at [1096, 118] on icon "Icon/Menu Close" at bounding box center [1099, 126] width 39 height 39
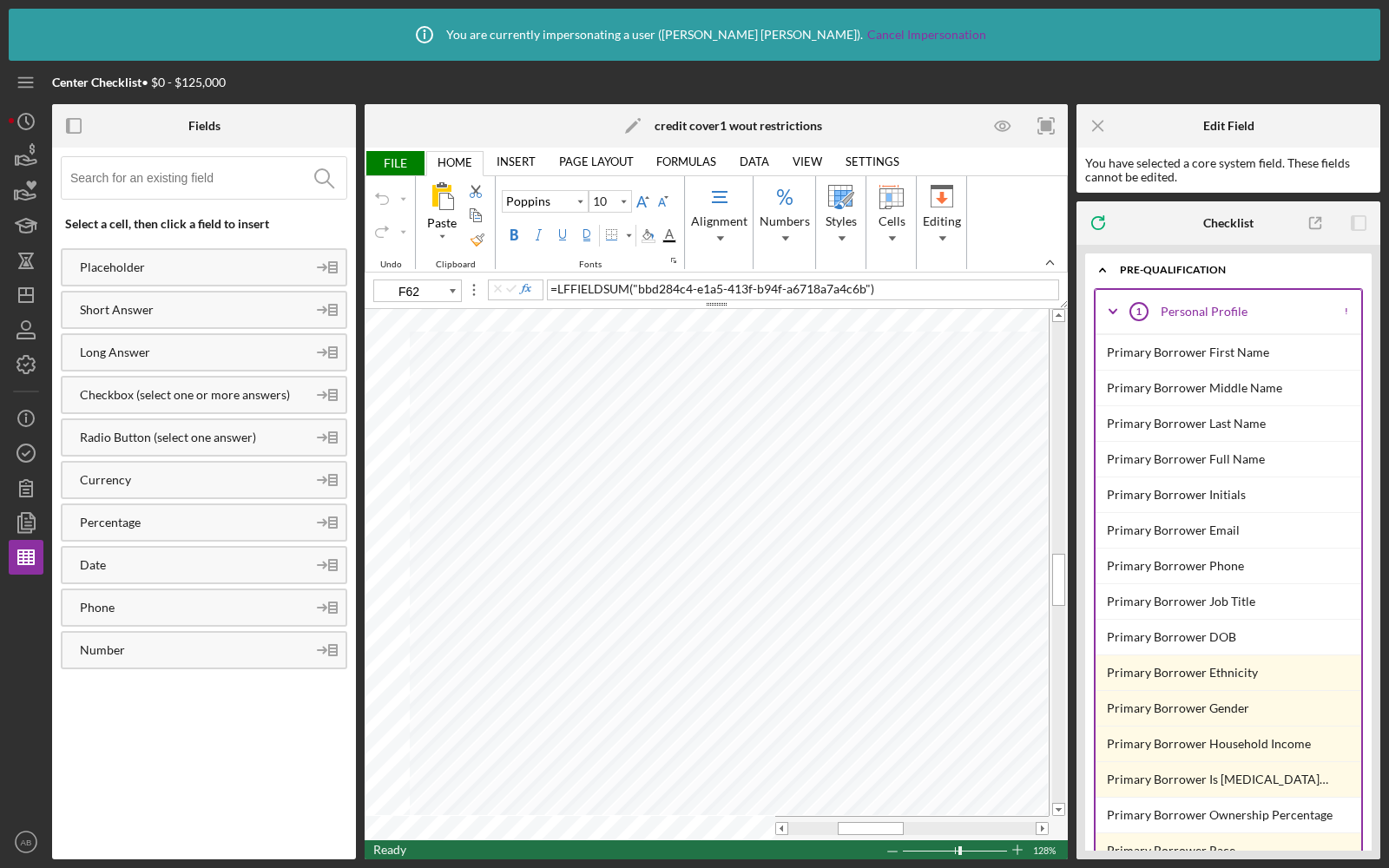
type input "F59"
click at [776, 225] on span "Numbers" at bounding box center [785, 221] width 50 height 13
click at [832, 219] on span "Styles" at bounding box center [841, 221] width 31 height 13
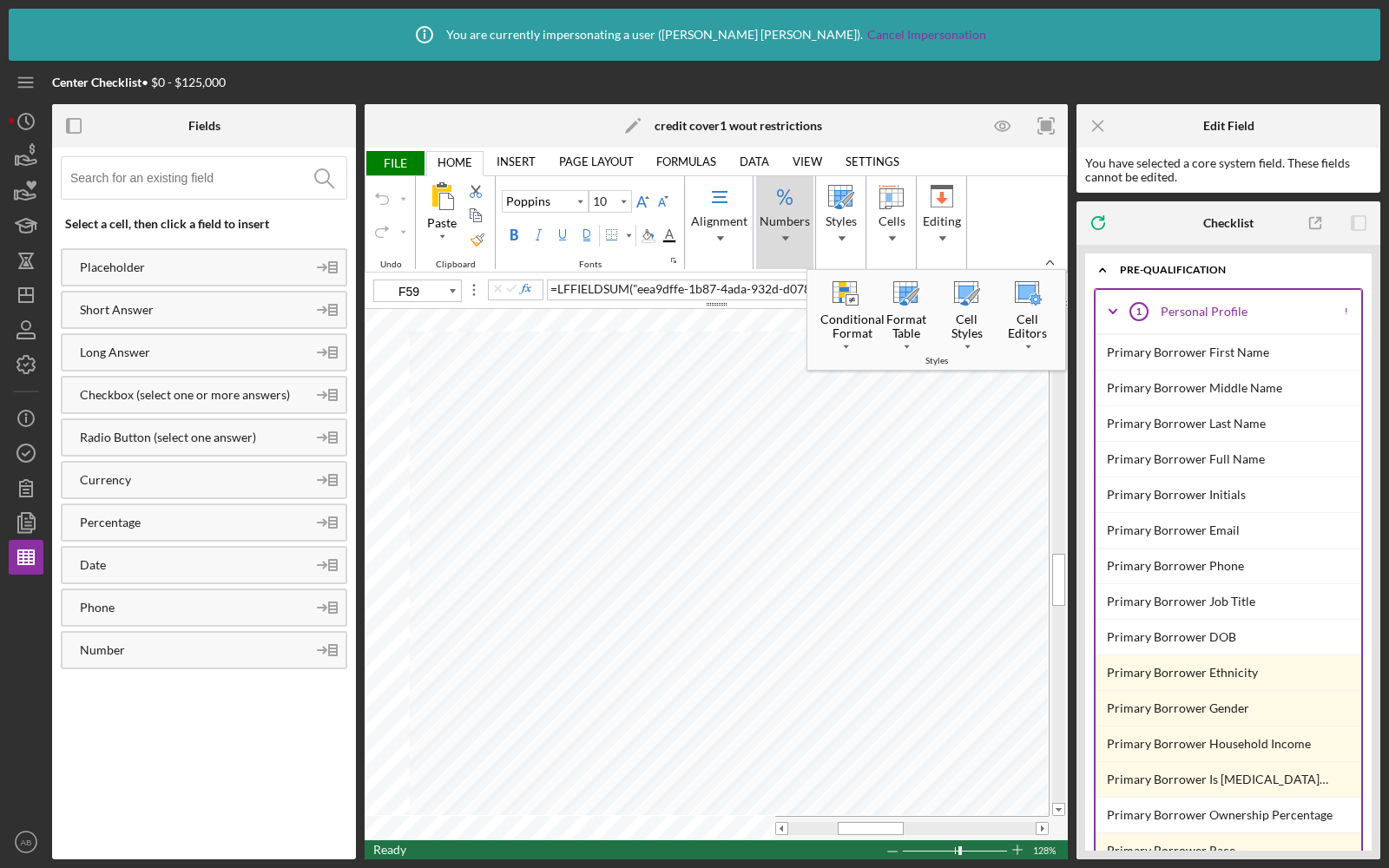
click at [778, 238] on span "Numbers" at bounding box center [785, 239] width 31 height 13
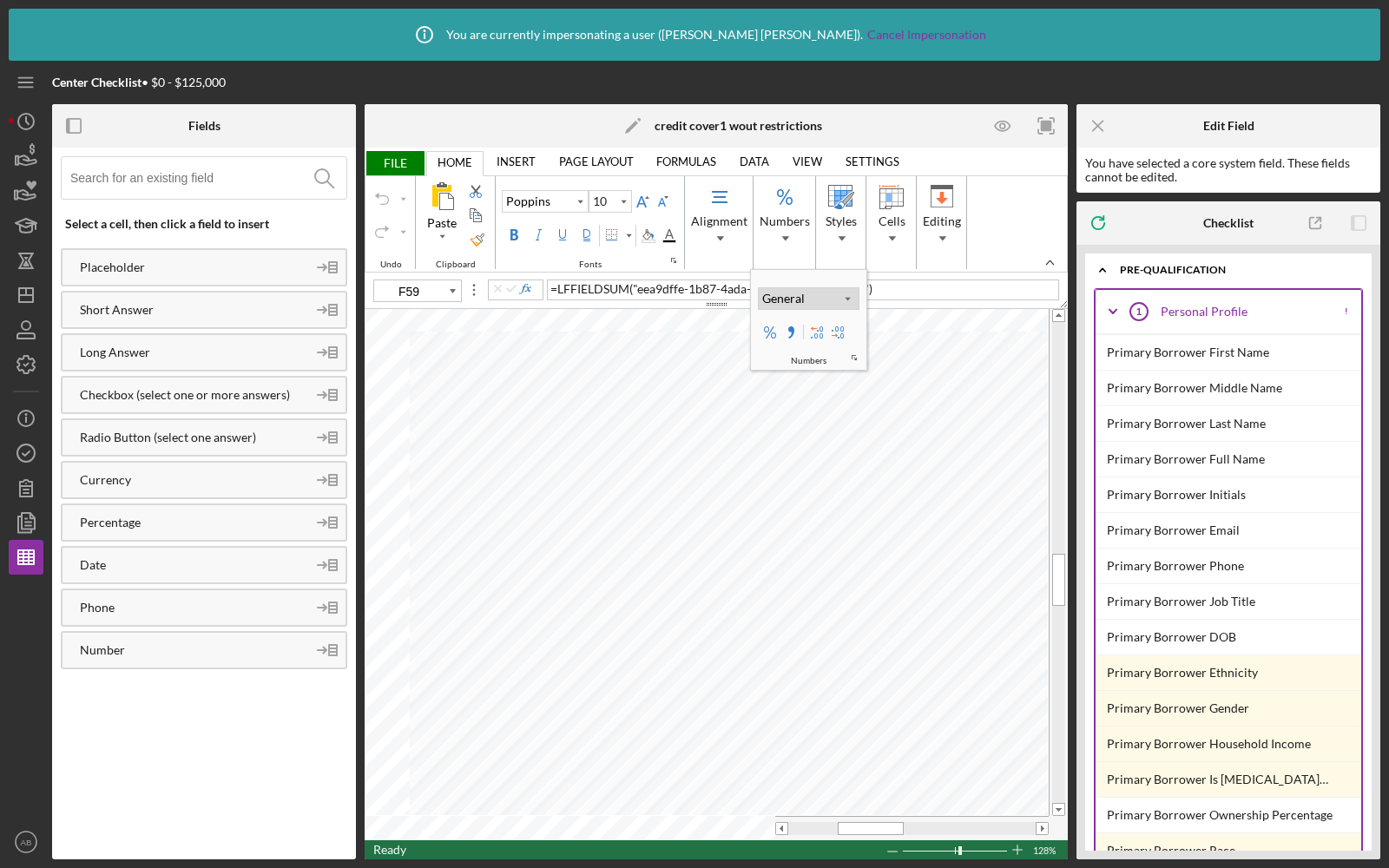
click at [786, 299] on div "General" at bounding box center [783, 298] width 49 height 17
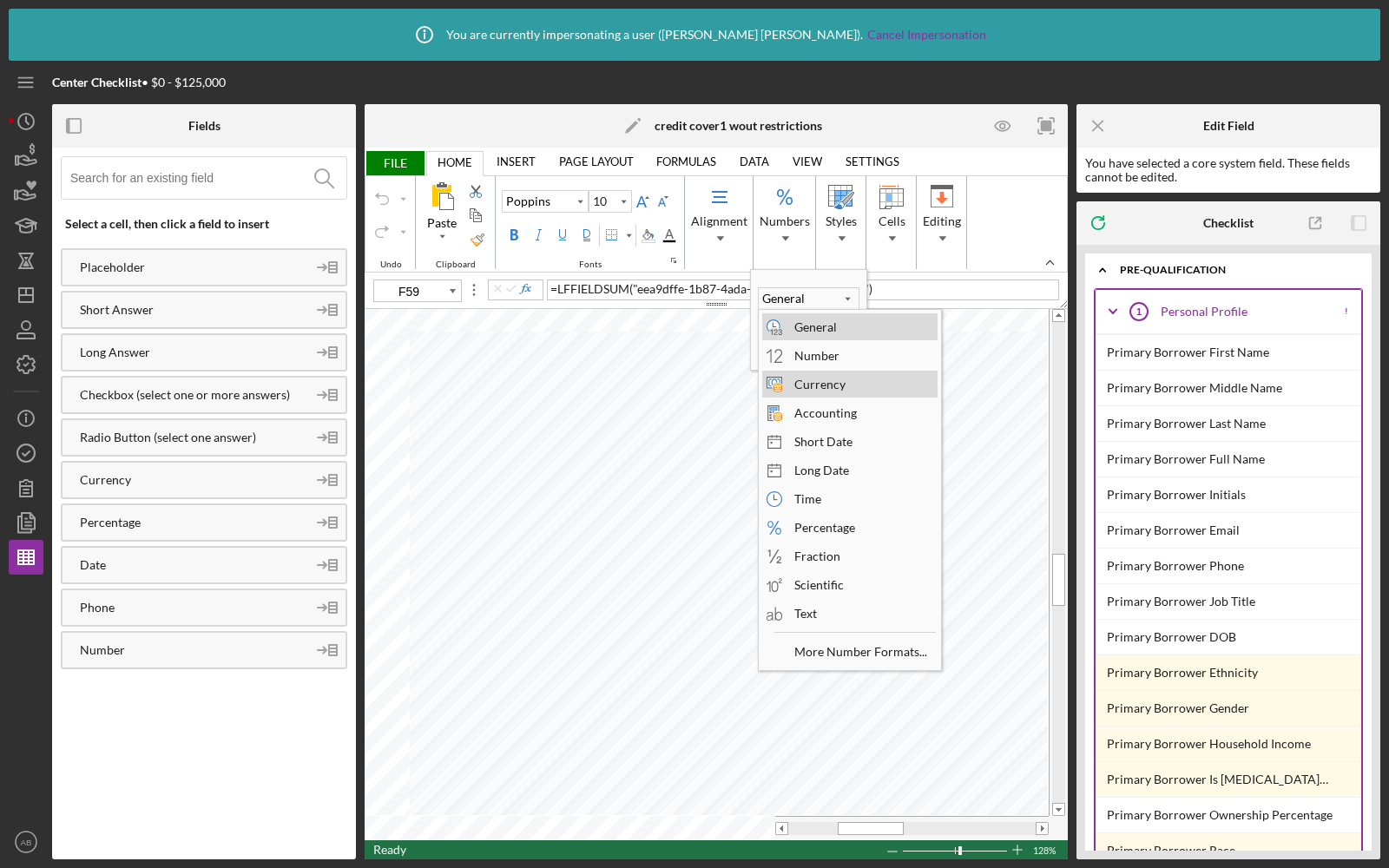
click at [810, 383] on div "Currency" at bounding box center [820, 384] width 68 height 23
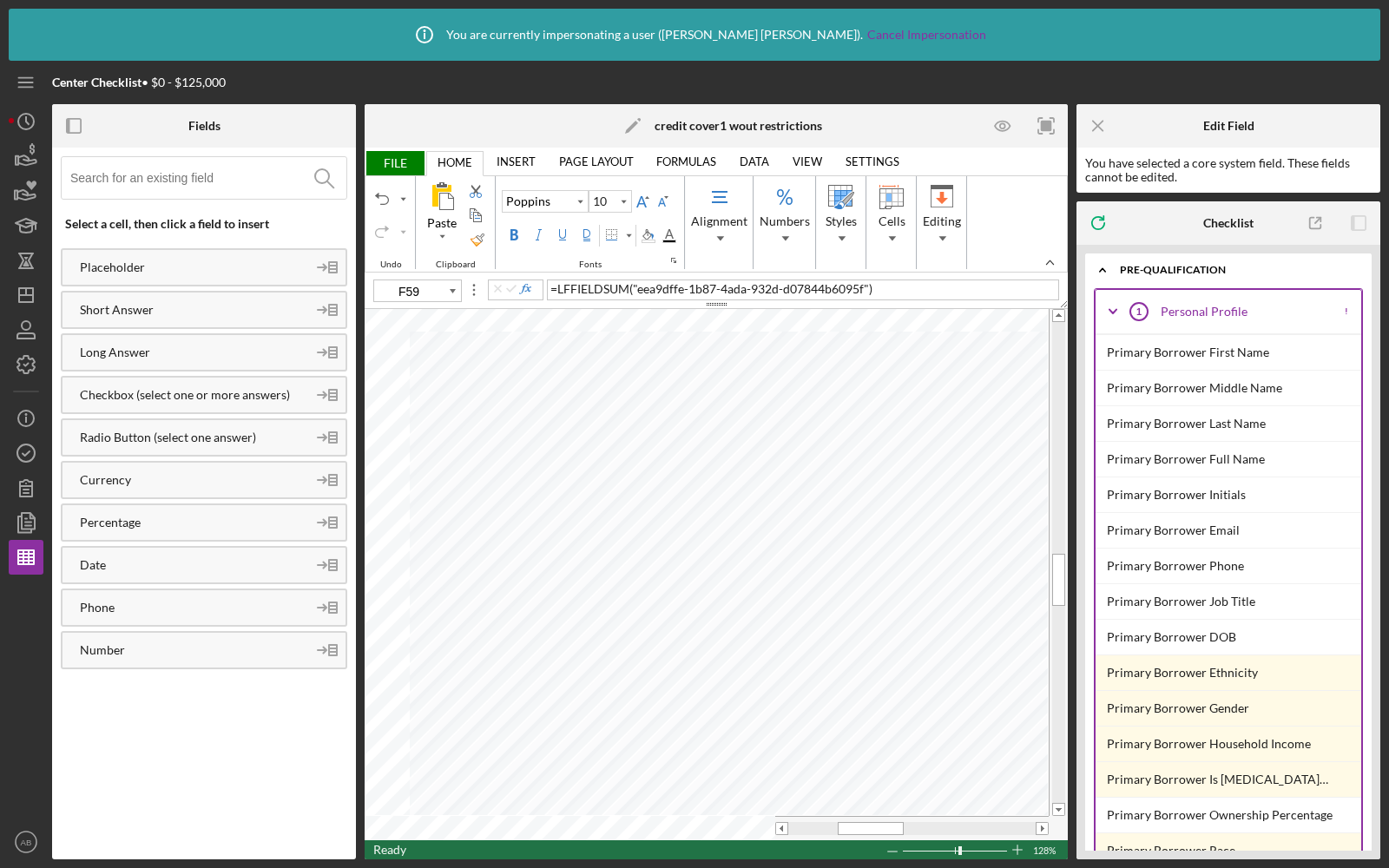
type input "11"
type input "G57"
type input "10"
click at [776, 230] on div "Numbers" at bounding box center [785, 223] width 57 height 93
click at [794, 233] on span "Numbers" at bounding box center [785, 239] width 31 height 13
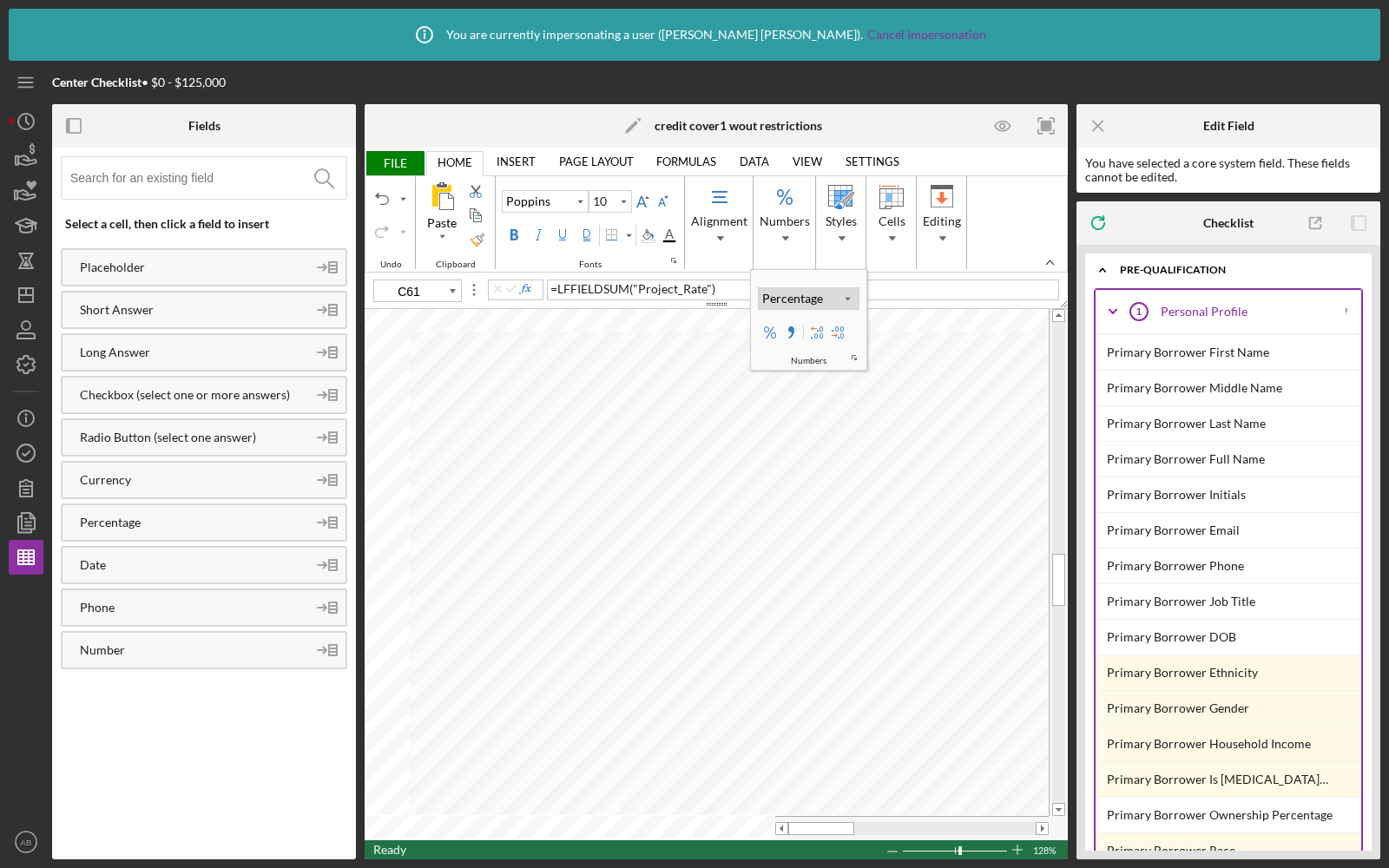
click at [799, 300] on div "Percentage" at bounding box center [793, 298] width 68 height 17
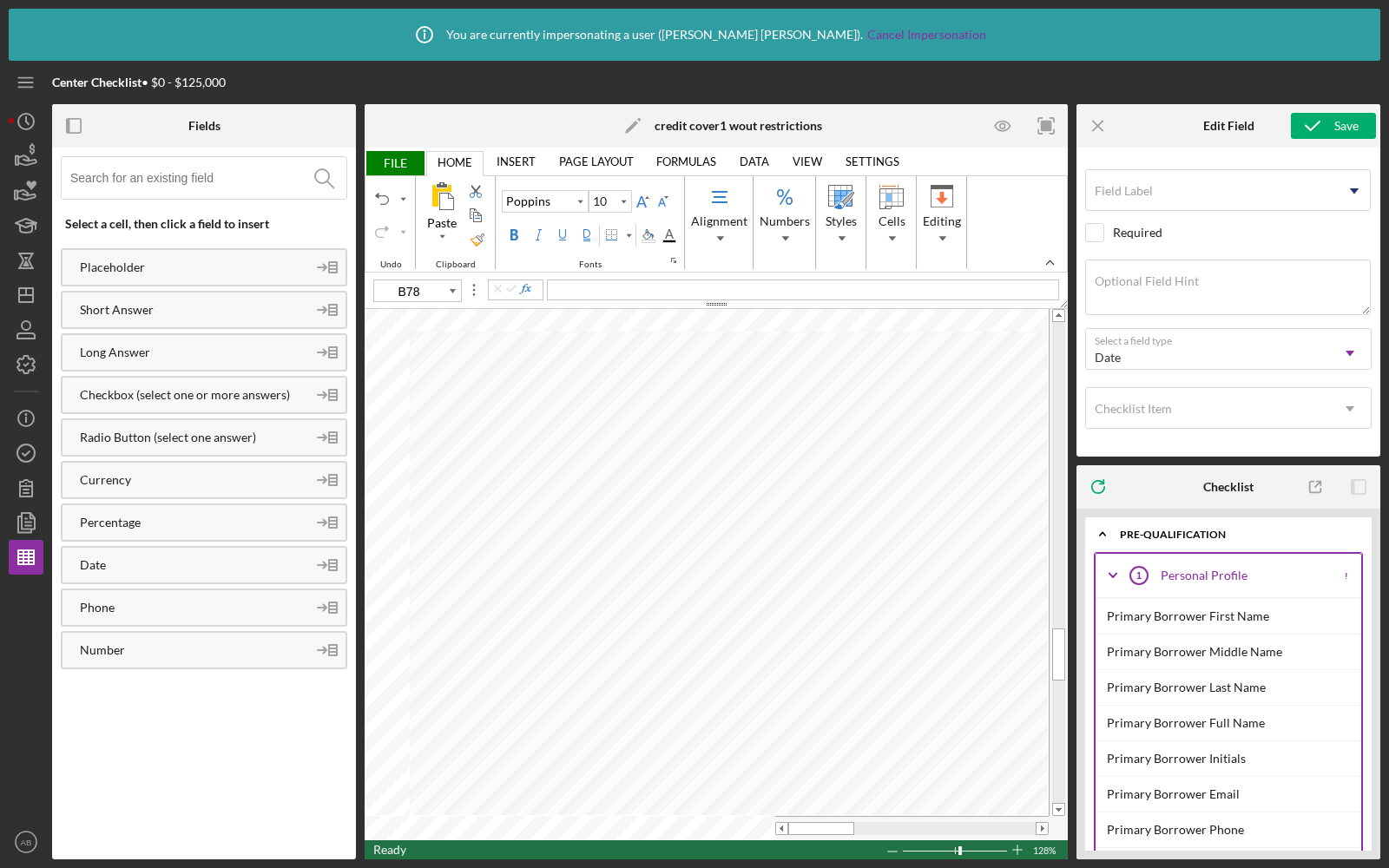
type input "A78"
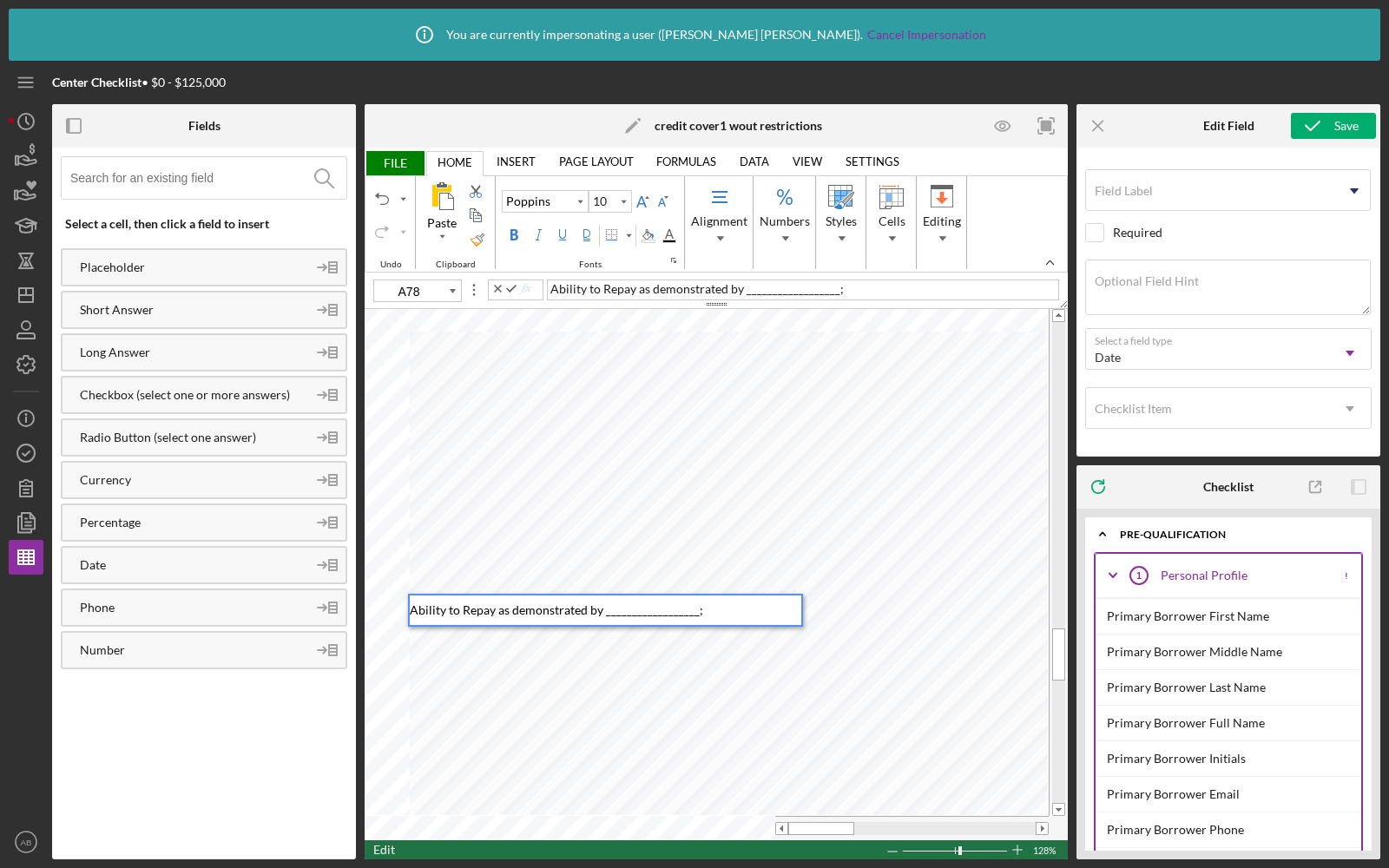
drag, startPoint x: 849, startPoint y: 288, endPoint x: 744, endPoint y: 293, distance: 105.1
click at [744, 293] on div "Ability to Repay as demonstrated by __________________;" at bounding box center [803, 290] width 512 height 21
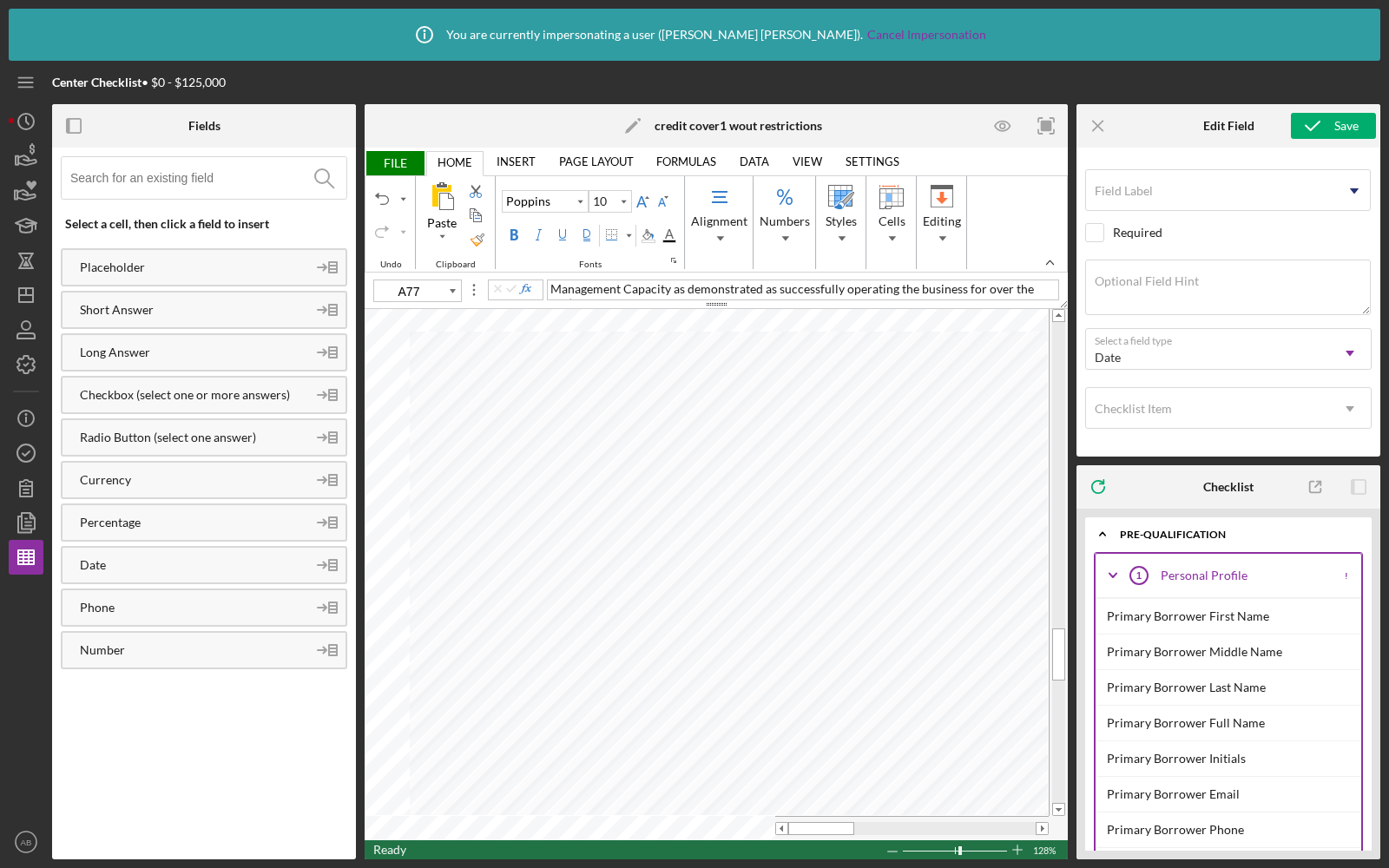
type input "A79"
click at [888, 291] on span "Character as demonstrated by reliability during loan application process, and a…" at bounding box center [799, 296] width 497 height 29
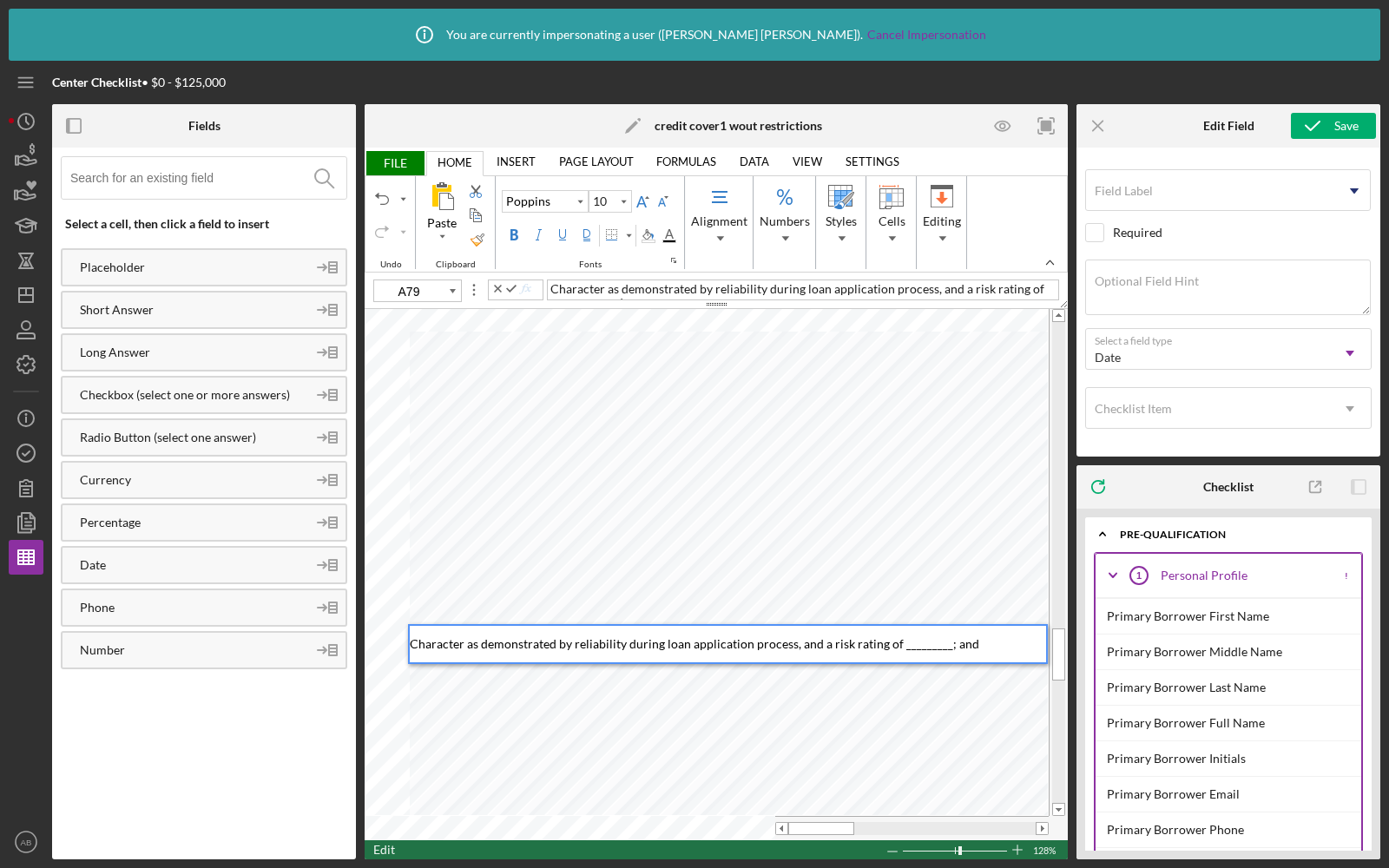
click at [930, 294] on span "Character as demonstrated by reliability during loan application process, and a…" at bounding box center [799, 296] width 497 height 29
drag, startPoint x: 1134, startPoint y: 289, endPoint x: 1149, endPoint y: 288, distance: 15.0
click at [1149, 288] on div "Fields Select a cell, then click a field to insert Placeholder Short Answer Lon…" at bounding box center [716, 482] width 1328 height 755
drag, startPoint x: 963, startPoint y: 644, endPoint x: 890, endPoint y: 646, distance: 73.0
click at [890, 646] on div "Character as demonstrated by reliability during loan application process, and a…" at bounding box center [728, 644] width 637 height 37
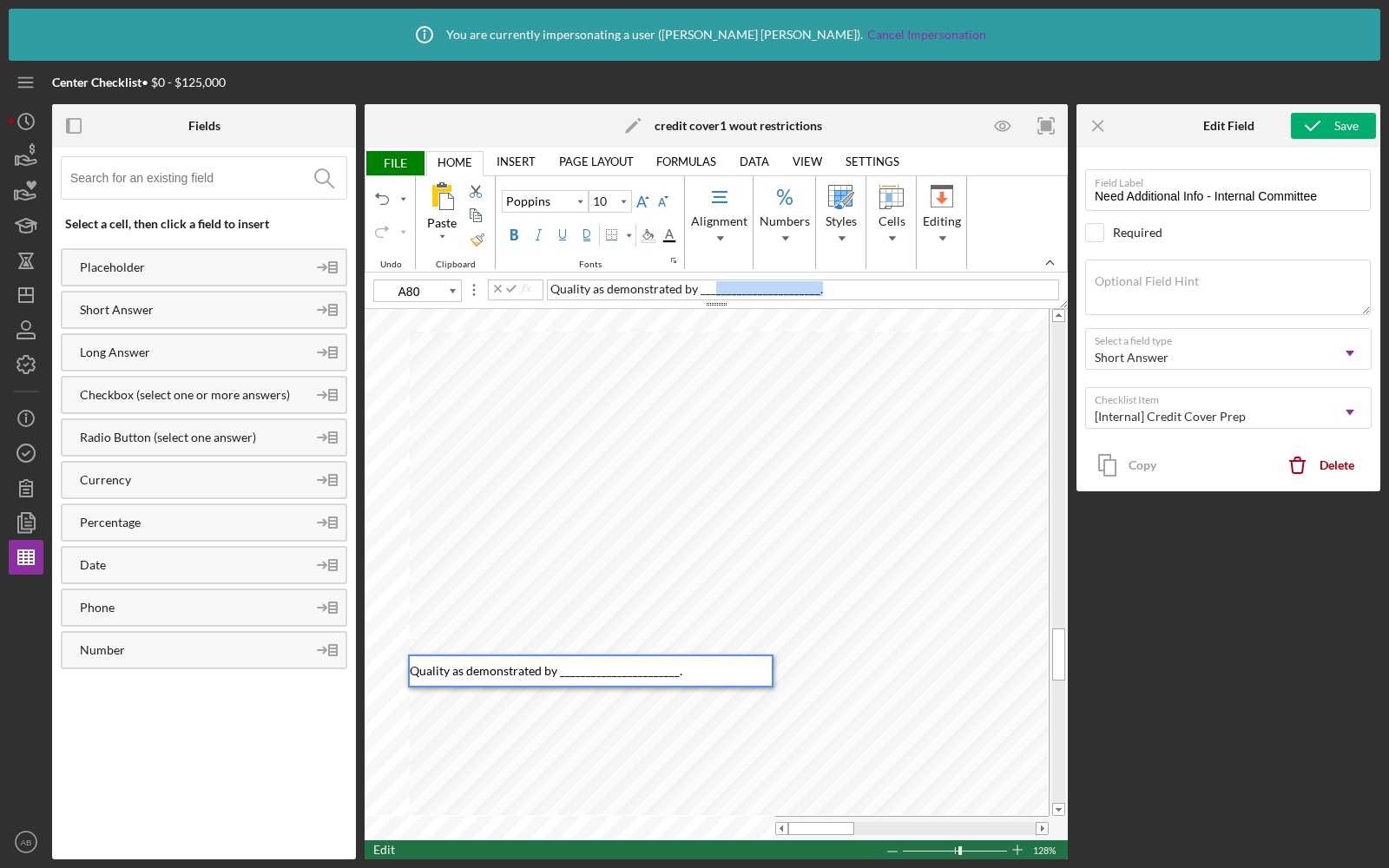
drag, startPoint x: 830, startPoint y: 294, endPoint x: 710, endPoint y: 294, distance: 120.0
click at [710, 294] on div "Quality as demonstrated by _______________________." at bounding box center [803, 290] width 512 height 21
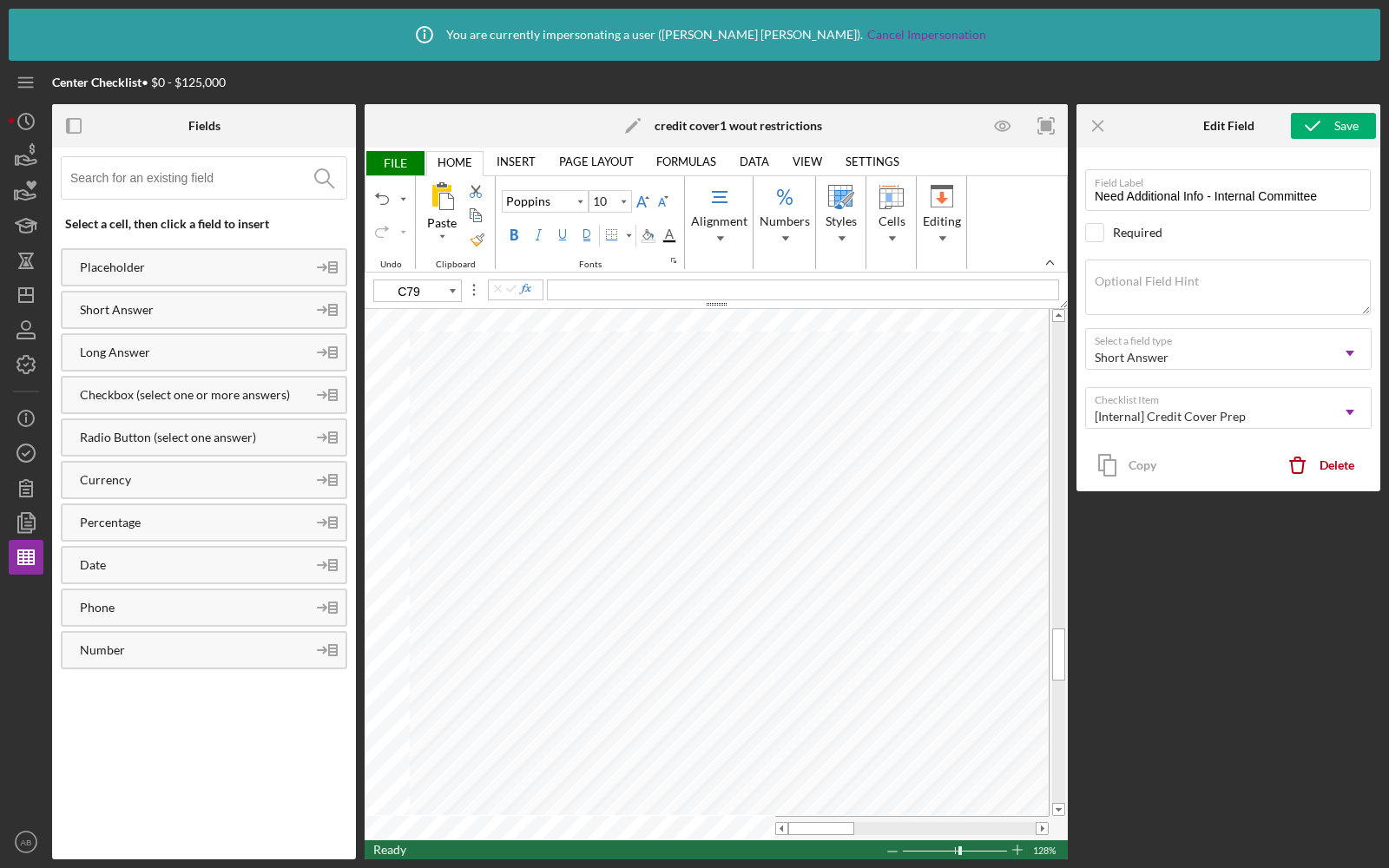
click at [406, 168] on span "FILE" at bounding box center [395, 162] width 60 height 24
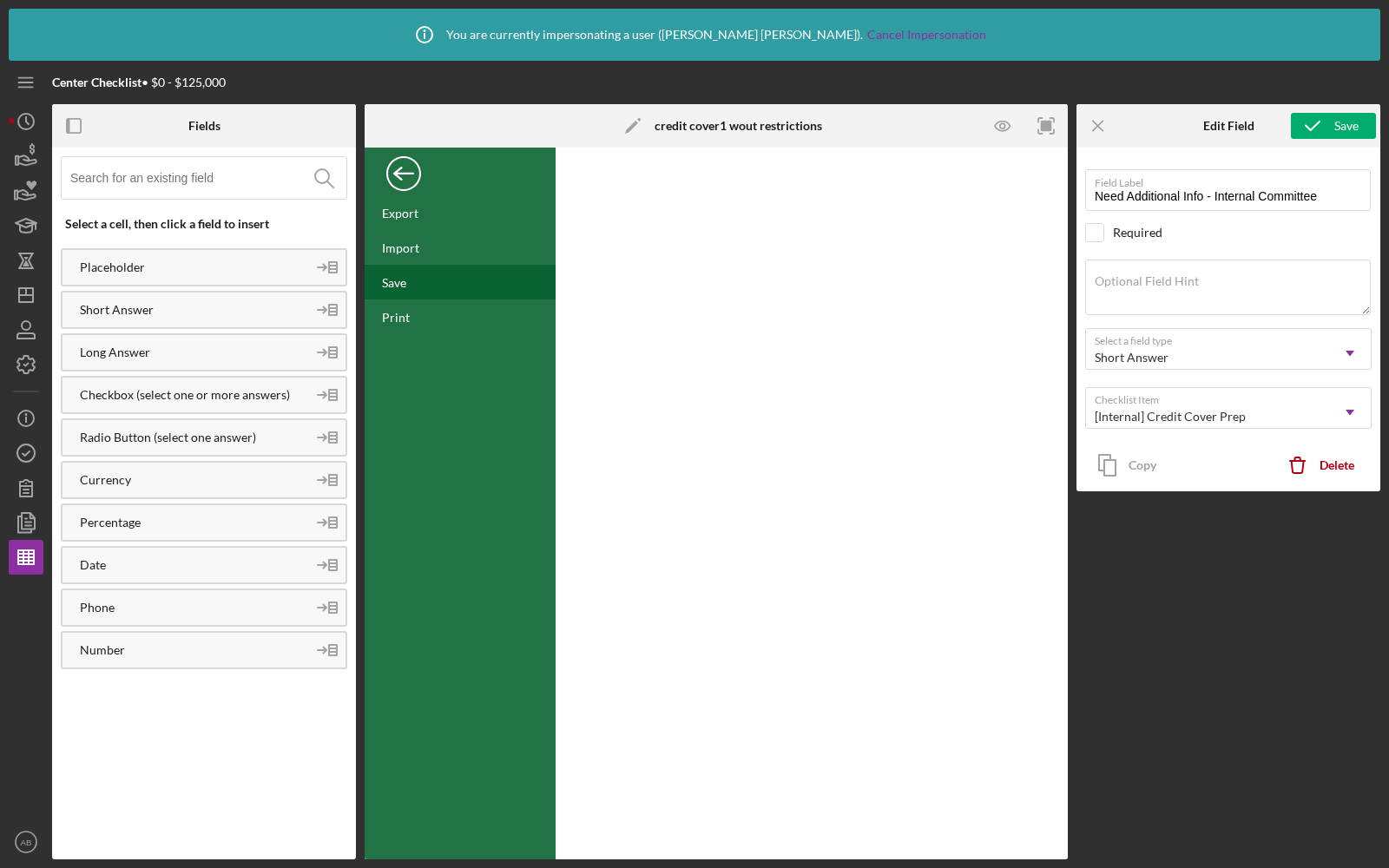
click at [413, 283] on div "Save" at bounding box center [460, 282] width 191 height 35
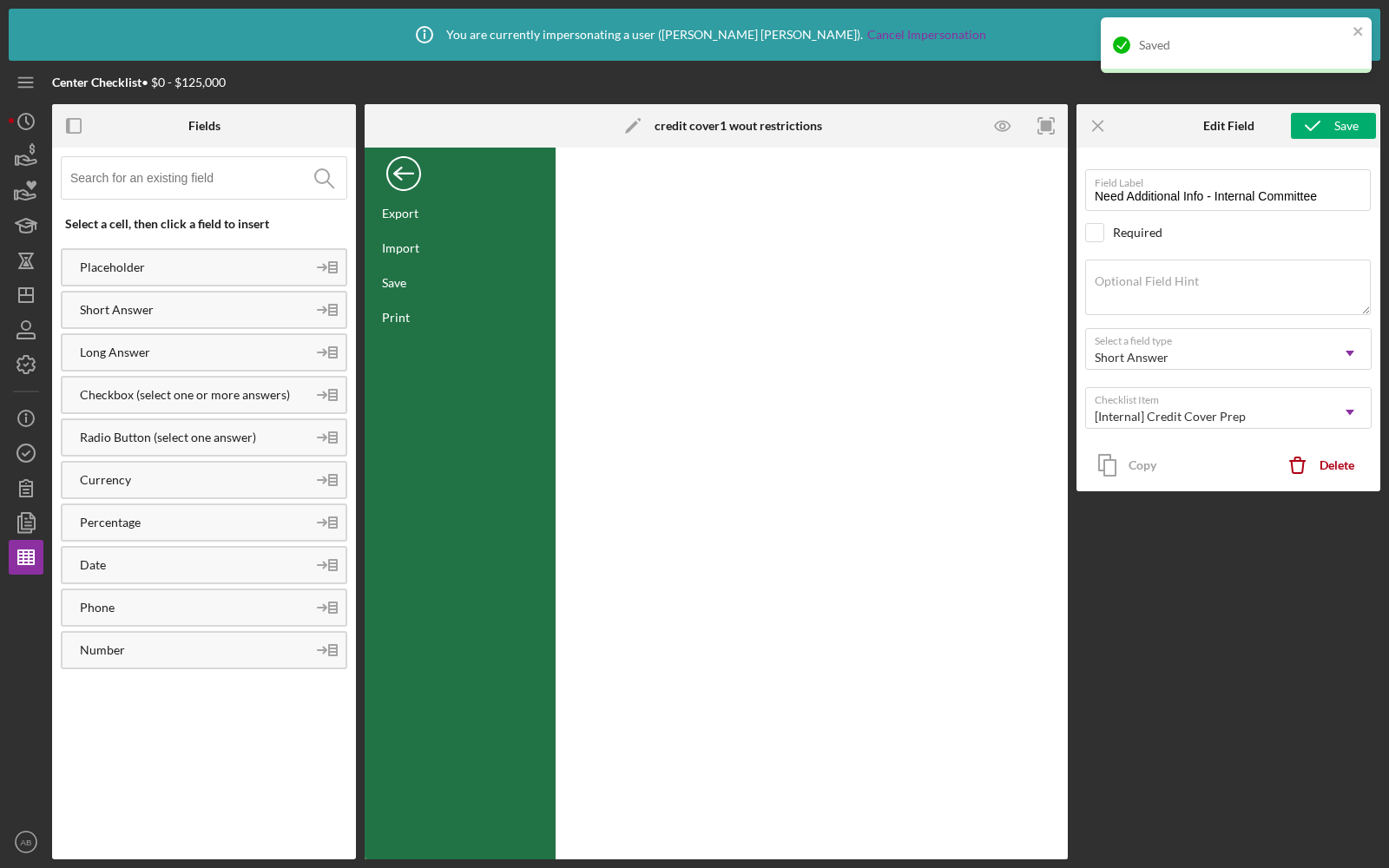
click at [409, 166] on div "Back" at bounding box center [404, 169] width 35 height 35
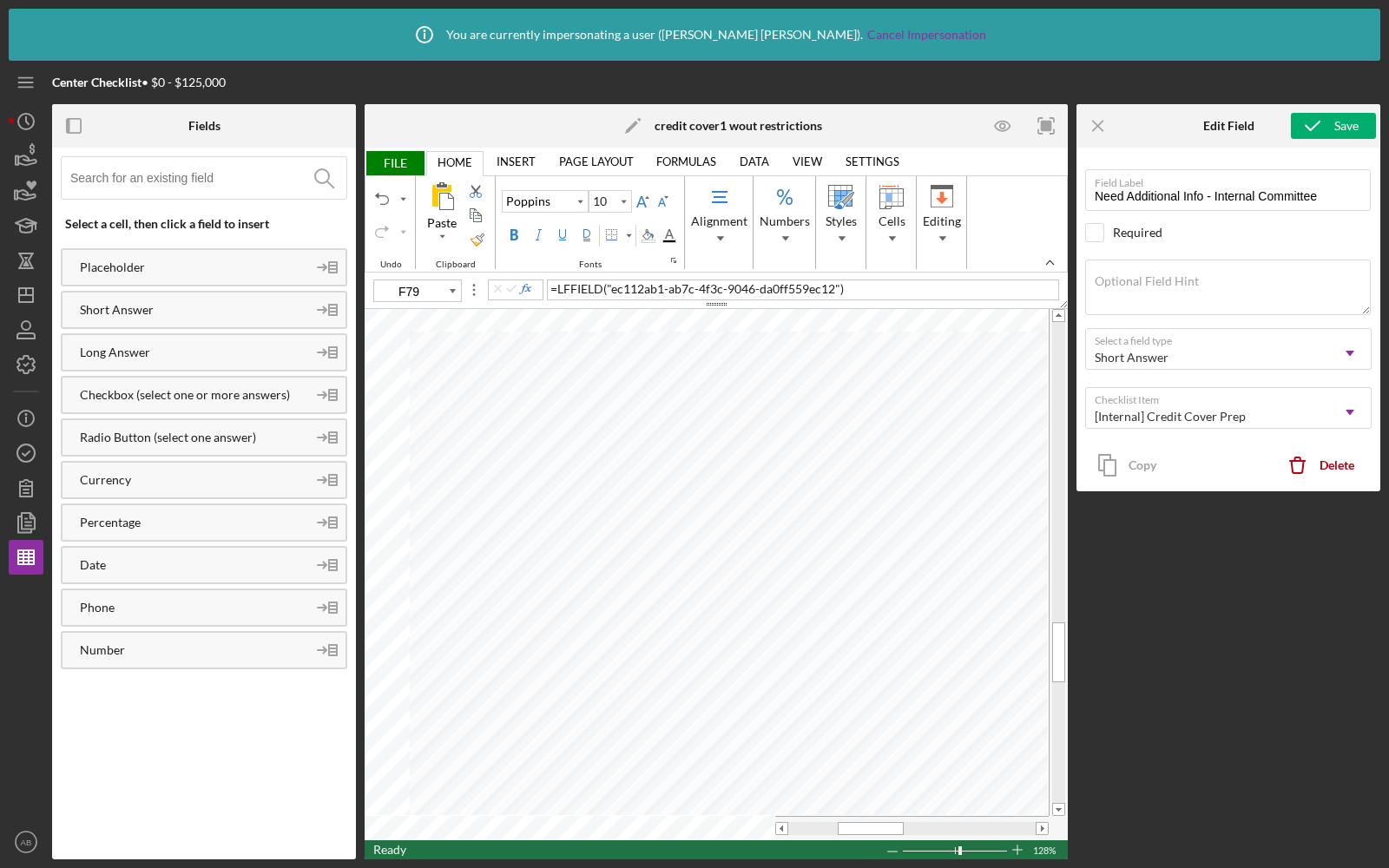
type input "E78"
click at [399, 164] on span "FILE" at bounding box center [395, 162] width 60 height 24
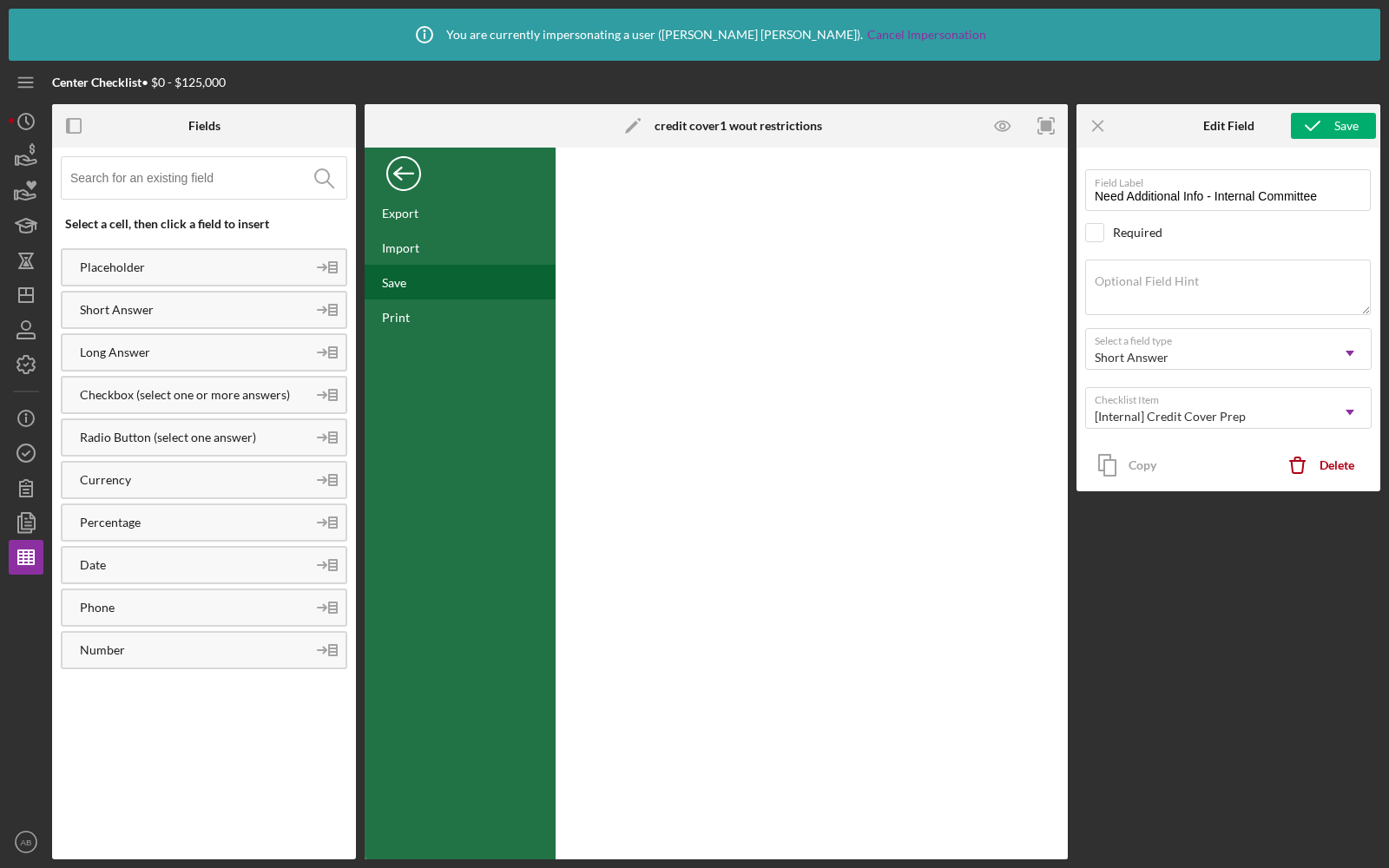
click at [413, 276] on div "Save" at bounding box center [460, 282] width 191 height 35
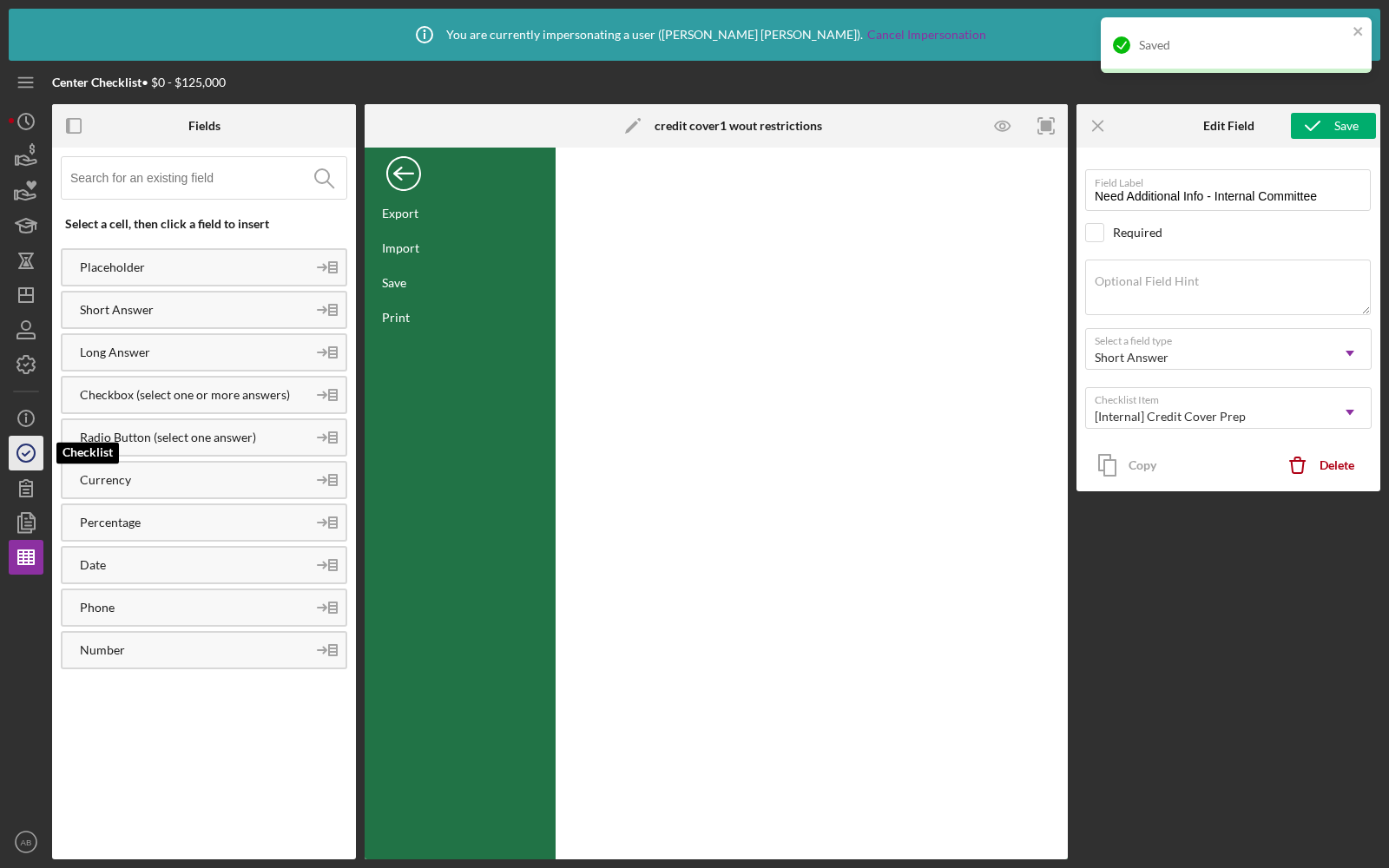
click at [23, 462] on circle "button" at bounding box center [25, 453] width 17 height 17
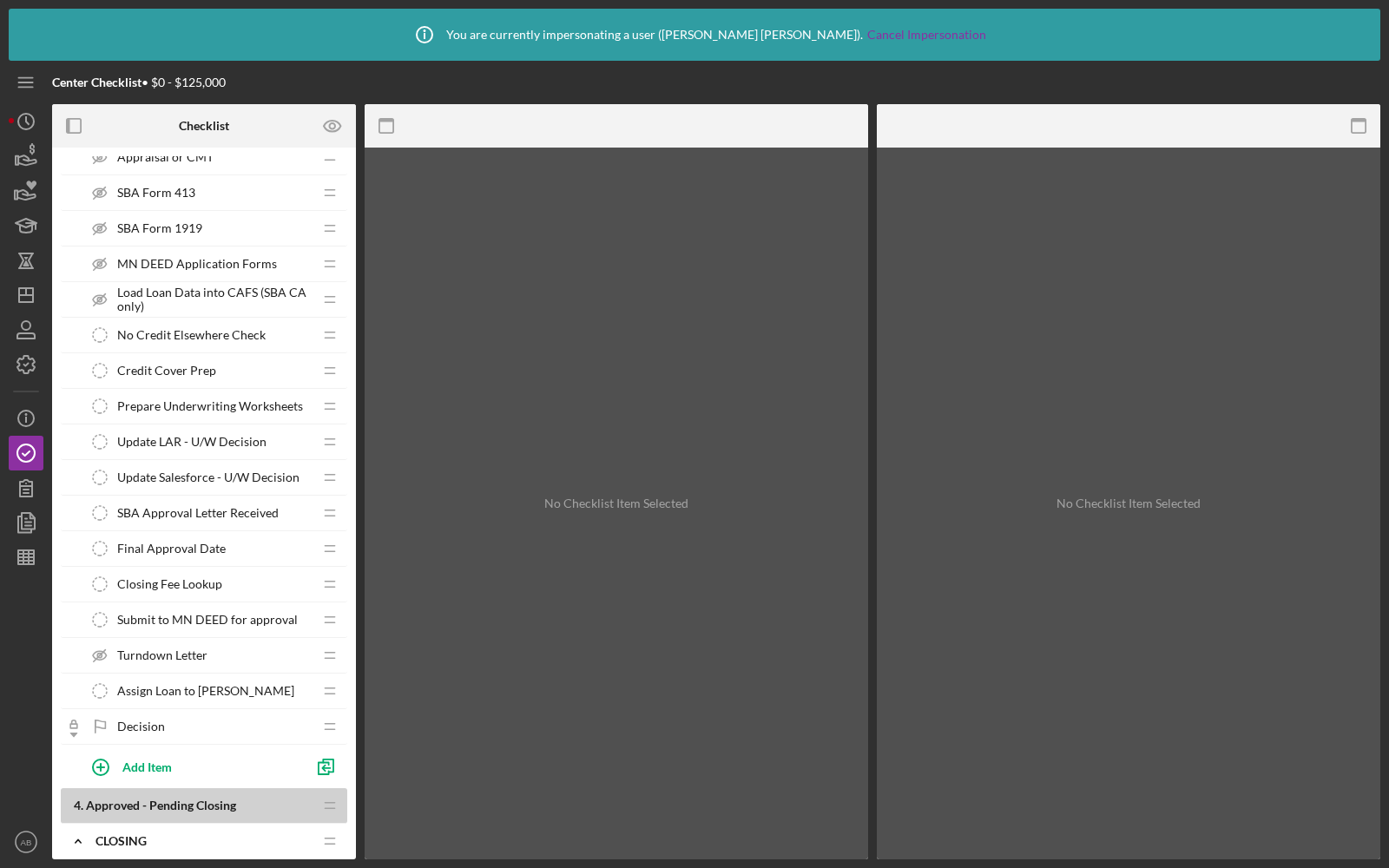
scroll to position [2761, 0]
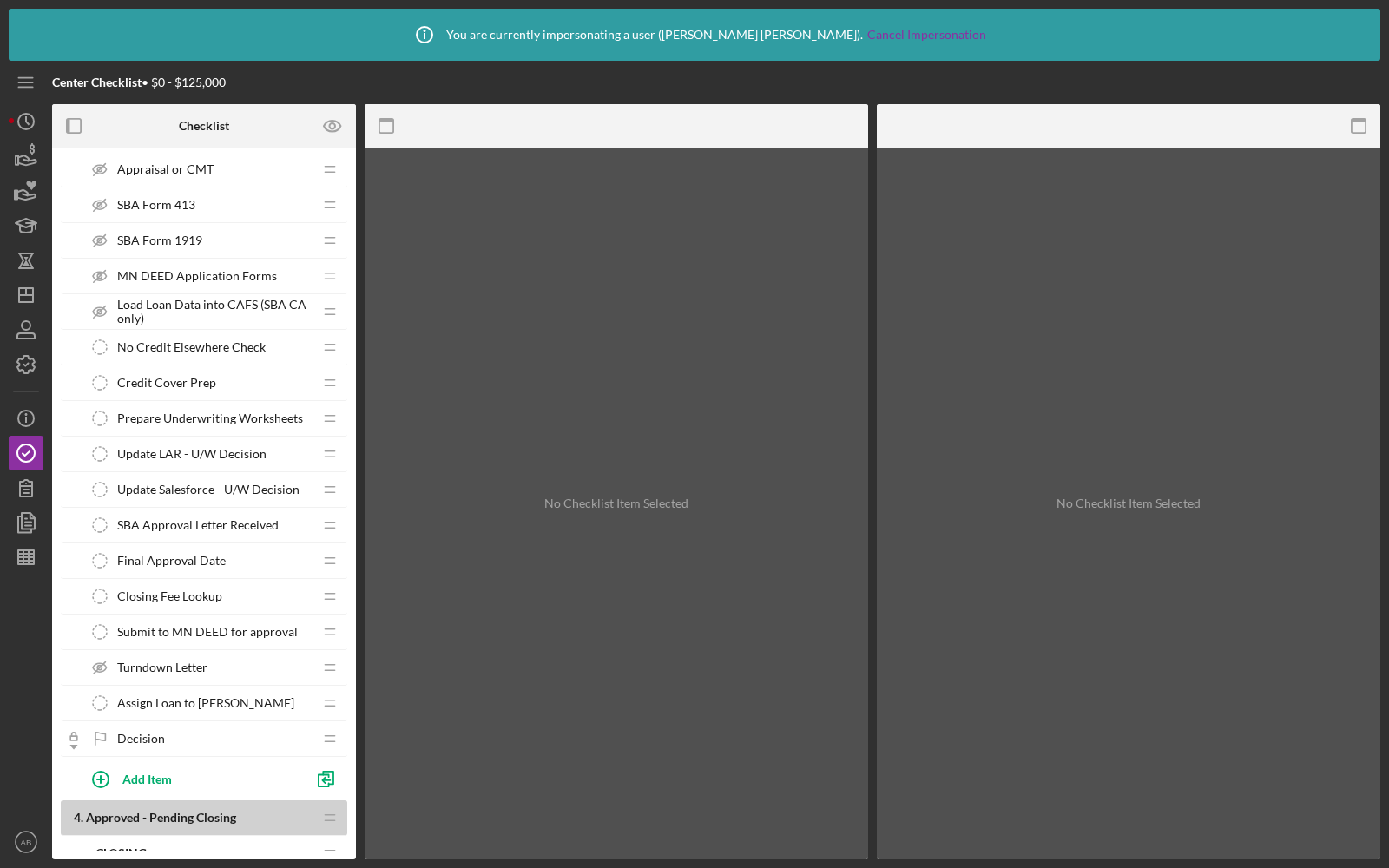
click at [239, 366] on div "Credit Cover Prep Credit Cover Prep" at bounding box center [197, 383] width 230 height 35
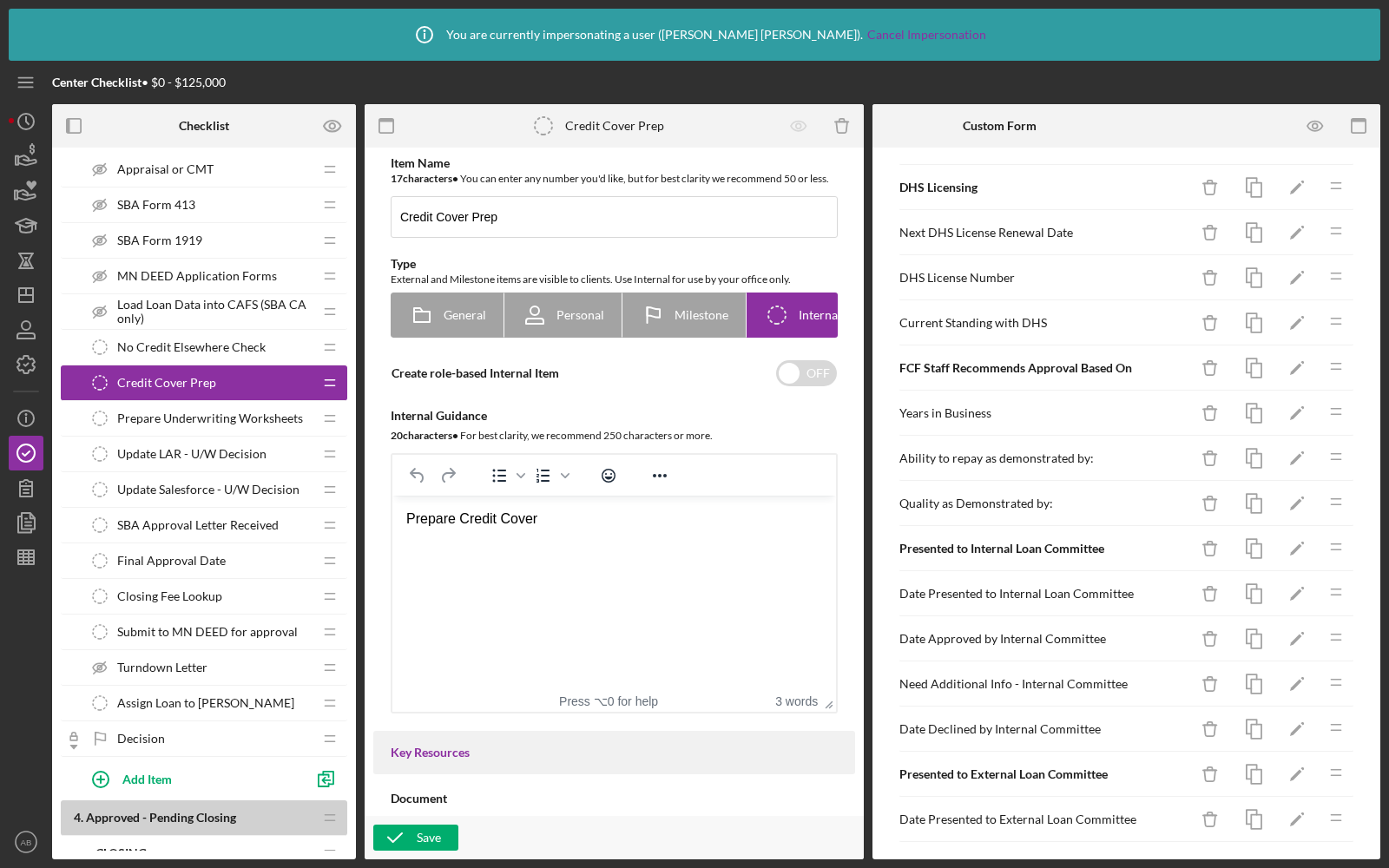
scroll to position [3414, 0]
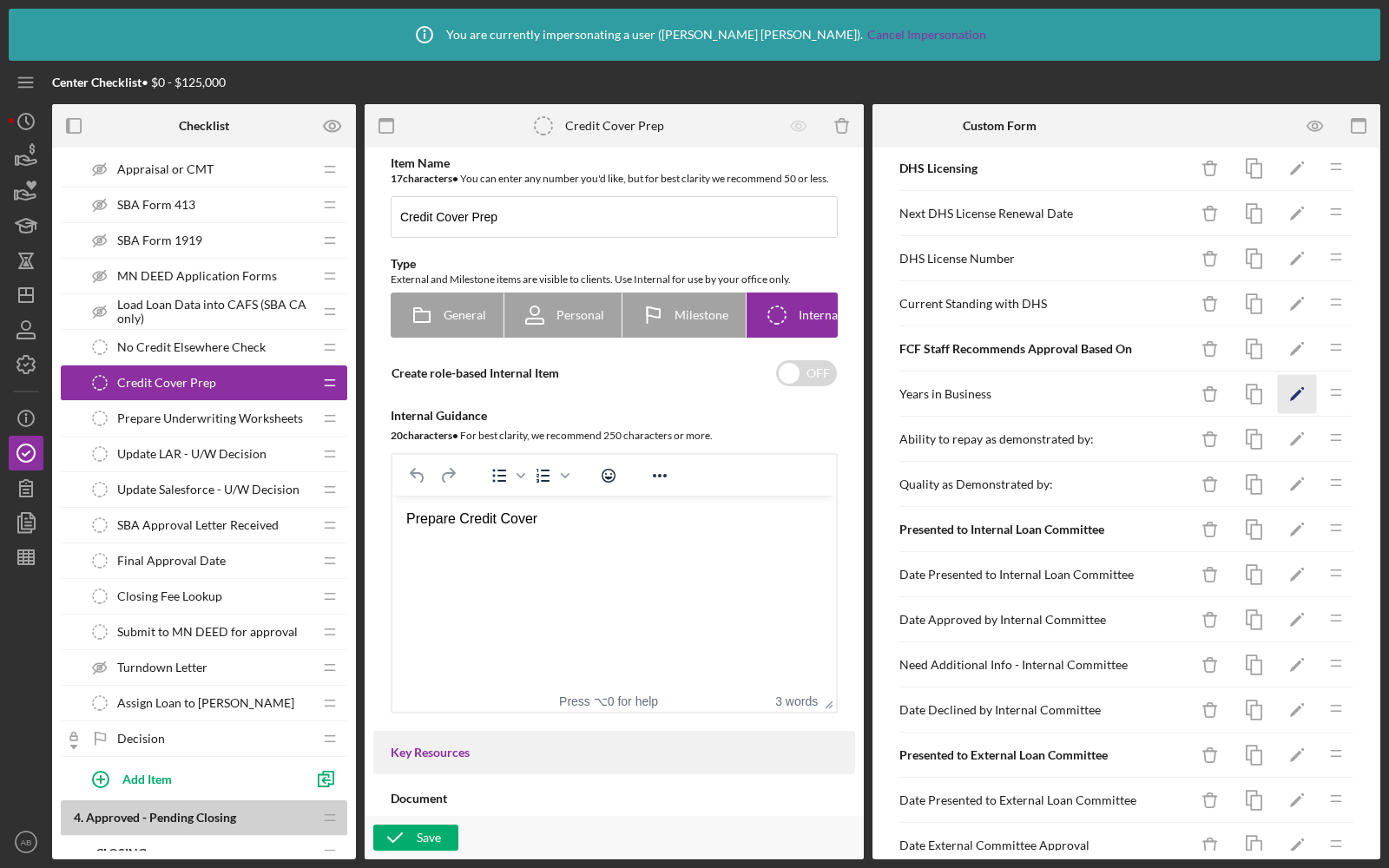
click at [1298, 375] on icon "Icon/Edit" at bounding box center [1298, 395] width 39 height 39
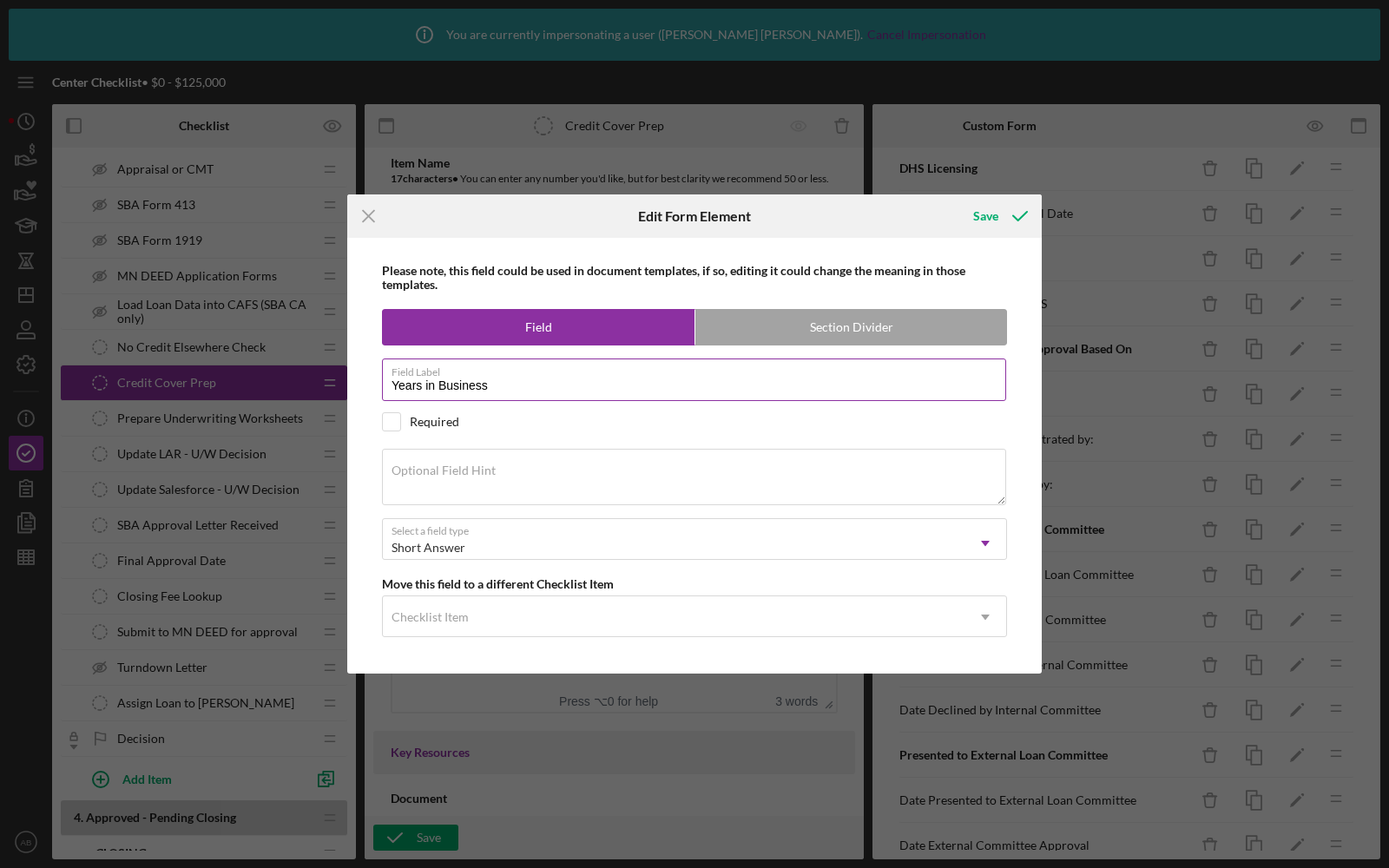
click at [534, 379] on input "Years in Business" at bounding box center [694, 379] width 624 height 41
type input "Years in Business"
click at [400, 506] on div "Please note, this field could be used in document templates, if so, editing it …" at bounding box center [694, 456] width 677 height 436
click at [410, 499] on textarea "Optional Field Hint" at bounding box center [694, 477] width 624 height 56
click at [455, 478] on textarea "Answer with "9 years"" at bounding box center [694, 477] width 624 height 56
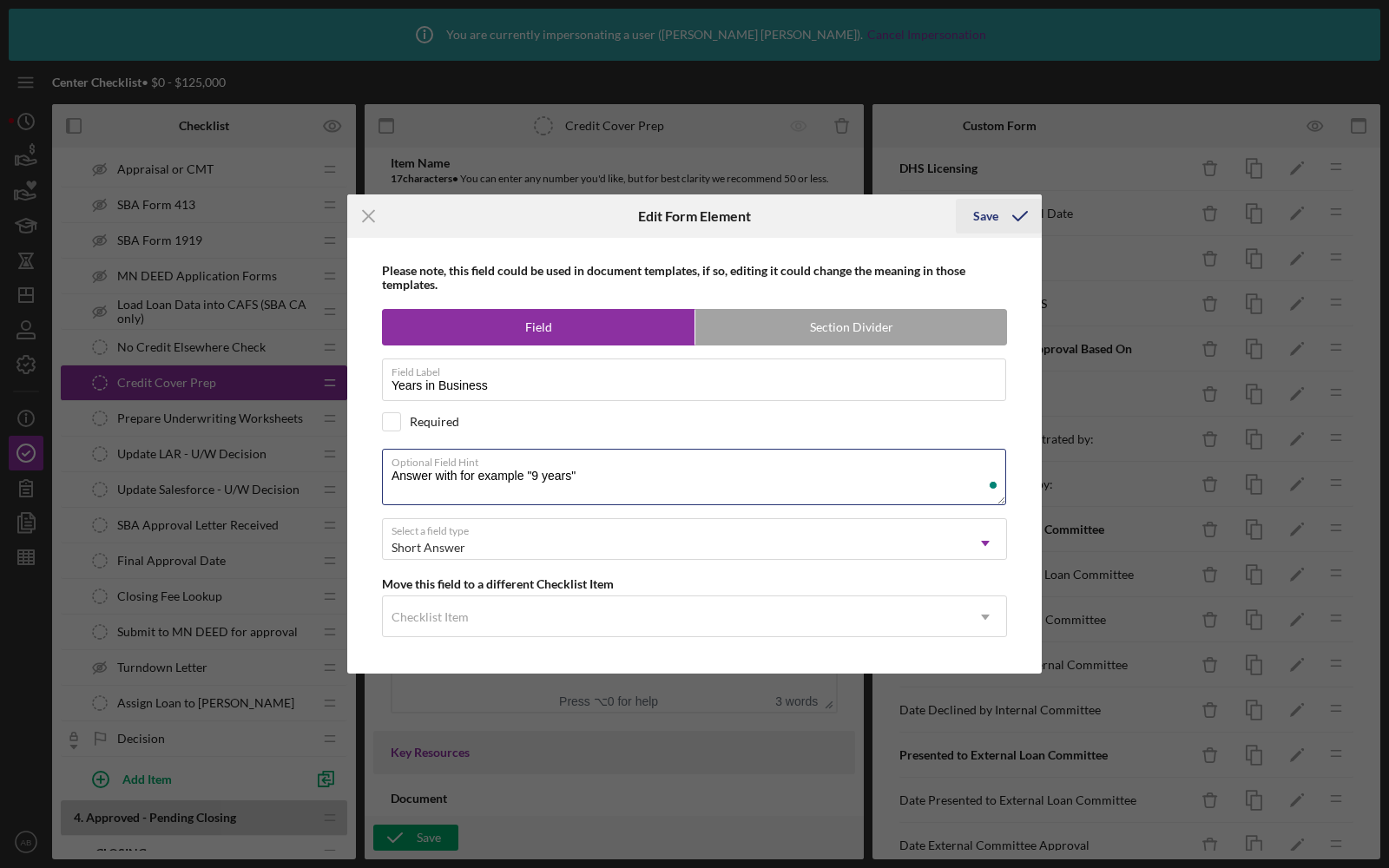
type textarea "Answer with for example "9 years""
click at [1022, 218] on icon "submit" at bounding box center [1020, 216] width 43 height 43
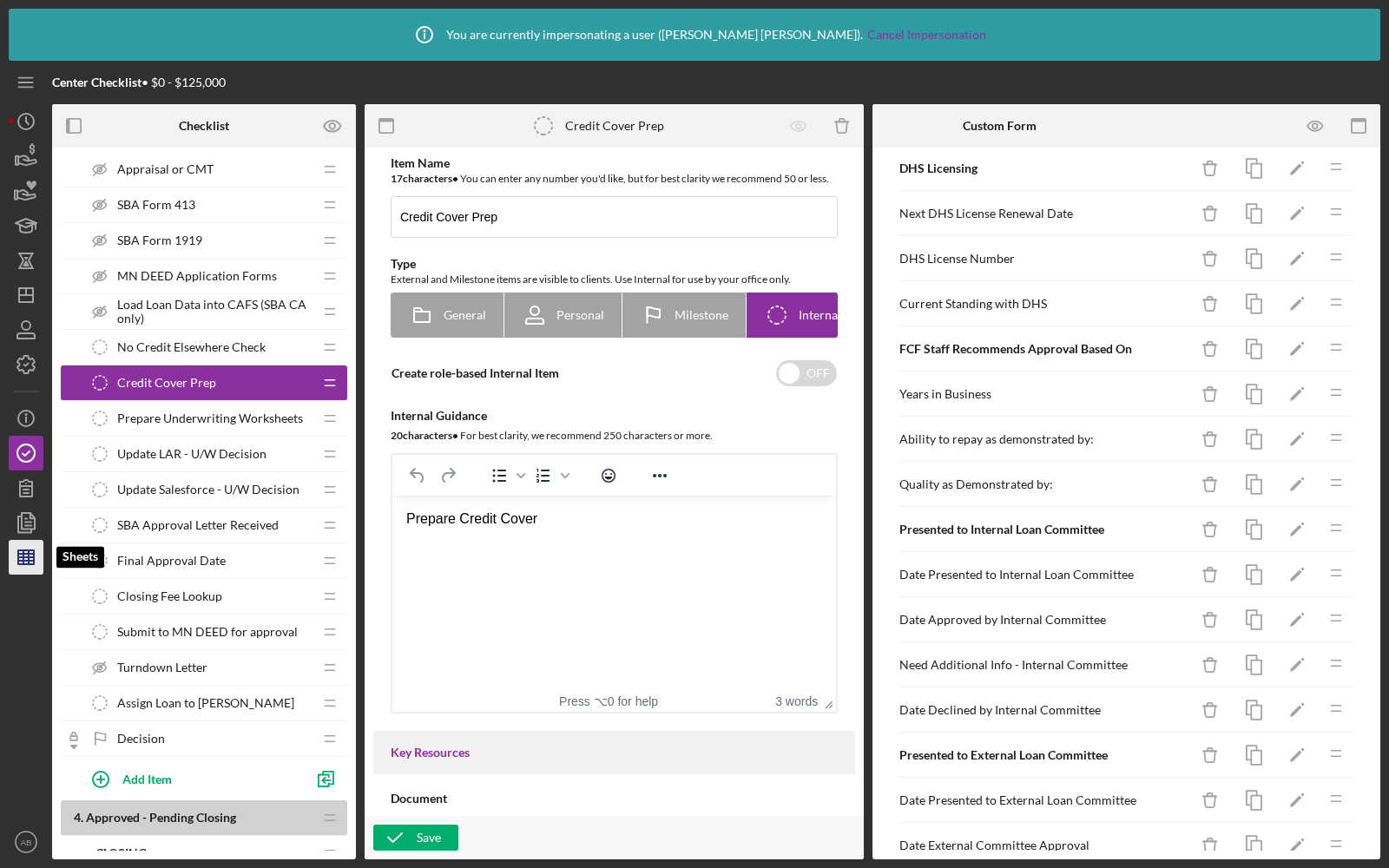
click at [21, 546] on icon "button" at bounding box center [26, 557] width 43 height 43
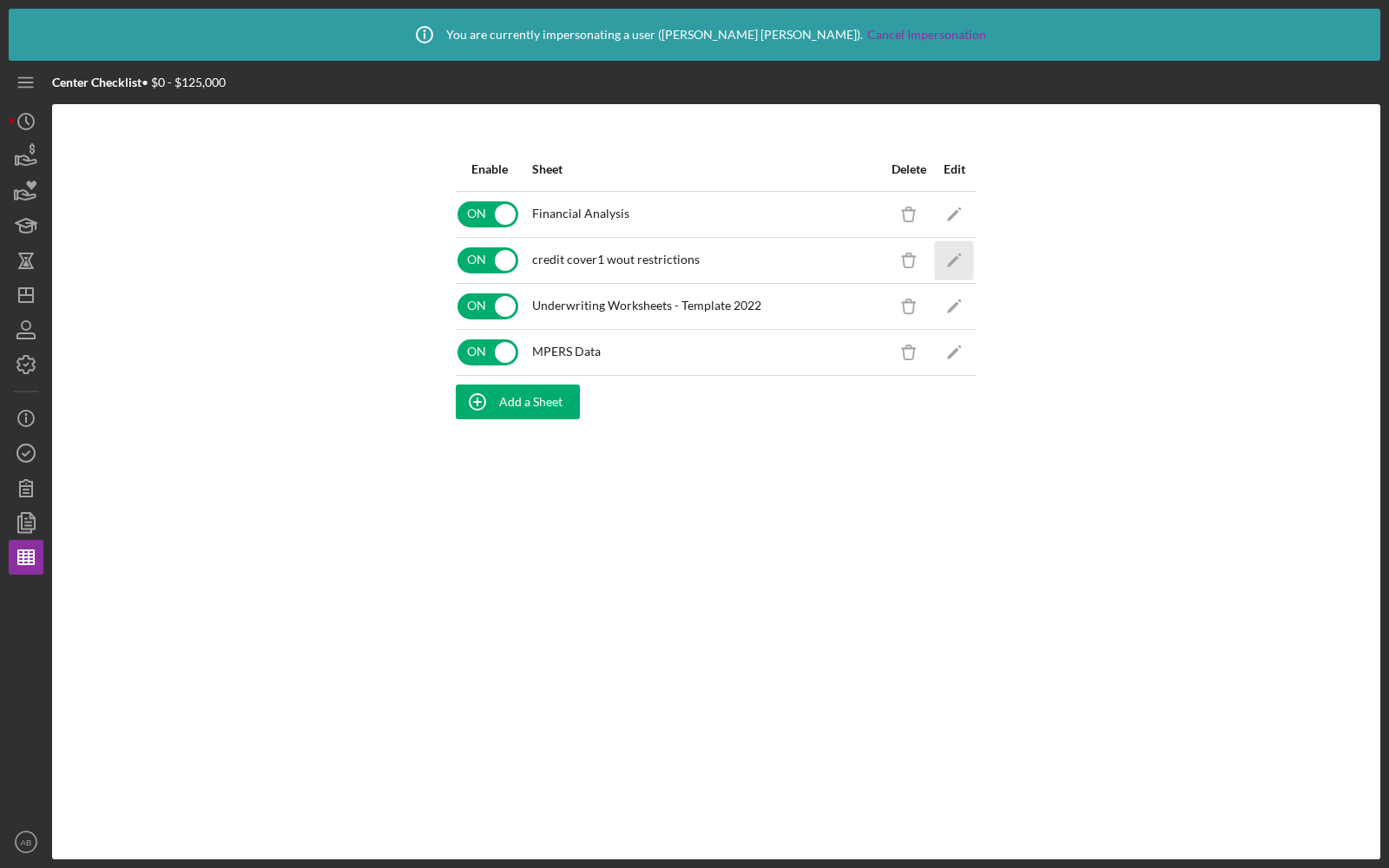
click at [950, 243] on icon "Icon/Edit" at bounding box center [955, 260] width 39 height 39
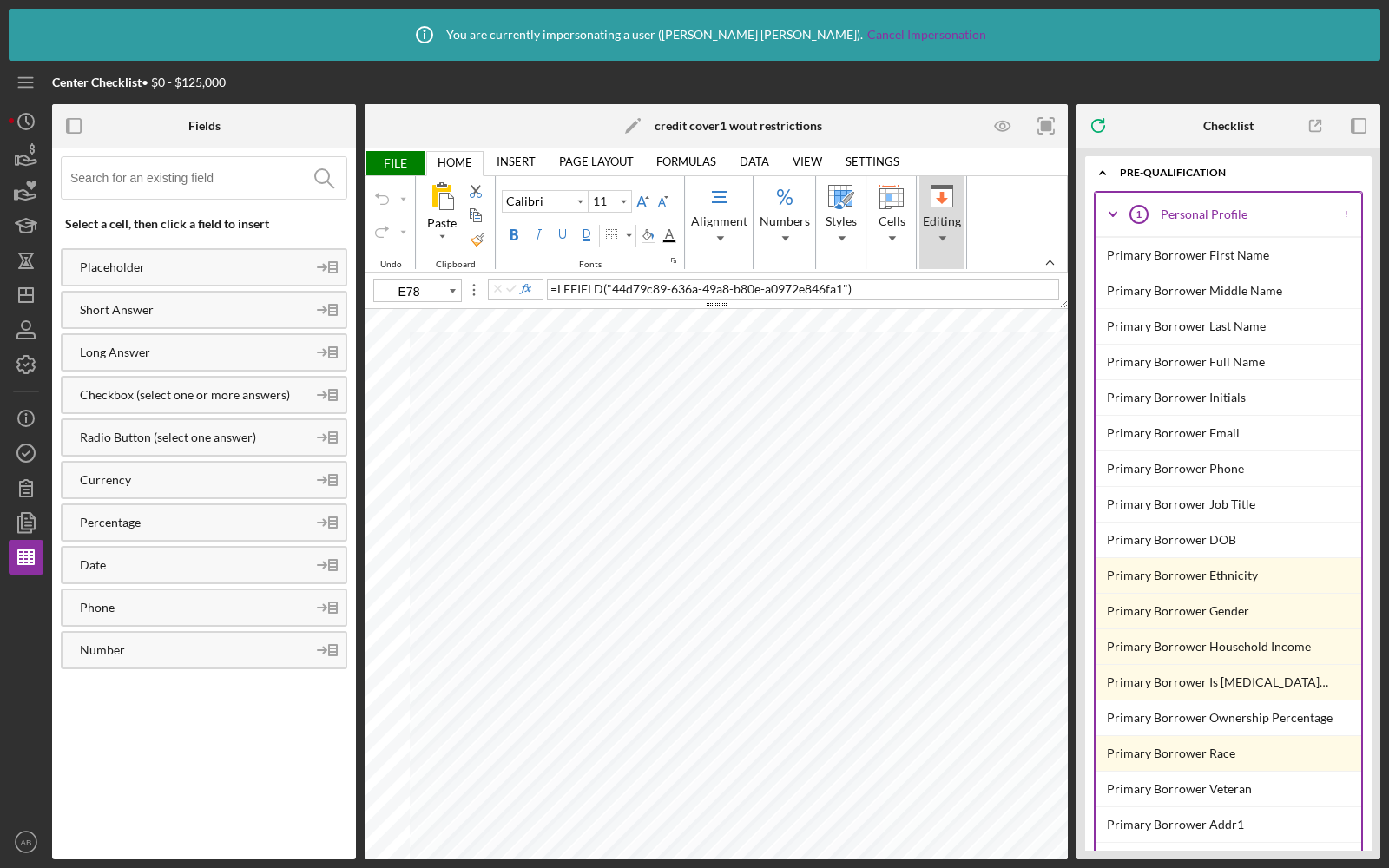
type input "10"
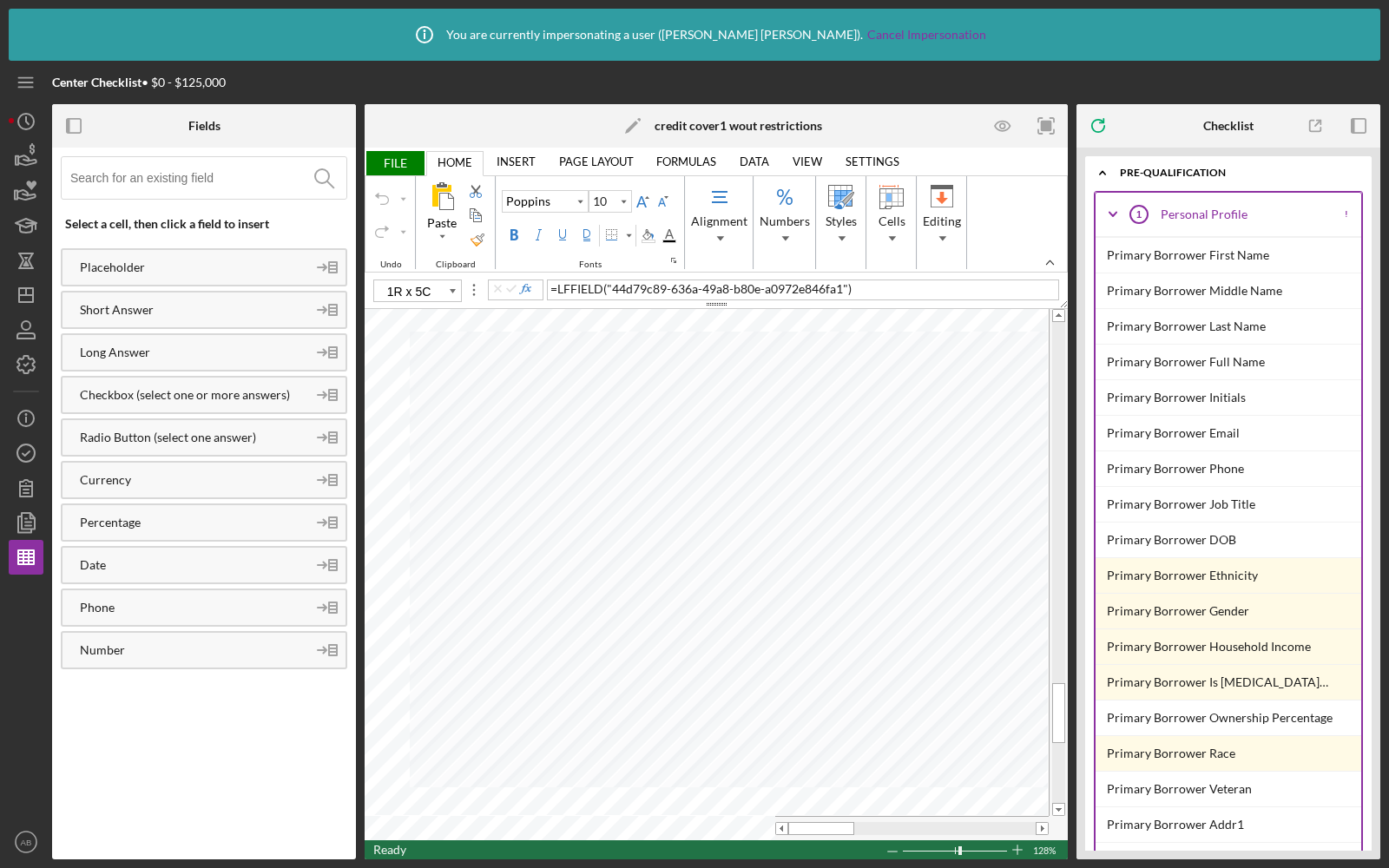
type input "A88"
type input "9"
type input "A82"
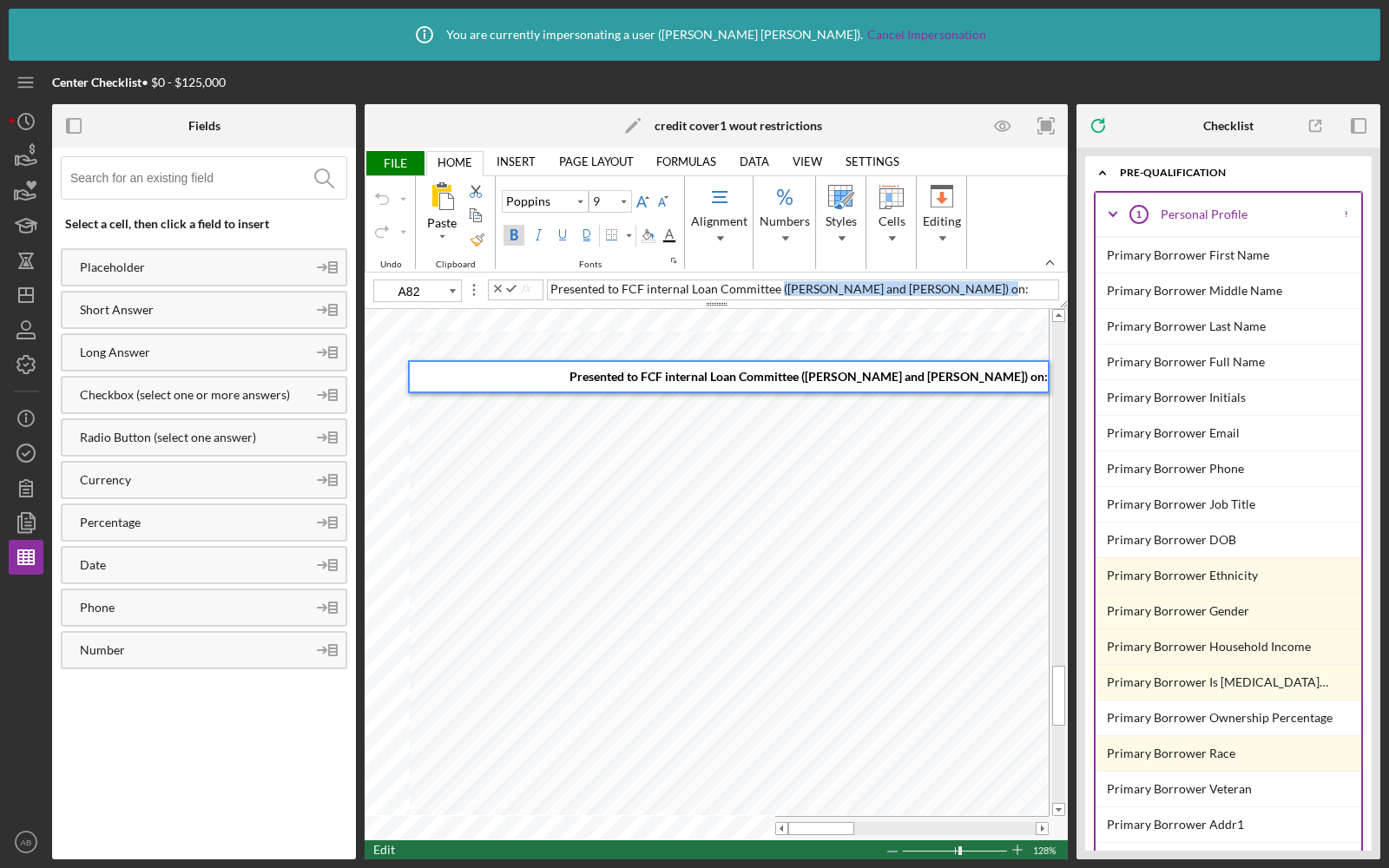
drag, startPoint x: 778, startPoint y: 287, endPoint x: 968, endPoint y: 287, distance: 190.0
click at [968, 287] on span "Presented to FCF internal Loan Committee ([PERSON_NAME] and [PERSON_NAME]) on:" at bounding box center [790, 289] width 479 height 14
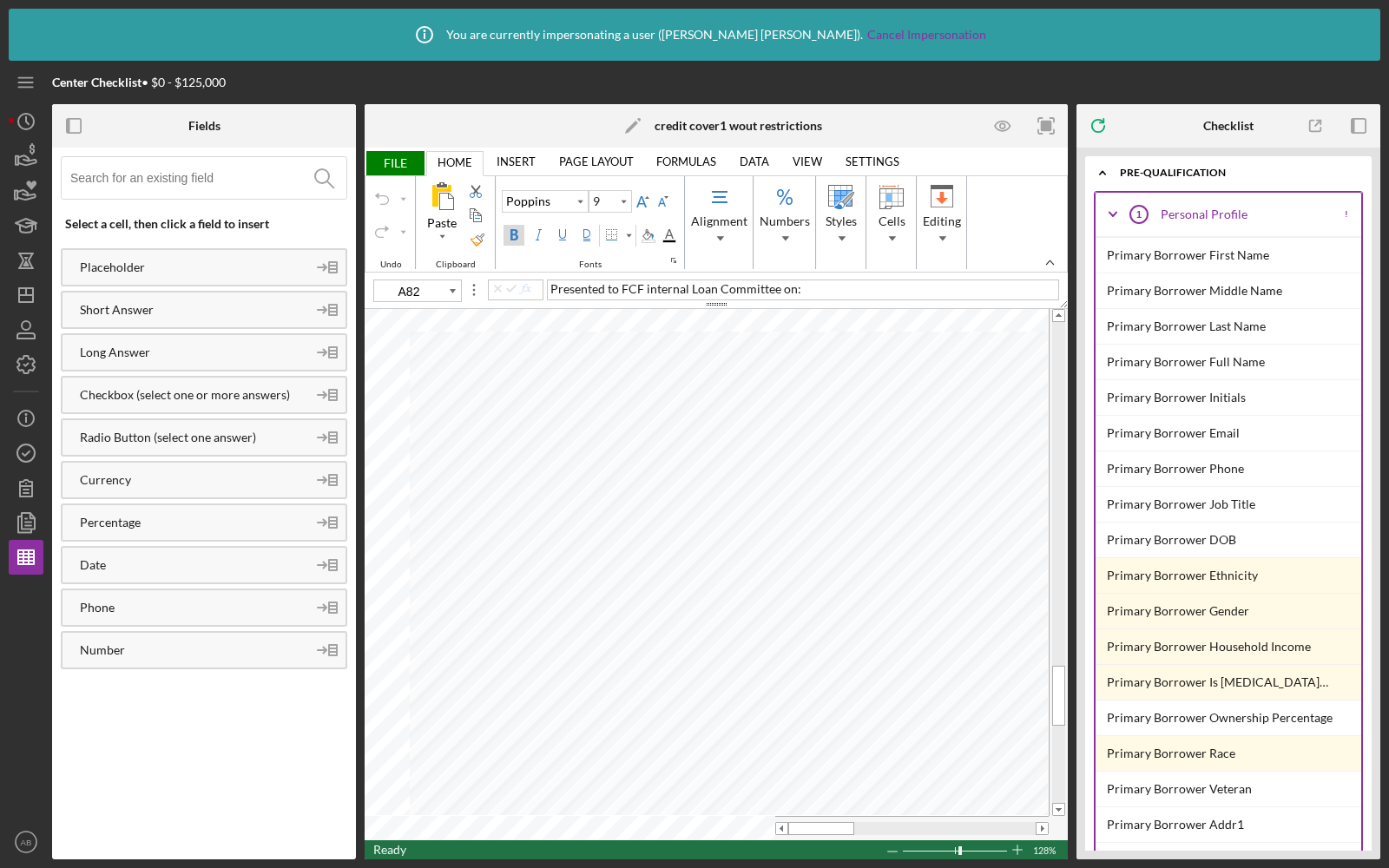
click at [392, 153] on span "FILE" at bounding box center [395, 162] width 60 height 24
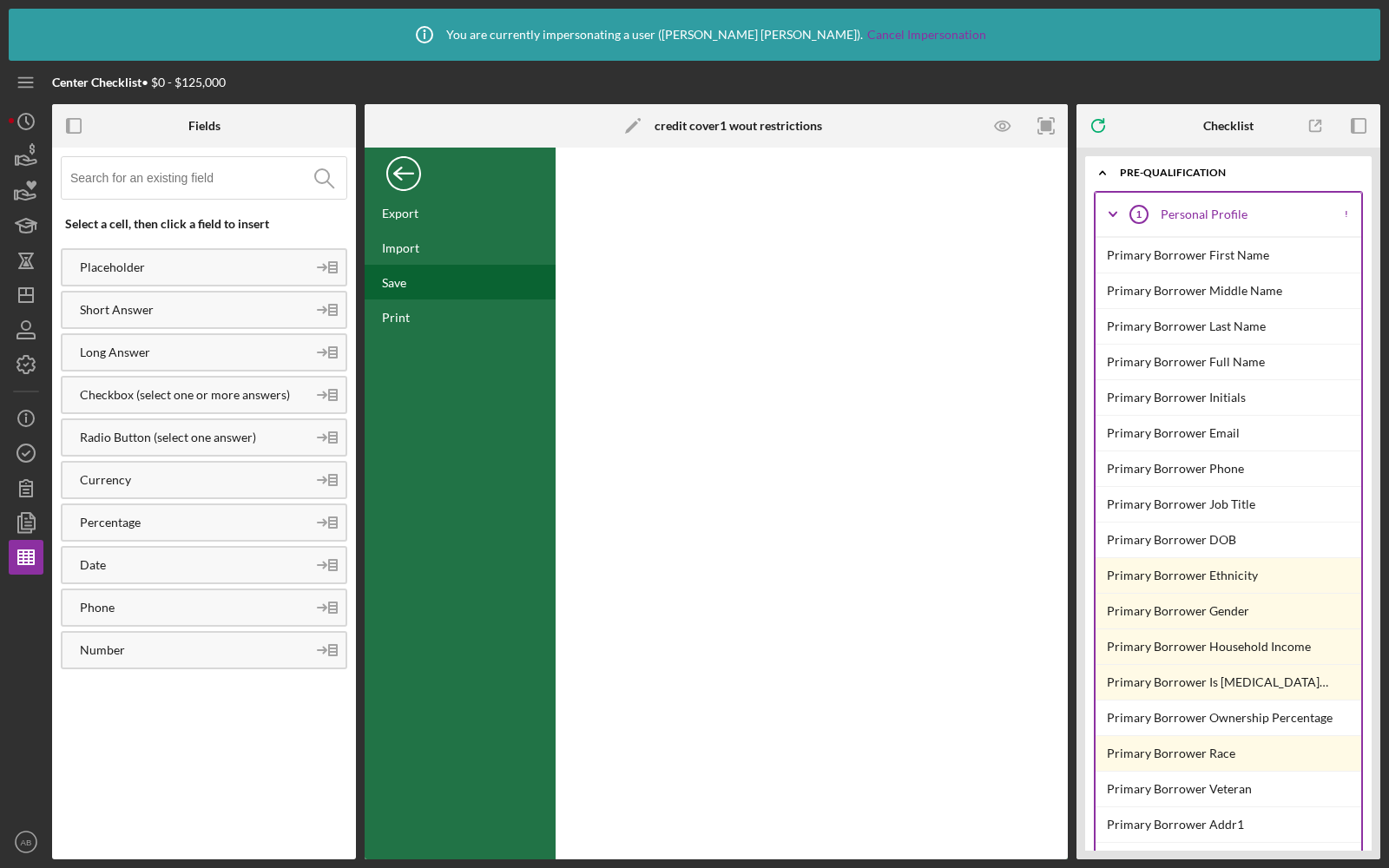
click at [439, 278] on div "Save" at bounding box center [460, 282] width 191 height 35
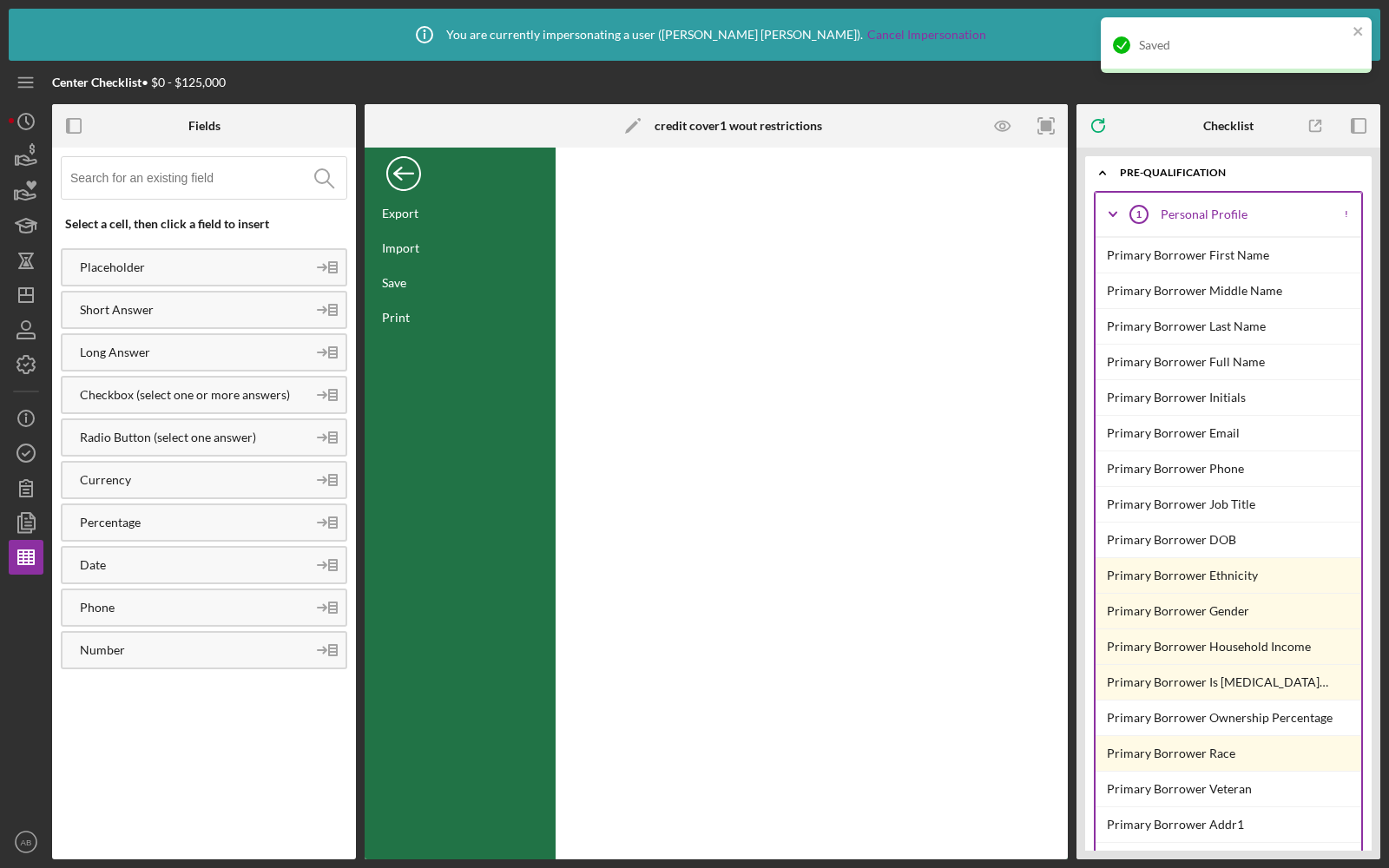
click at [402, 182] on div "Back" at bounding box center [404, 169] width 35 height 35
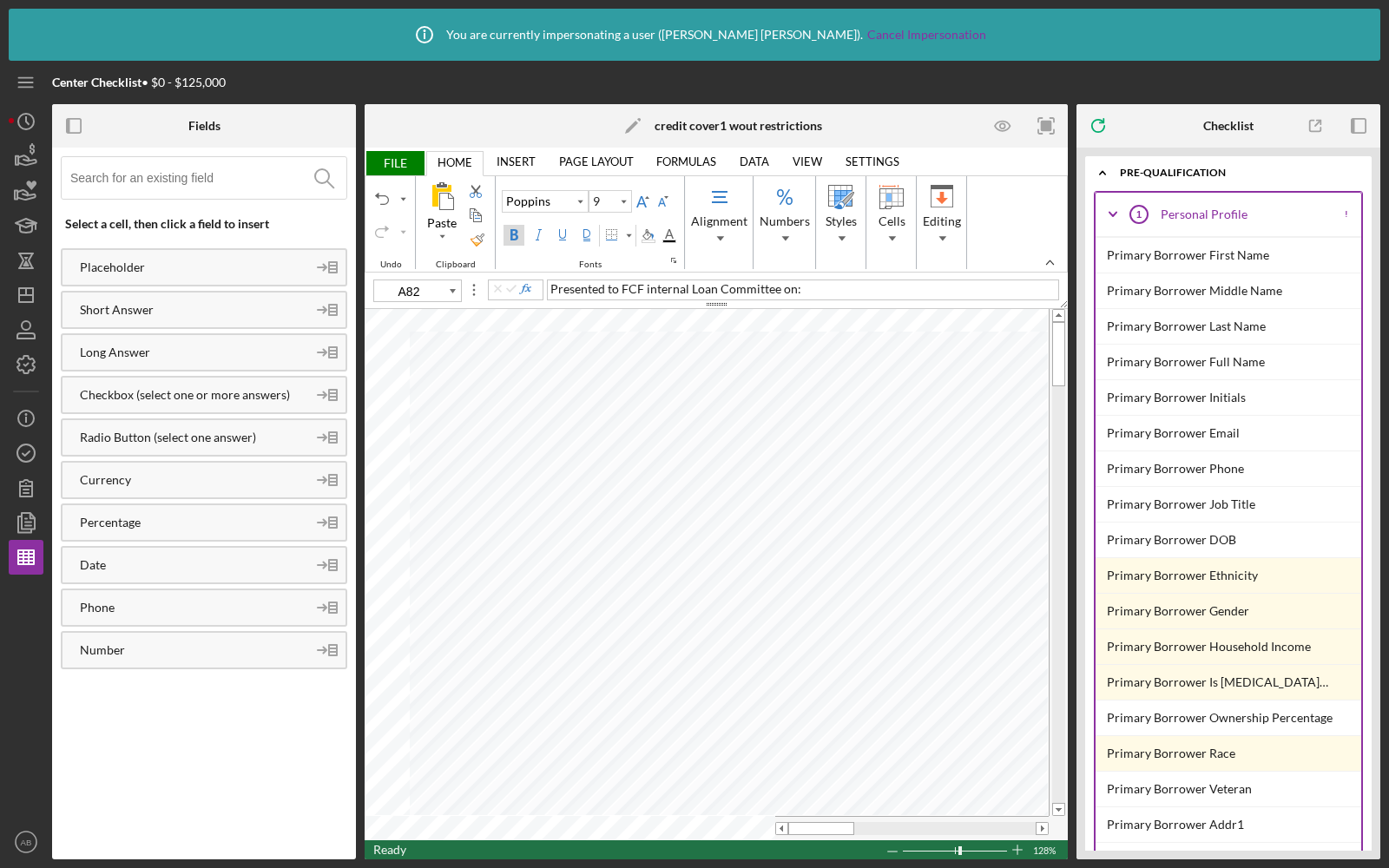
type input "10"
type input "B9"
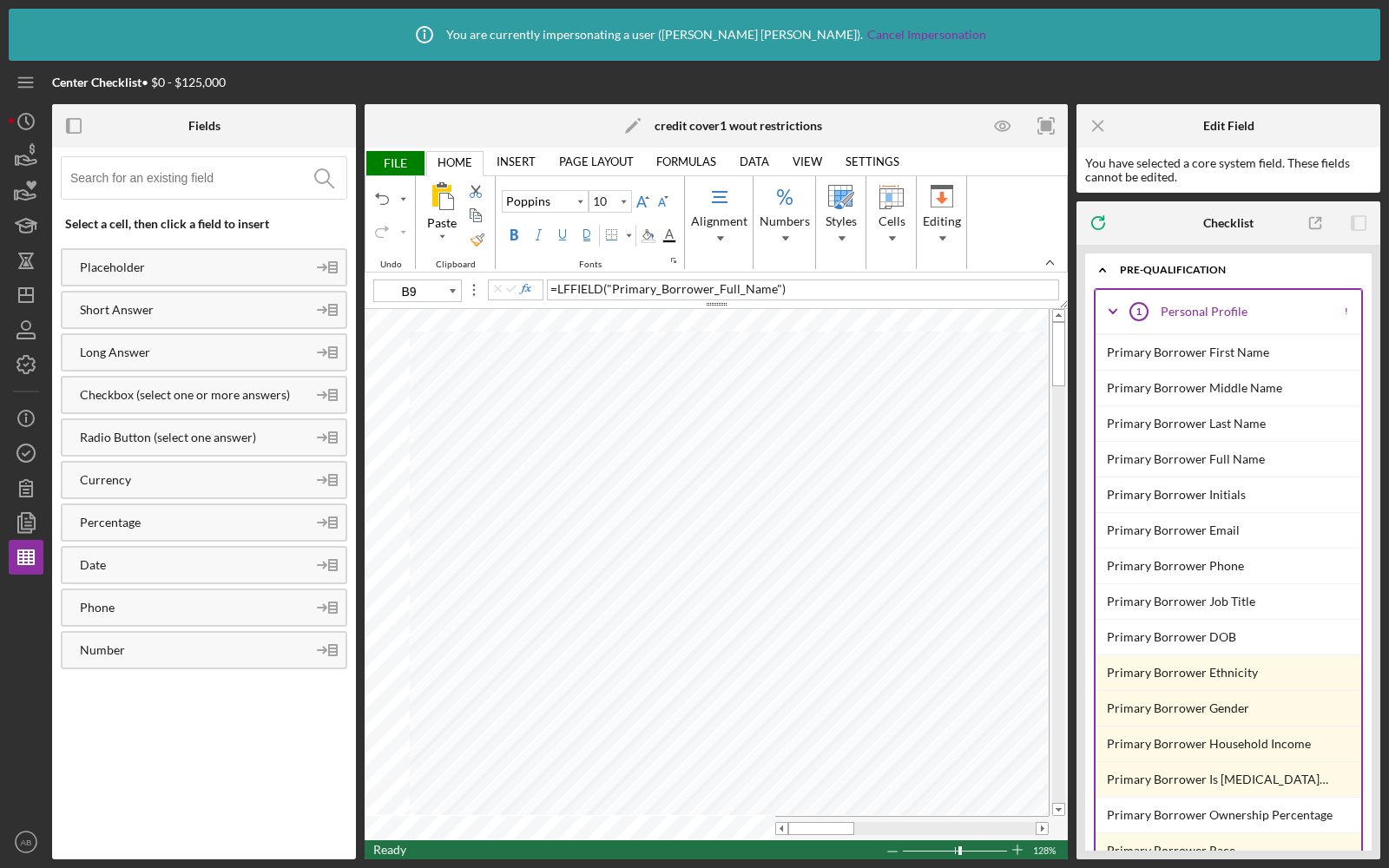
click at [396, 161] on span "FILE" at bounding box center [395, 162] width 60 height 24
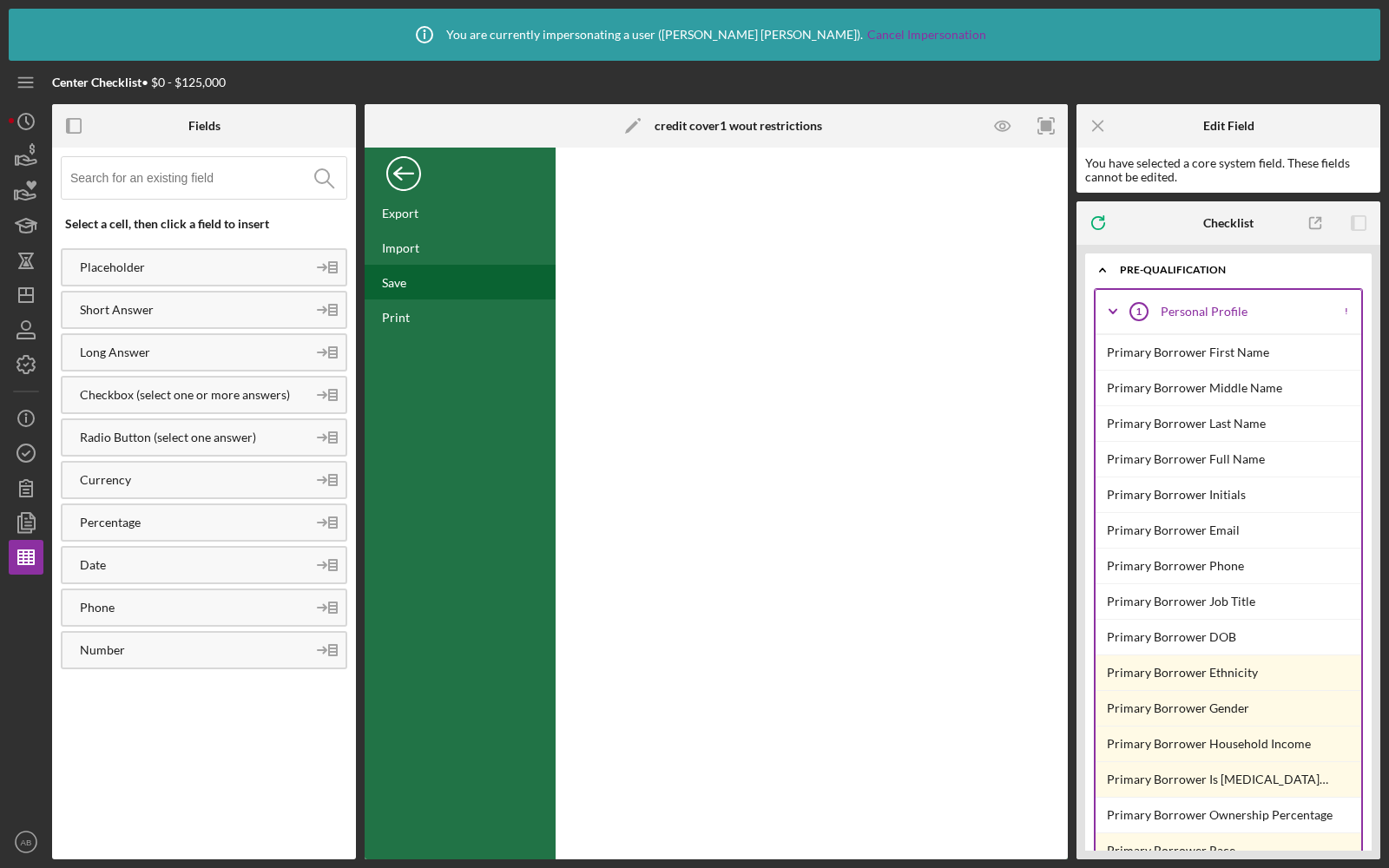
click at [413, 279] on div "Save" at bounding box center [460, 282] width 191 height 35
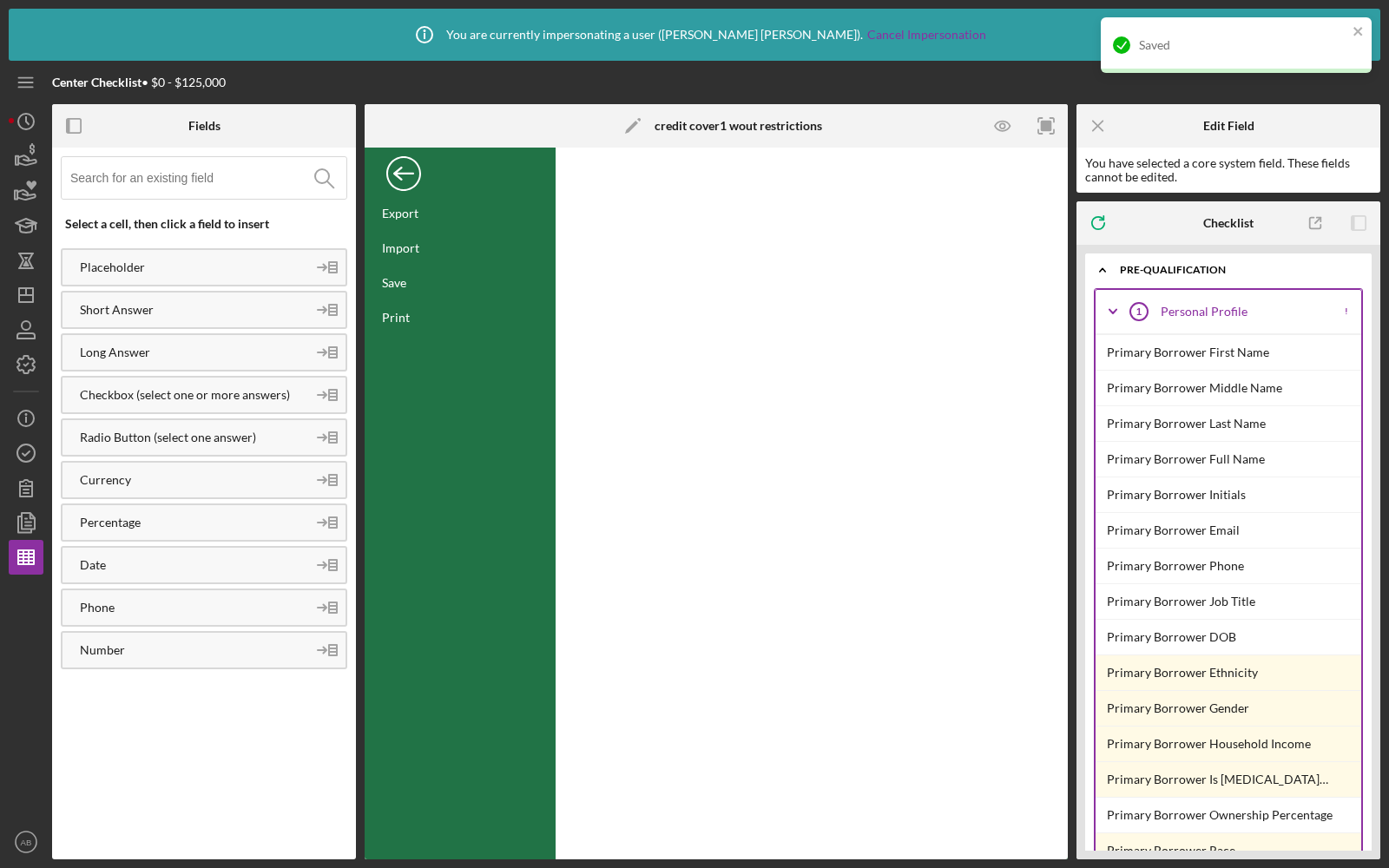
click at [406, 167] on div "Back" at bounding box center [404, 169] width 35 height 35
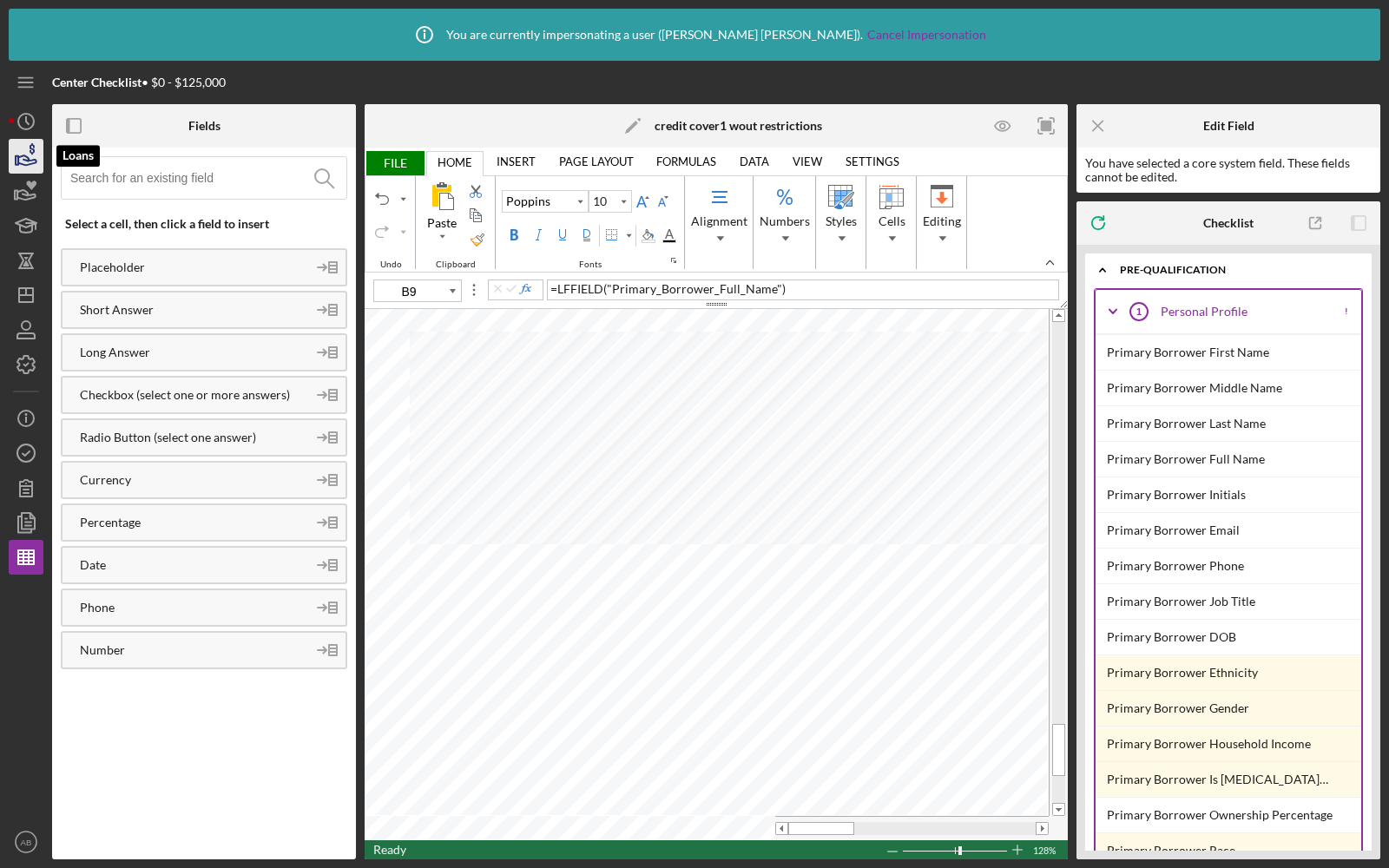
click at [34, 160] on icon "button" at bounding box center [27, 160] width 18 height 10
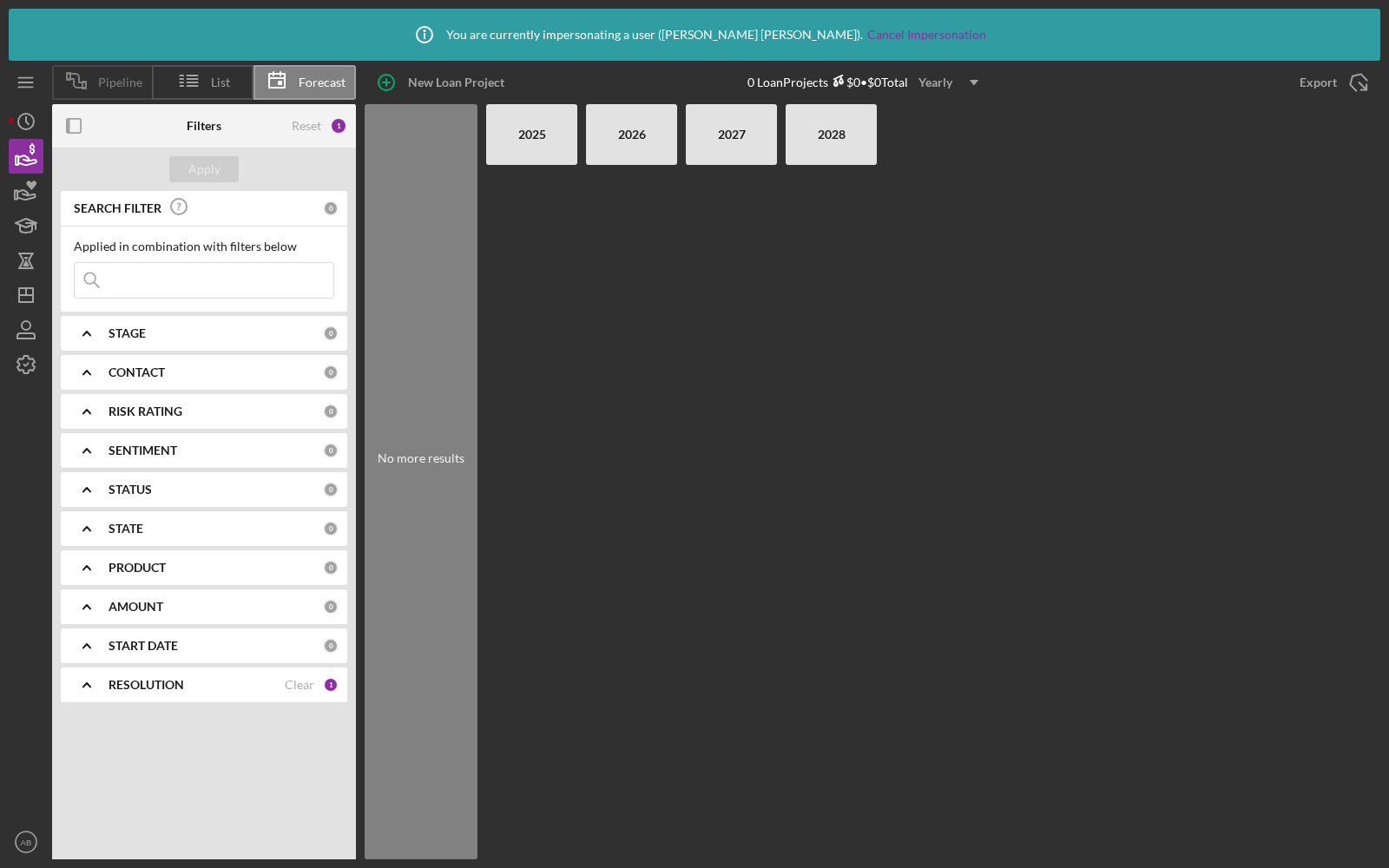
click at [117, 88] on span "Pipeline" at bounding box center [119, 82] width 44 height 13
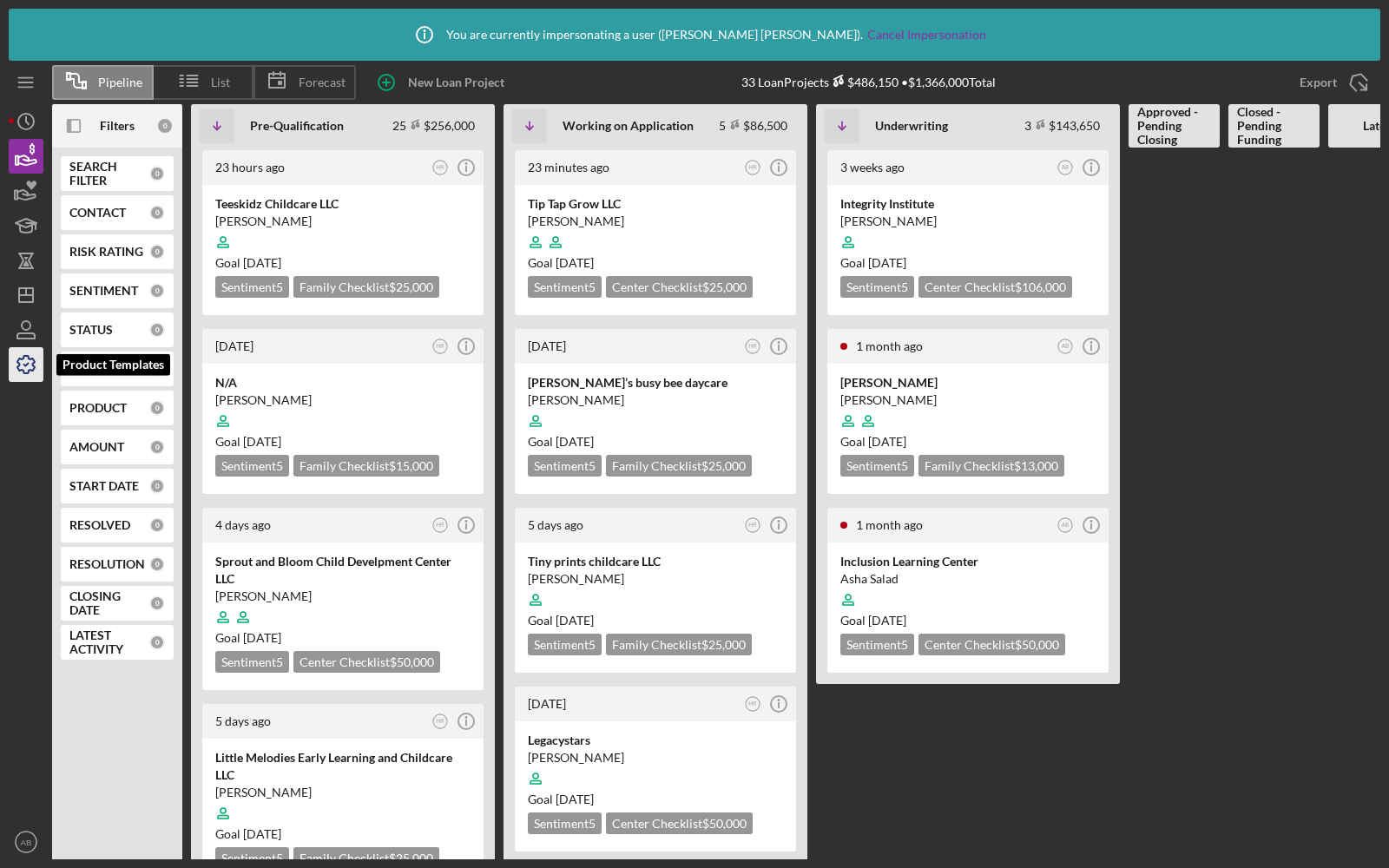
click at [27, 360] on icon "button" at bounding box center [26, 364] width 43 height 43
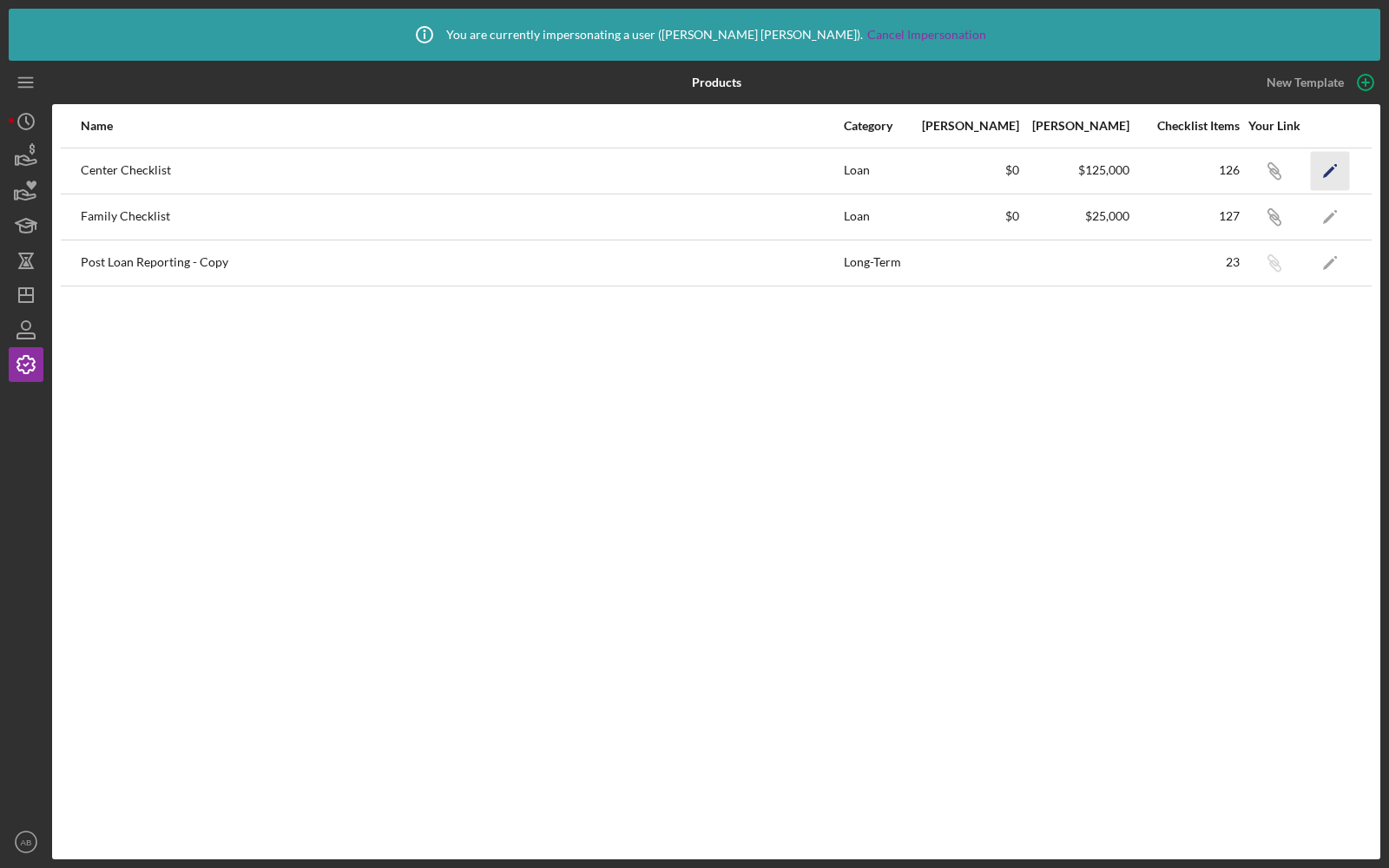
click at [1333, 168] on polygon "button" at bounding box center [1330, 172] width 13 height 13
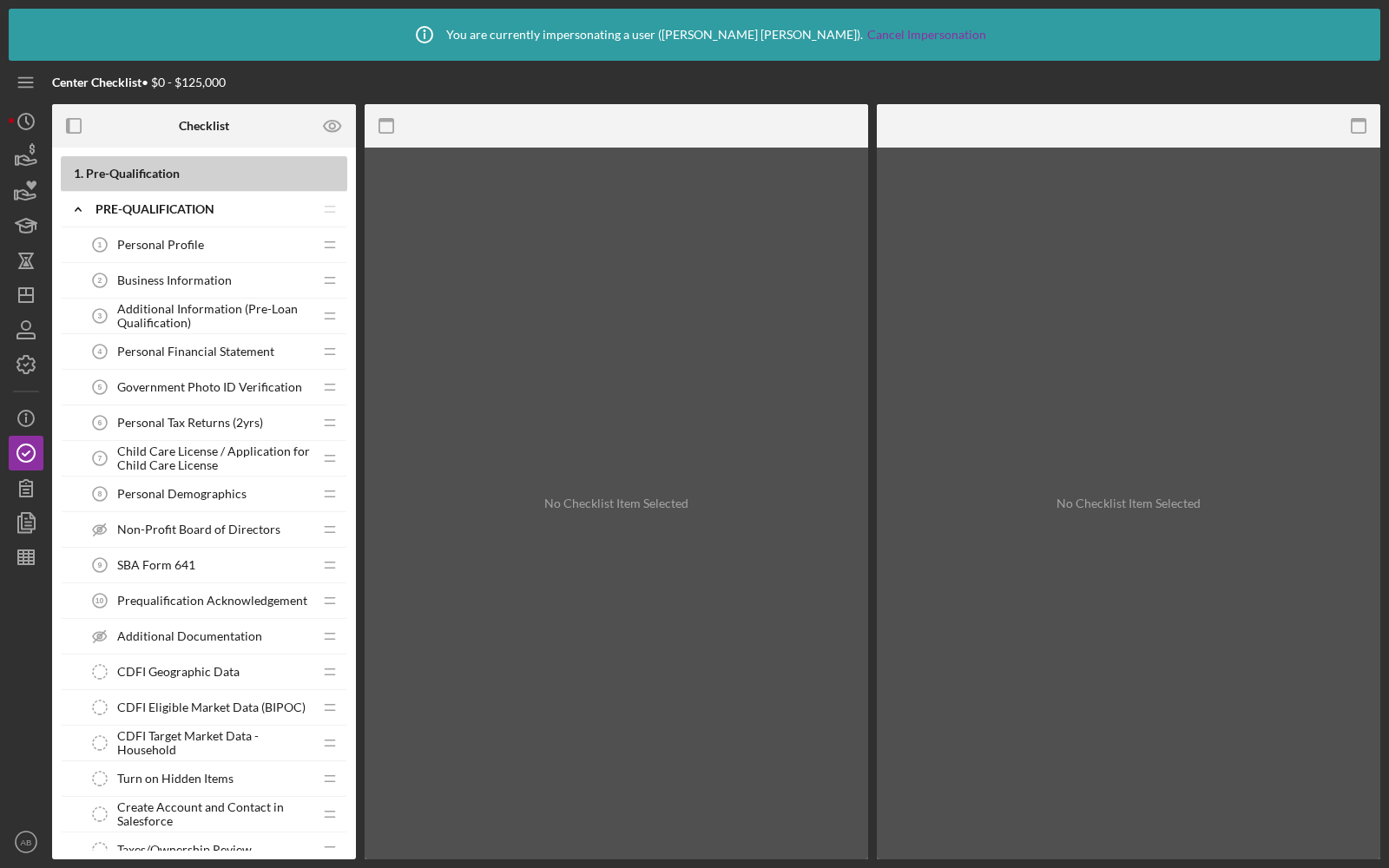
click at [178, 276] on span "Business Information" at bounding box center [175, 280] width 115 height 13
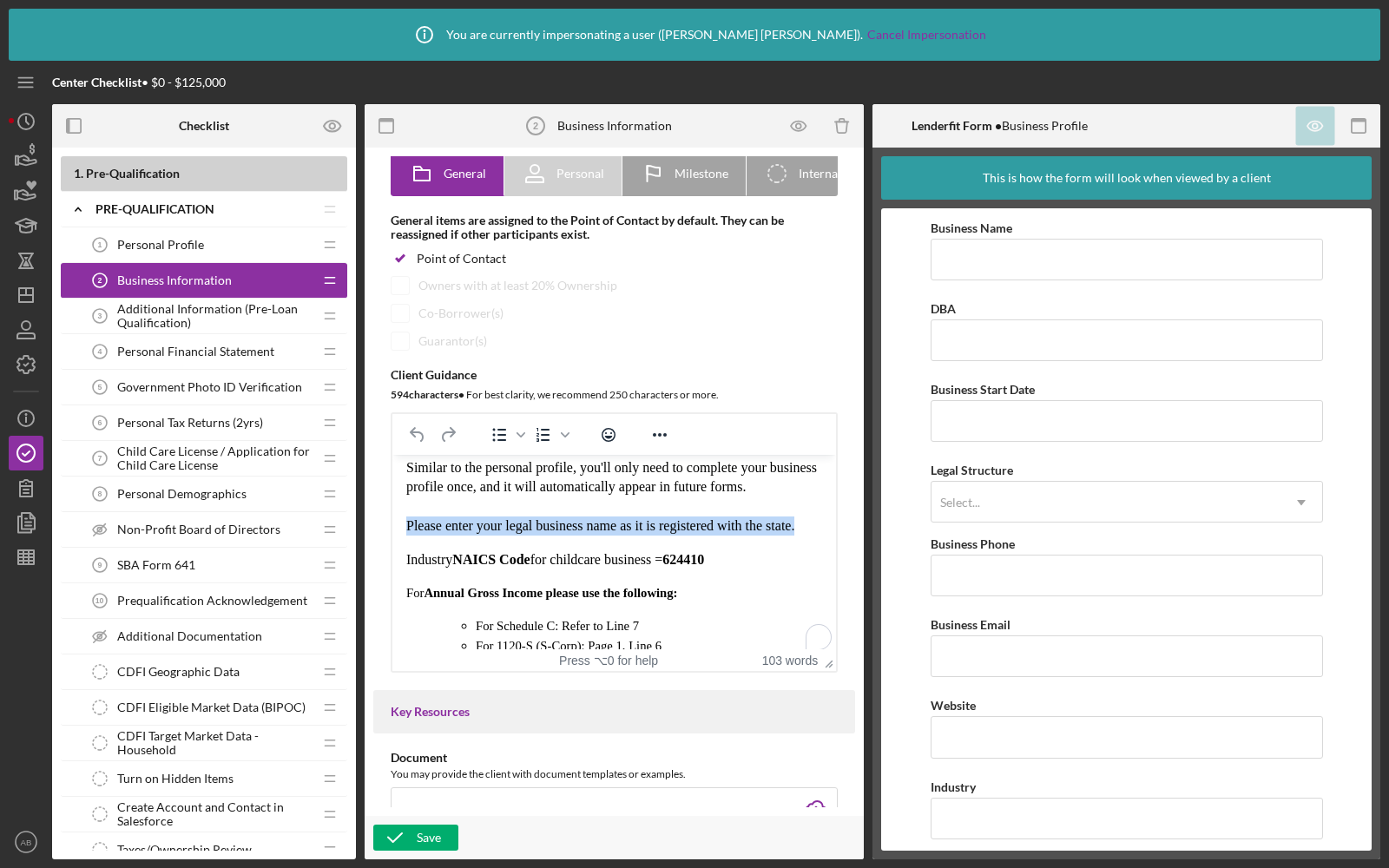
scroll to position [11, 0]
drag, startPoint x: 805, startPoint y: 531, endPoint x: 354, endPoint y: 531, distance: 451.0
click at [393, 531] on html "Similar to the personal profile, you'll only need to complete your business pro…" at bounding box center [614, 603] width 444 height 317
click at [551, 498] on p "Similar to the personal profile, you'll only need to complete your business pro…" at bounding box center [614, 497] width 416 height 78
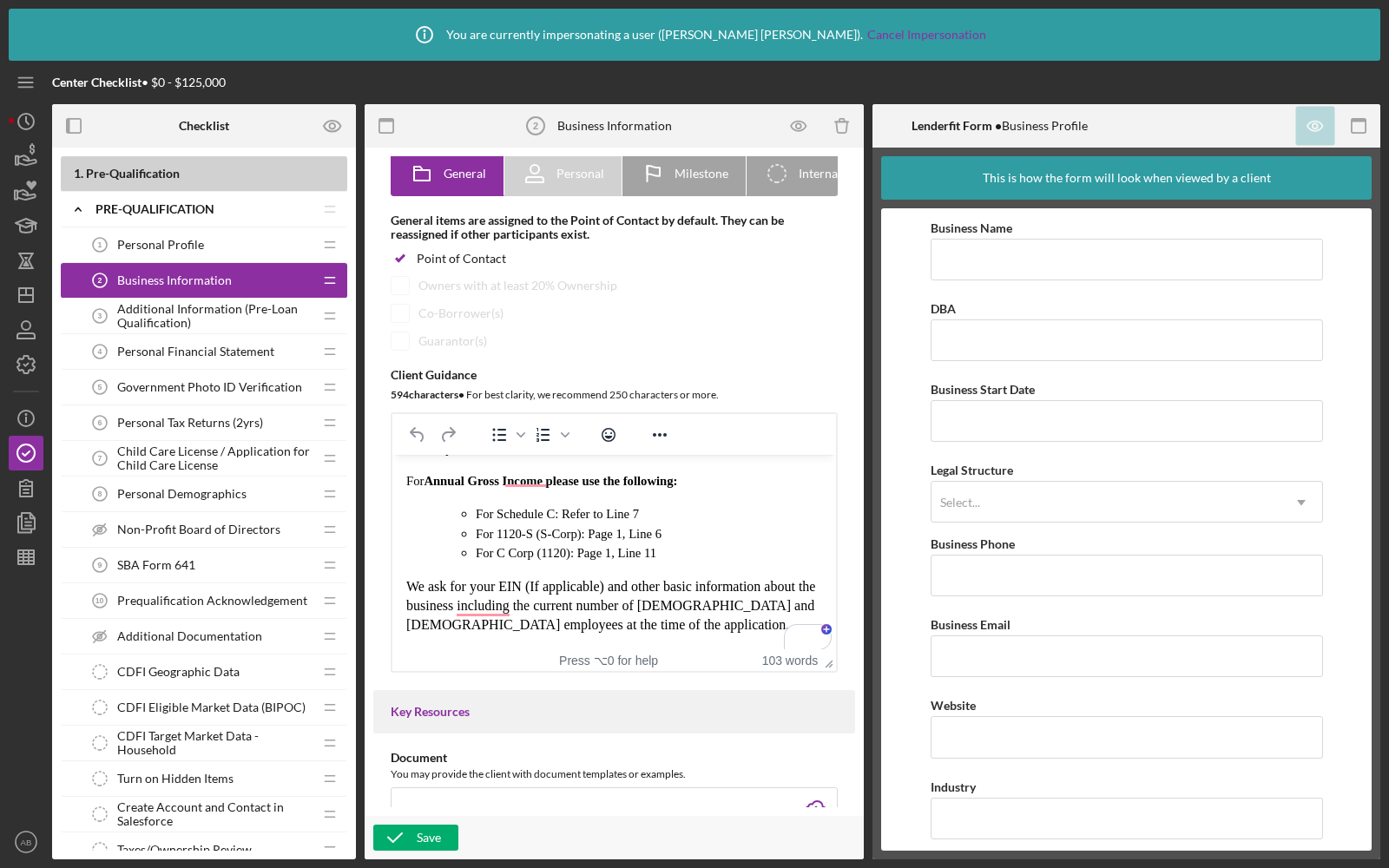
scroll to position [0, 0]
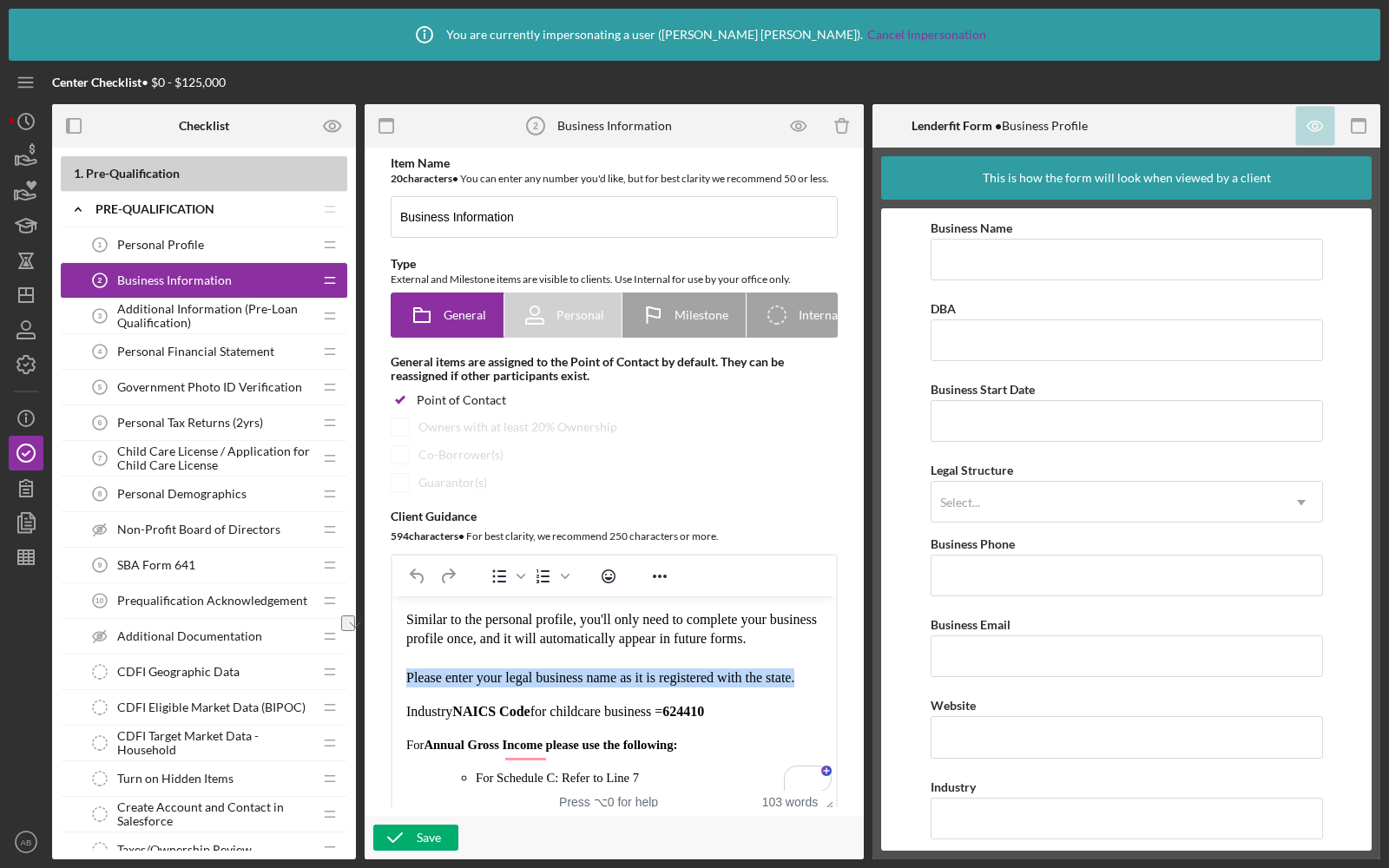
scroll to position [142, 0]
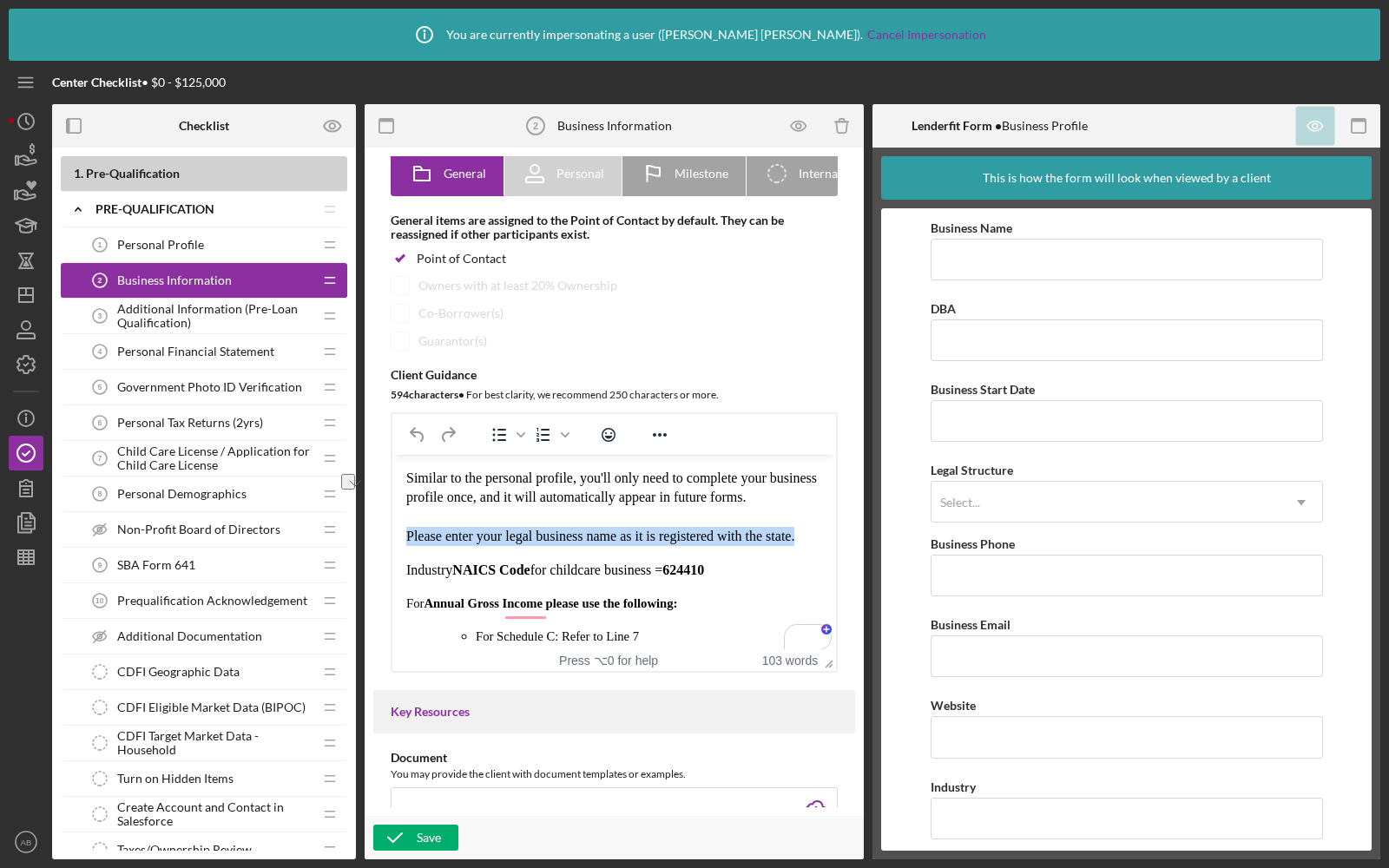
click at [522, 530] on p "Similar to the personal profile, you'll only need to complete your business pro…" at bounding box center [614, 508] width 416 height 78
drag, startPoint x: 805, startPoint y: 542, endPoint x: 399, endPoint y: 539, distance: 406.0
click at [398, 539] on html "Similar to the personal profile, you'll only need to complete your business pro…" at bounding box center [614, 612] width 444 height 317
click at [611, 530] on p "Similar to the personal profile, you'll only need to complete your business pro…" at bounding box center [614, 508] width 416 height 78
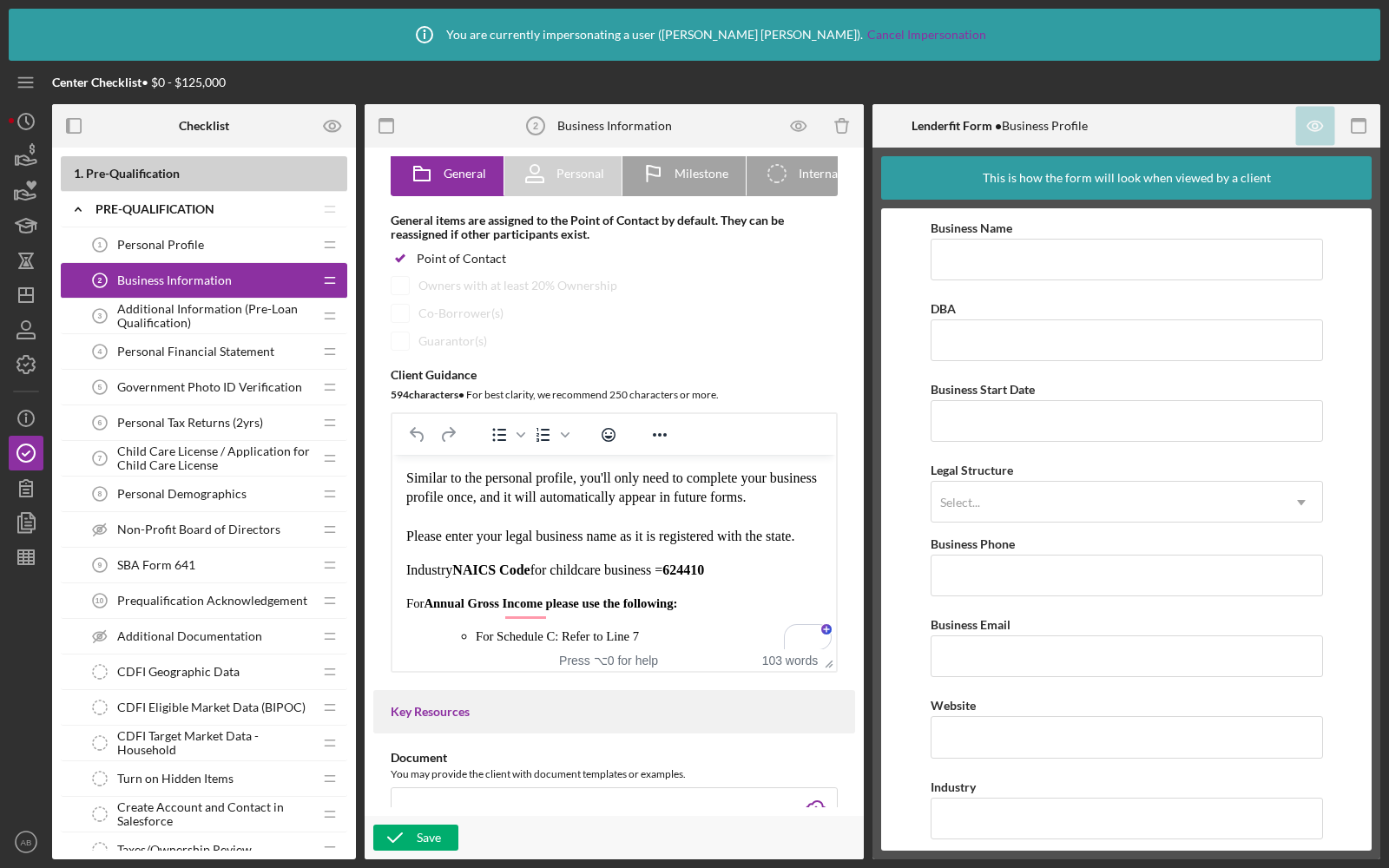
click at [801, 537] on p "Similar to the personal profile, you'll only need to complete your business pro…" at bounding box center [614, 508] width 416 height 78
click at [36, 152] on icon "button" at bounding box center [26, 156] width 43 height 43
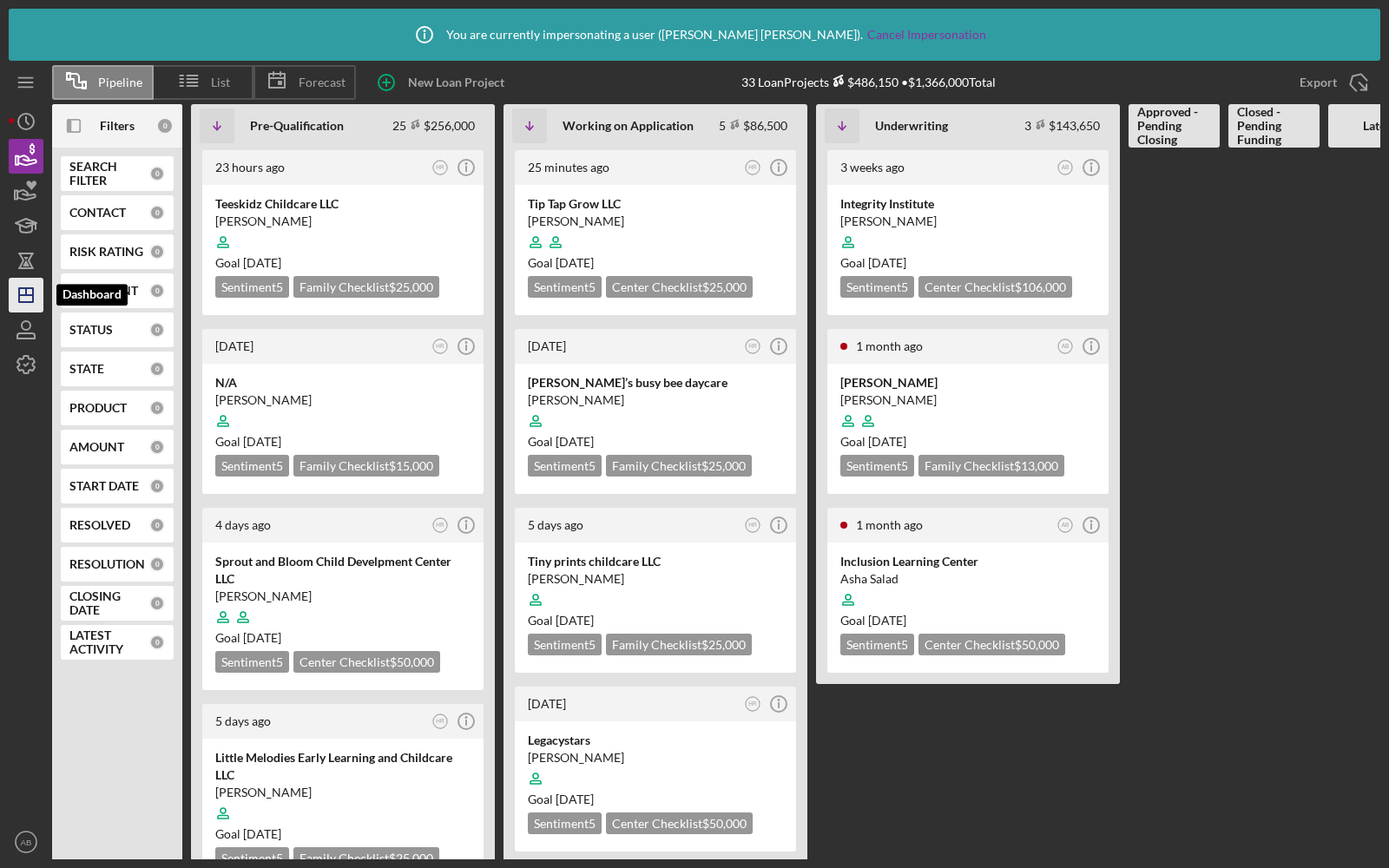
click at [37, 295] on icon "Icon/Dashboard" at bounding box center [26, 295] width 43 height 43
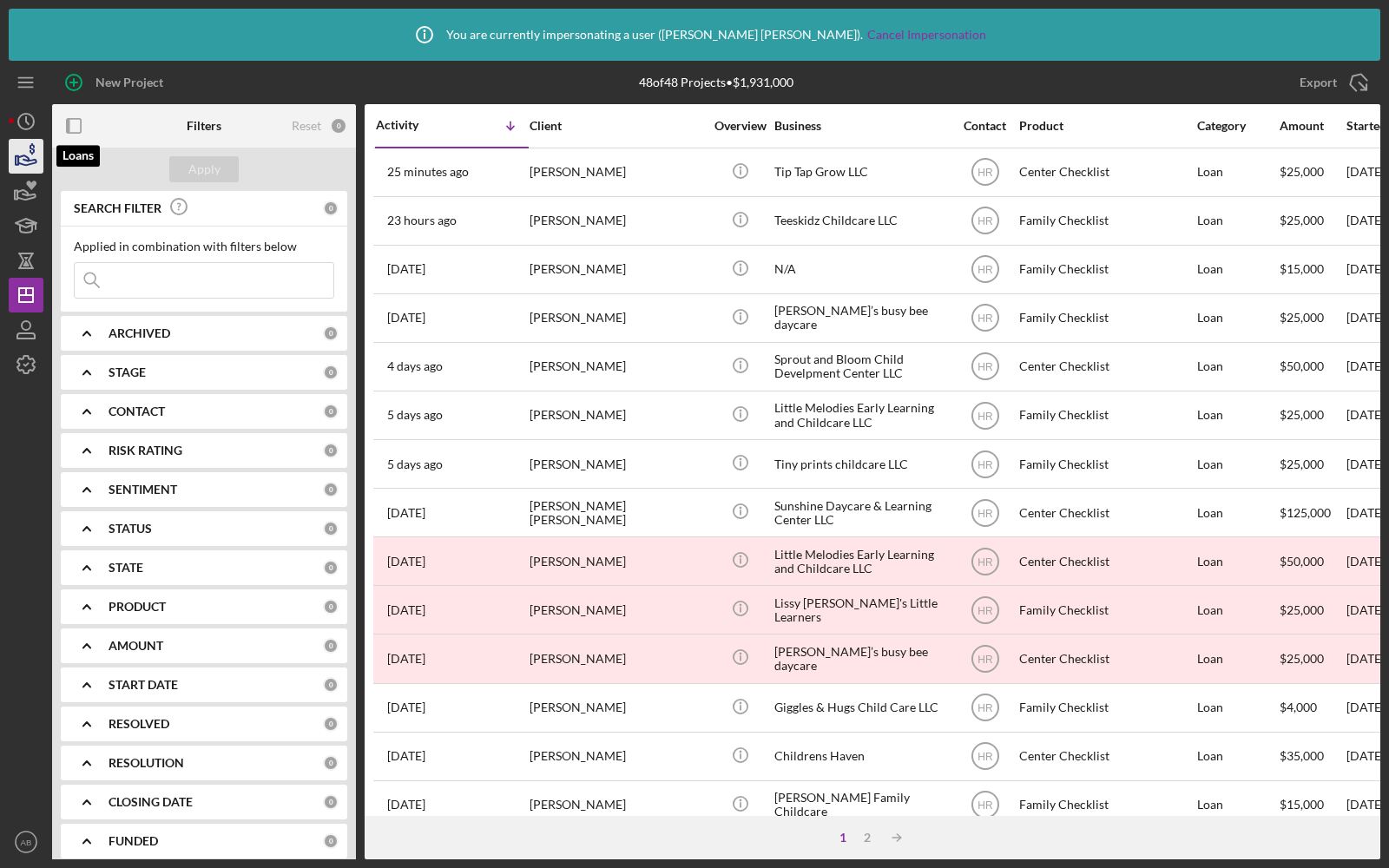
click at [19, 167] on icon "button" at bounding box center [26, 156] width 43 height 43
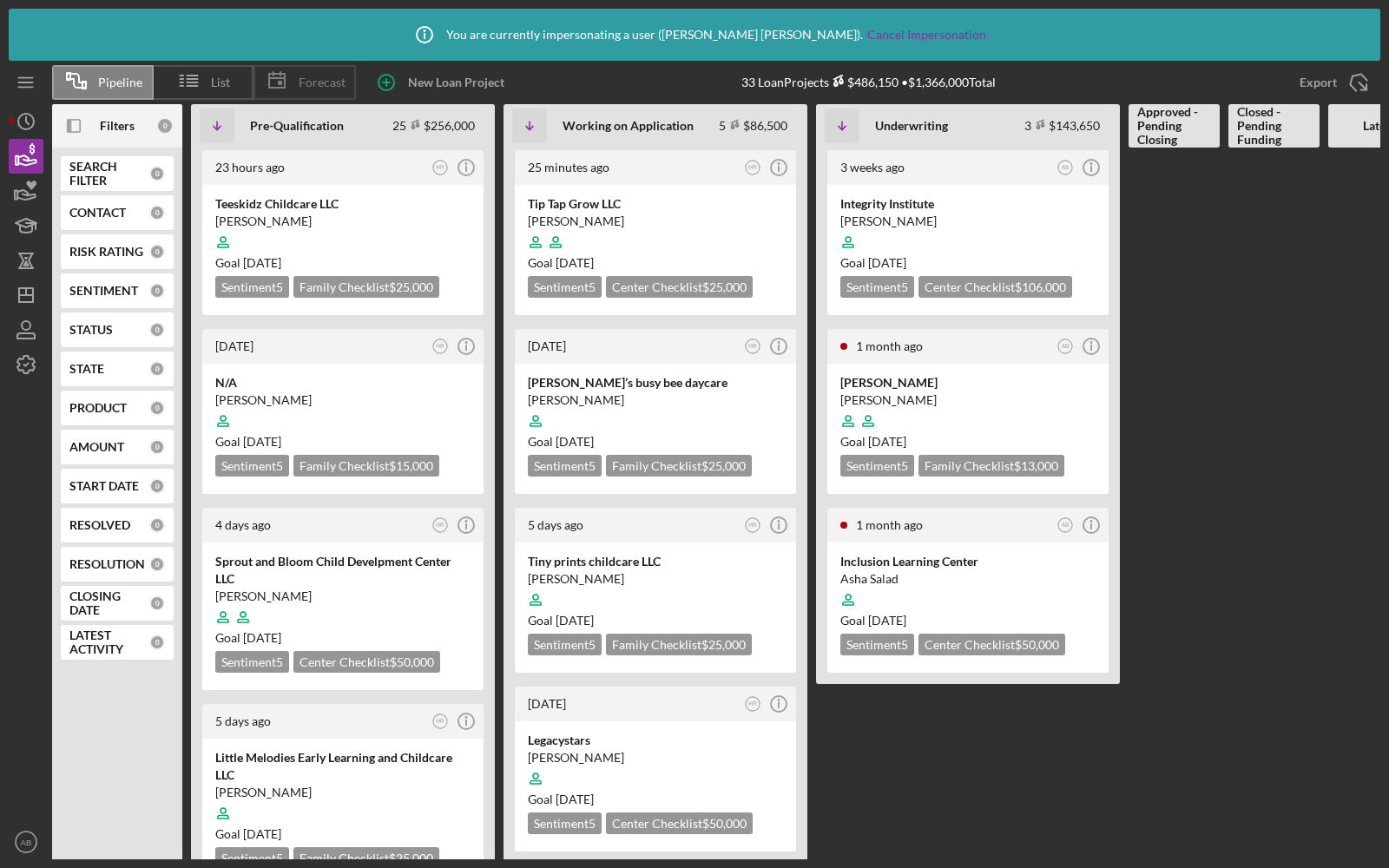
click at [287, 85] on icon at bounding box center [277, 81] width 43 height 43
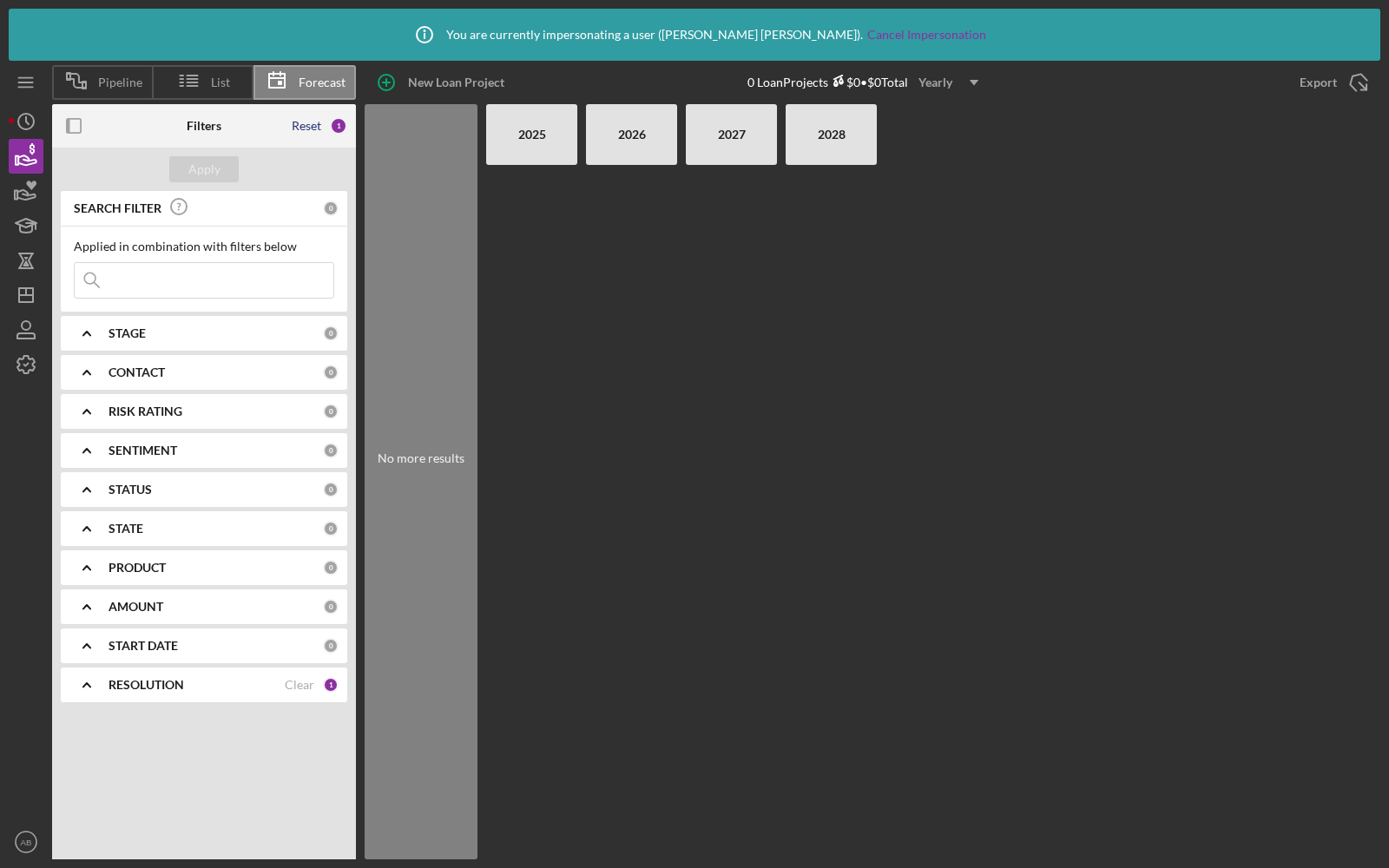
click at [306, 126] on div "Reset" at bounding box center [306, 126] width 30 height 13
click at [192, 166] on div "Apply" at bounding box center [204, 169] width 32 height 26
